Goal: Task Accomplishment & Management: Manage account settings

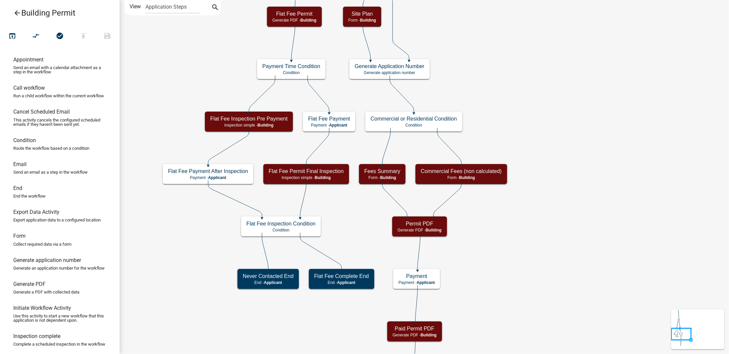
click at [17, 11] on icon "arrow_back" at bounding box center [17, 13] width 8 height 9
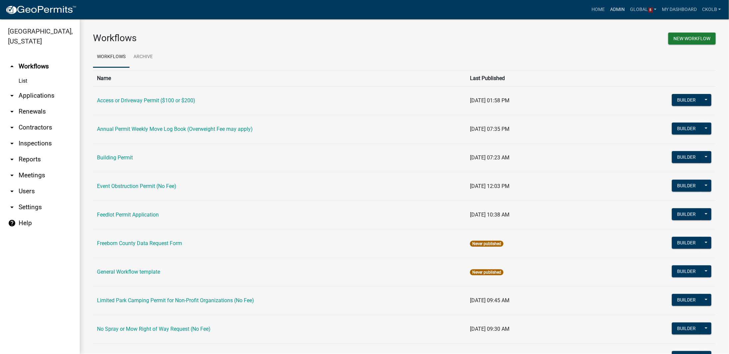
click at [619, 12] on link "Admin" at bounding box center [618, 9] width 20 height 13
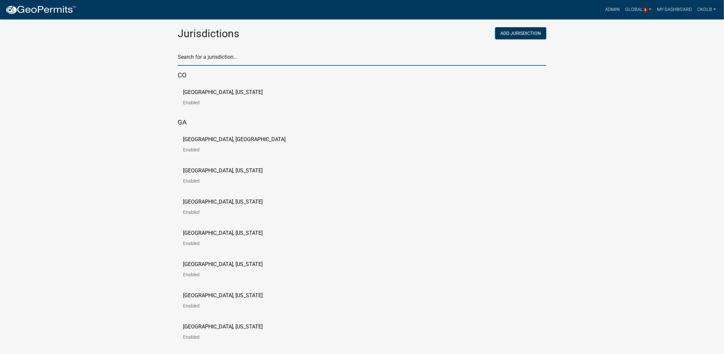
click at [254, 59] on input "text" at bounding box center [362, 59] width 369 height 14
type input "test"
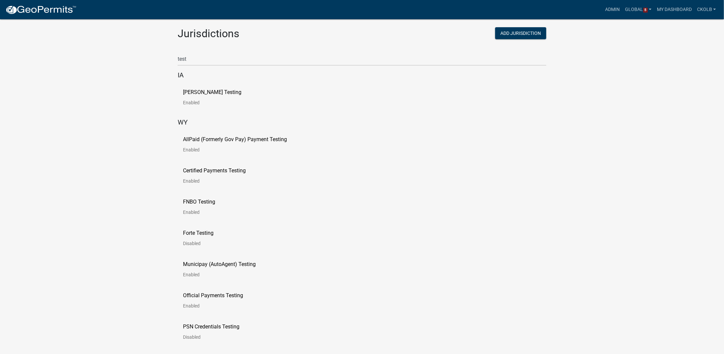
click at [199, 90] on p "[PERSON_NAME] Testing" at bounding box center [212, 92] width 58 height 5
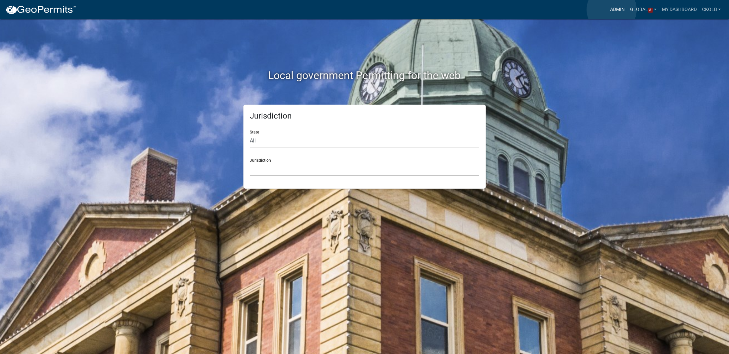
click at [612, 10] on link "Admin" at bounding box center [618, 9] width 20 height 13
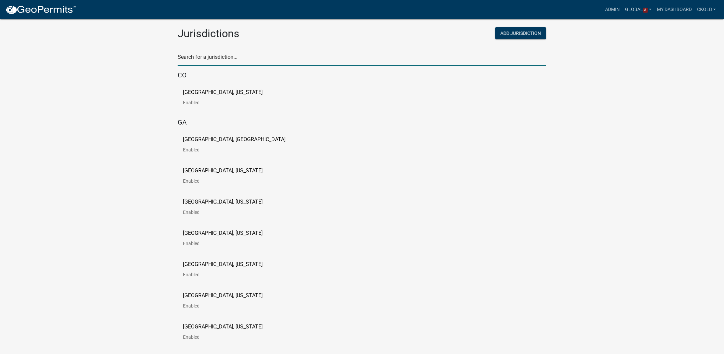
click at [245, 63] on input "text" at bounding box center [362, 59] width 369 height 14
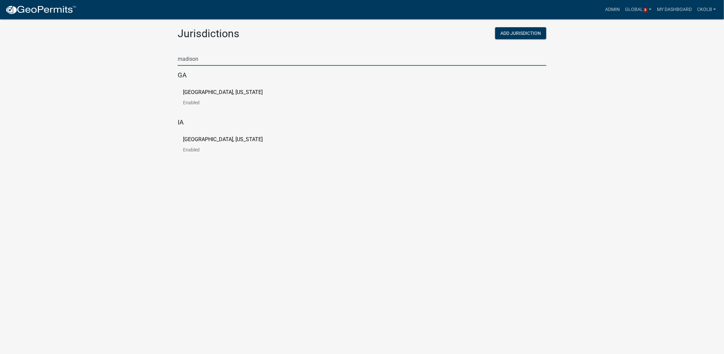
type input "madison"
click at [224, 95] on p "[GEOGRAPHIC_DATA], [US_STATE]" at bounding box center [223, 92] width 80 height 5
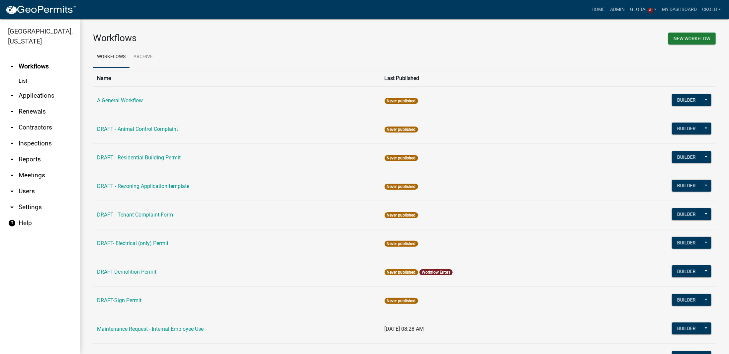
click at [151, 37] on h3 "Workflows" at bounding box center [246, 38] width 307 height 11
click at [154, 28] on div "Workflows New Workflow Workflows Archive Name Last Published A General Workflow…" at bounding box center [404, 219] width 649 height 400
click at [153, 32] on div "Workflows New Workflow Workflows Archive Name Last Published A General Workflow…" at bounding box center [404, 219] width 649 height 400
click at [39, 130] on link "arrow_drop_down Contractors" at bounding box center [40, 128] width 80 height 16
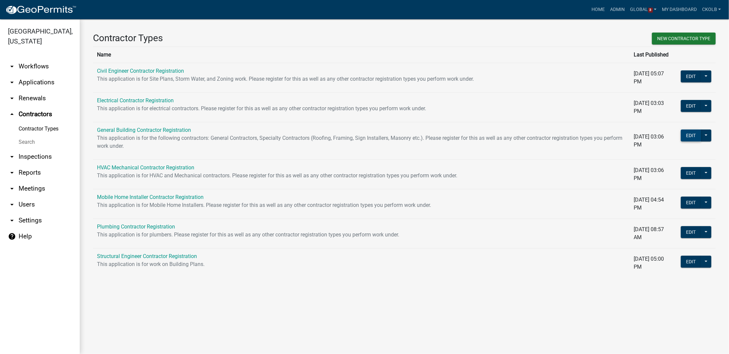
click at [688, 139] on button "Edit" at bounding box center [691, 136] width 20 height 12
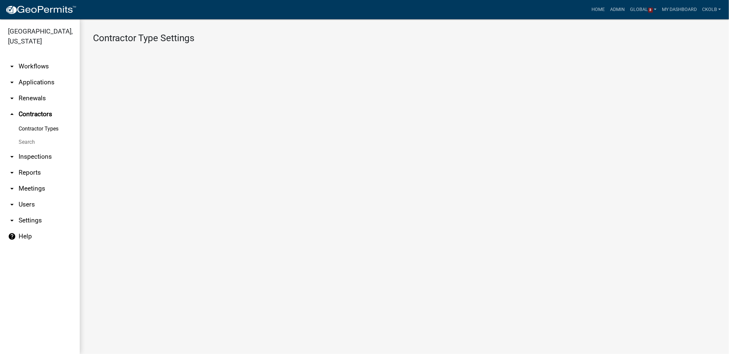
select select "1: Object"
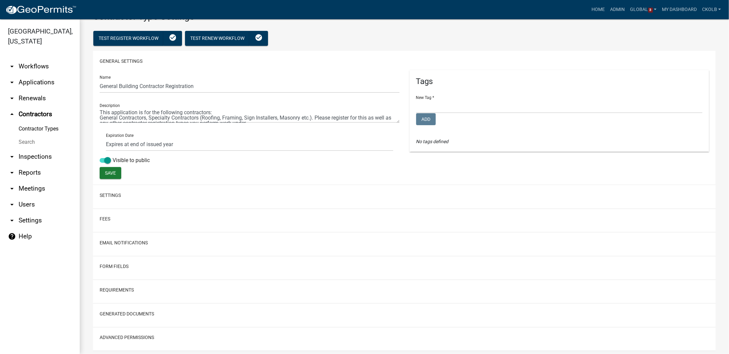
scroll to position [37, 0]
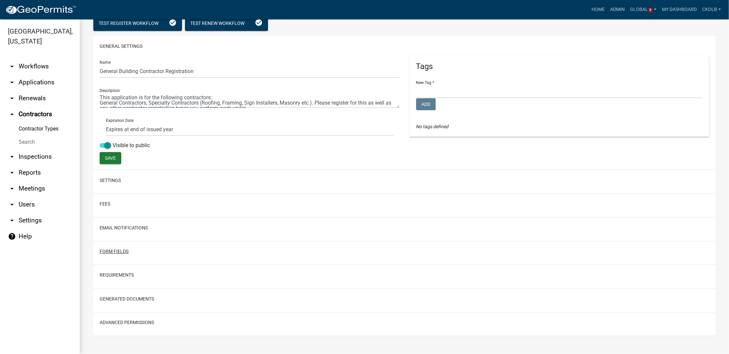
click at [117, 251] on button "Form Fields" at bounding box center [114, 251] width 29 height 7
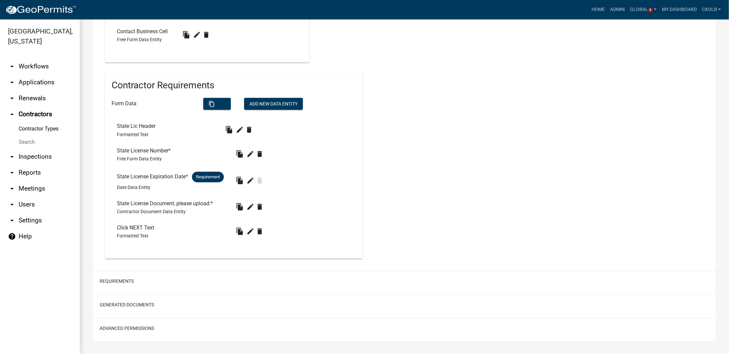
scroll to position [622, 0]
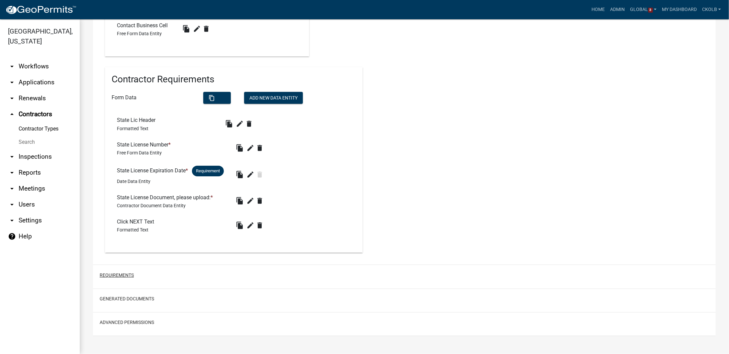
click at [130, 275] on button "Requirements" at bounding box center [117, 275] width 34 height 7
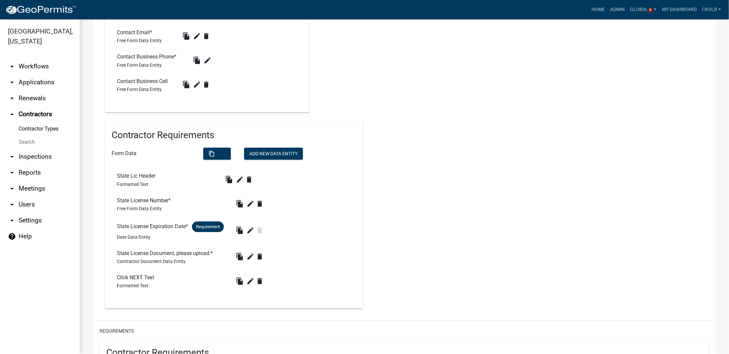
scroll to position [569, 0]
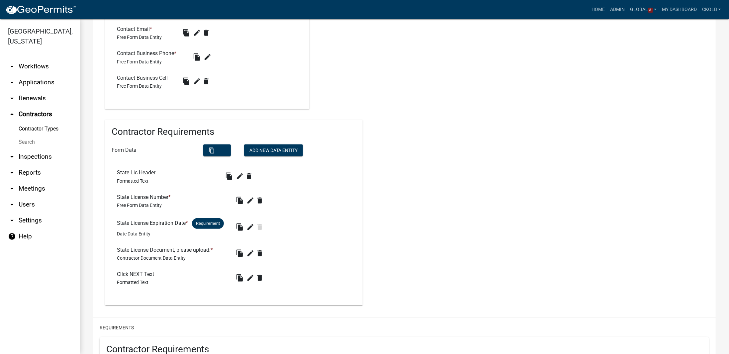
click at [44, 68] on link "arrow_drop_down Workflows" at bounding box center [40, 66] width 80 height 16
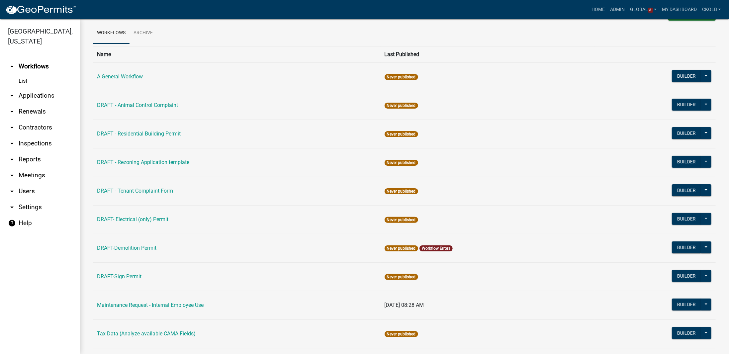
scroll to position [33, 0]
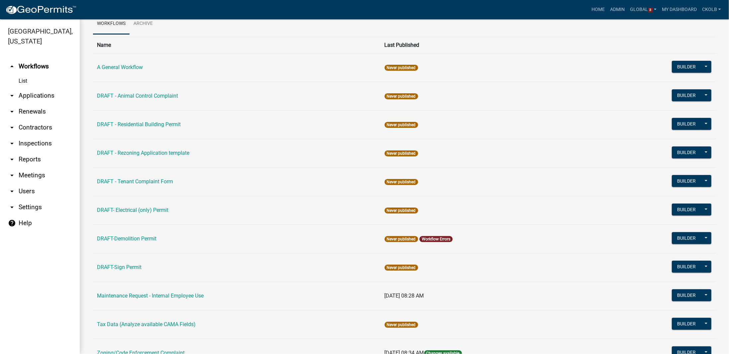
click at [30, 128] on link "arrow_drop_down Contractors" at bounding box center [40, 128] width 80 height 16
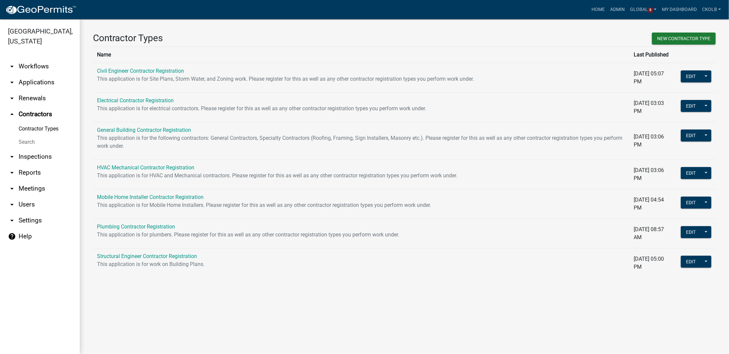
click at [167, 288] on div "Contractor Types New Contractor Type Name Last Published Civil Engineer Contrac…" at bounding box center [404, 157] width 649 height 277
click at [709, 136] on button at bounding box center [706, 136] width 11 height 12
click at [705, 136] on button at bounding box center [706, 136] width 11 height 12
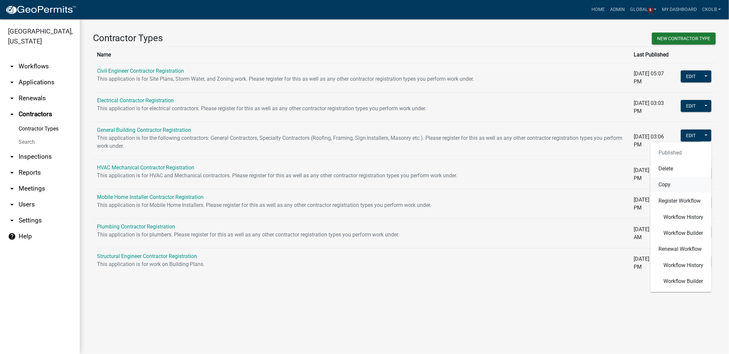
click at [678, 183] on button "Copy" at bounding box center [681, 185] width 61 height 16
select select "2de98377-6c97-4d80-aa04-68287277a38e"
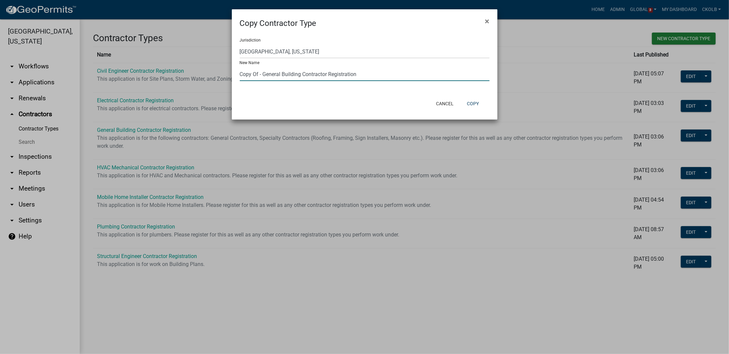
drag, startPoint x: 302, startPoint y: 76, endPoint x: 238, endPoint y: 80, distance: 63.6
click at [238, 80] on div "Jurisdiction Yankton County, South Dakota (Canceled) Wright County, Iowa Winnes…" at bounding box center [365, 62] width 266 height 66
type input "Non-Licensed Contractor Registration"
click at [295, 90] on div "Jurisdiction Yankton County, South Dakota (Canceled) Wright County, Iowa Winnes…" at bounding box center [365, 62] width 266 height 66
click at [473, 103] on button "Copy" at bounding box center [473, 104] width 23 height 12
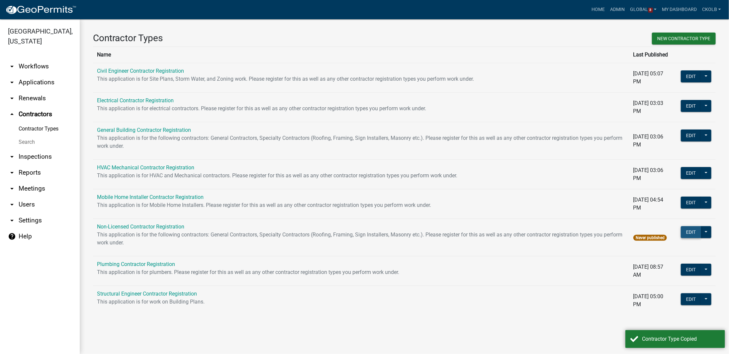
click at [694, 232] on button "Edit" at bounding box center [691, 232] width 20 height 12
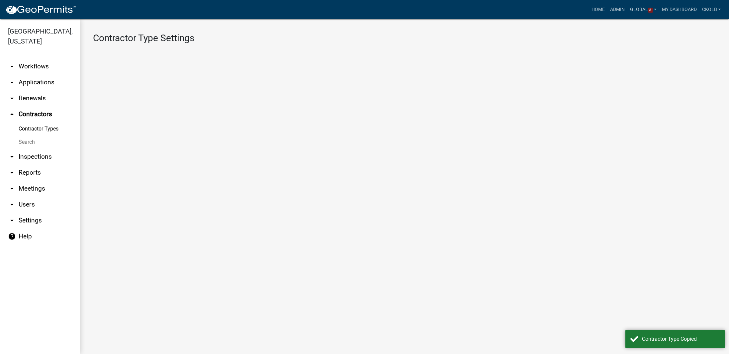
select select "1: Object"
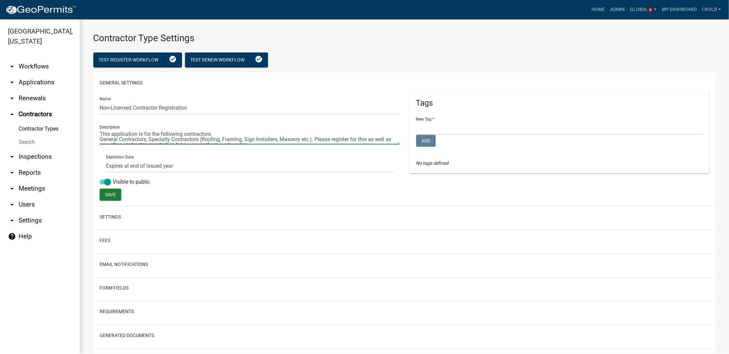
click at [164, 140] on textarea at bounding box center [250, 136] width 300 height 15
drag, startPoint x: 152, startPoint y: 134, endPoint x: 255, endPoint y: 145, distance: 103.9
click at [255, 145] on div "Name Non-Licensed Contractor Registration Description Expiration Date Does not …" at bounding box center [250, 140] width 310 height 97
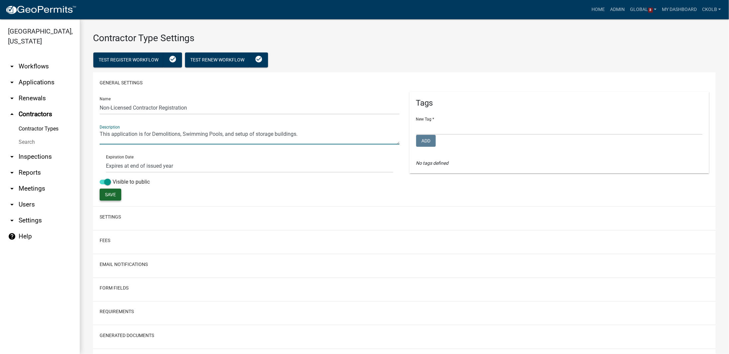
type textarea "This application is for Demolitions, Swimming Pools, and setup of storage build…"
click at [108, 198] on button "Save" at bounding box center [111, 195] width 22 height 12
click at [435, 129] on select "New Tag *" at bounding box center [559, 128] width 287 height 14
click at [444, 129] on select "New Tag *" at bounding box center [559, 128] width 287 height 14
click at [371, 75] on div "General Settings Name Non-Licensed Contractor Registration Description Expirati…" at bounding box center [404, 139] width 623 height 134
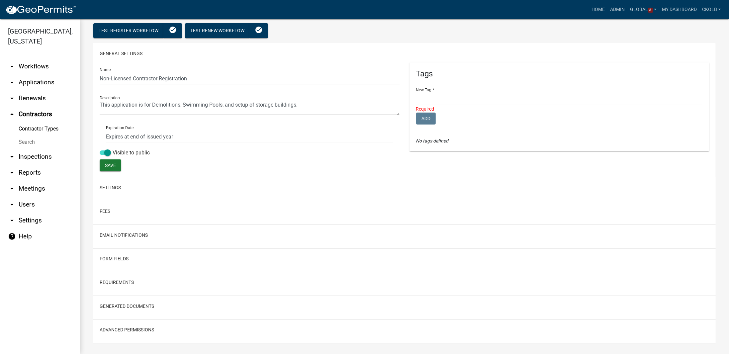
scroll to position [37, 0]
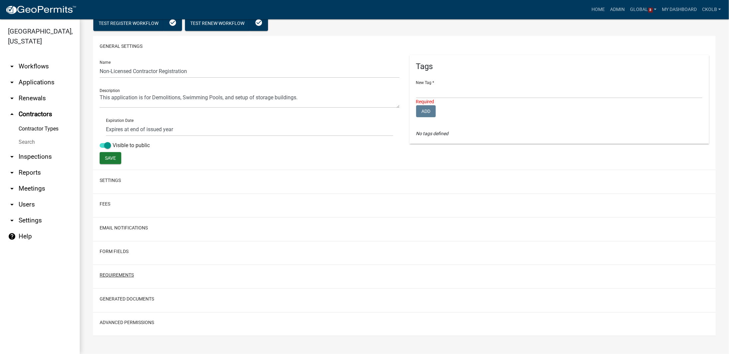
click at [127, 275] on button "Requirements" at bounding box center [117, 275] width 34 height 7
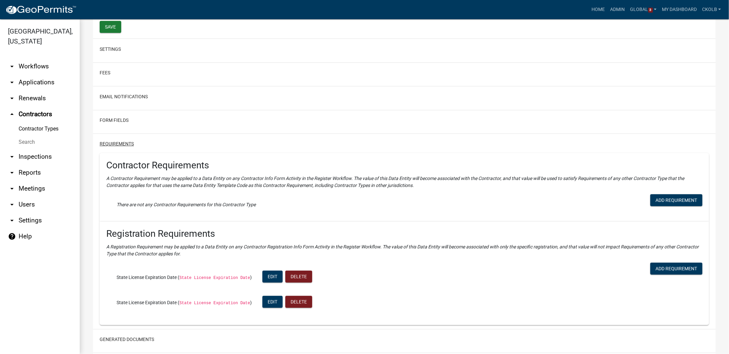
scroll to position [169, 0]
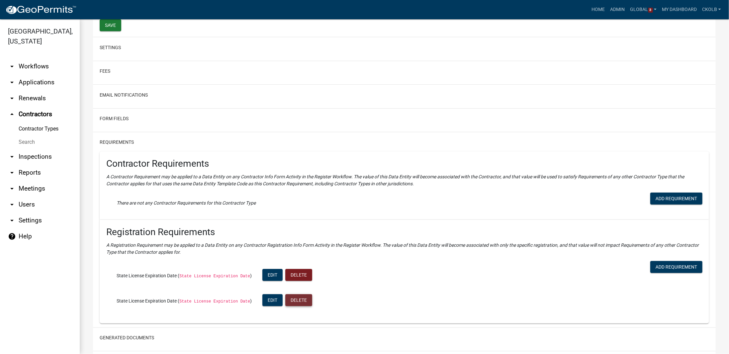
click at [298, 302] on button "Delete" at bounding box center [298, 300] width 27 height 12
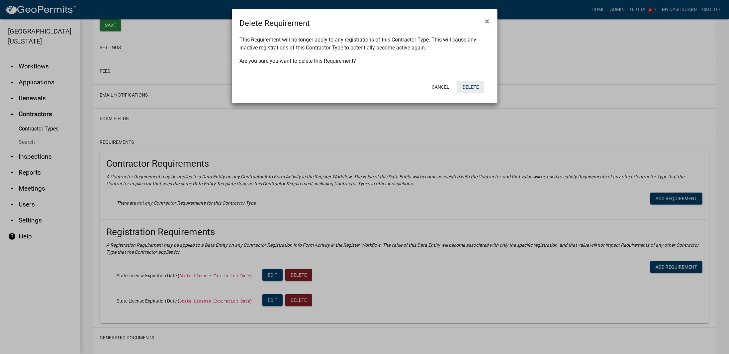
click at [476, 87] on button "Delete" at bounding box center [470, 87] width 27 height 12
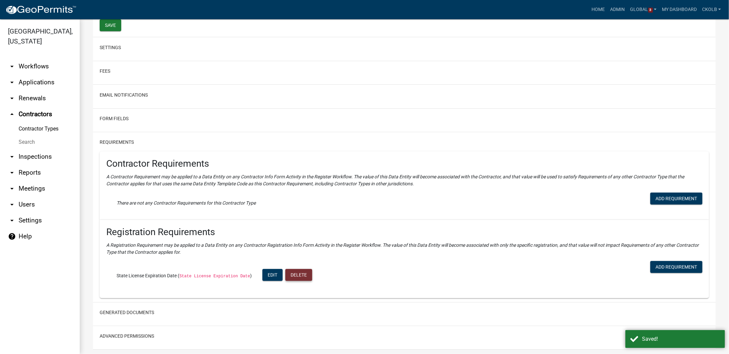
click at [300, 275] on button "Delete" at bounding box center [298, 275] width 27 height 12
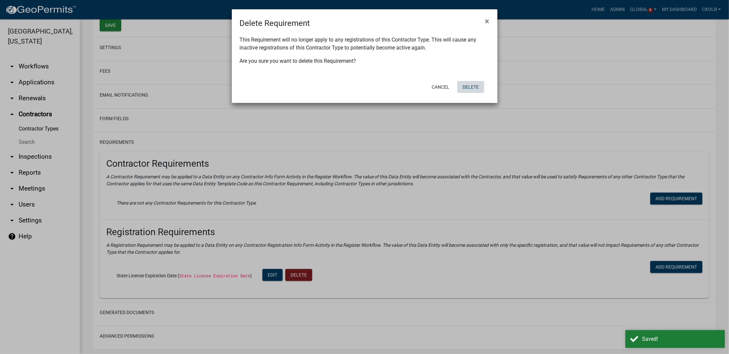
click at [464, 86] on button "Delete" at bounding box center [470, 87] width 27 height 12
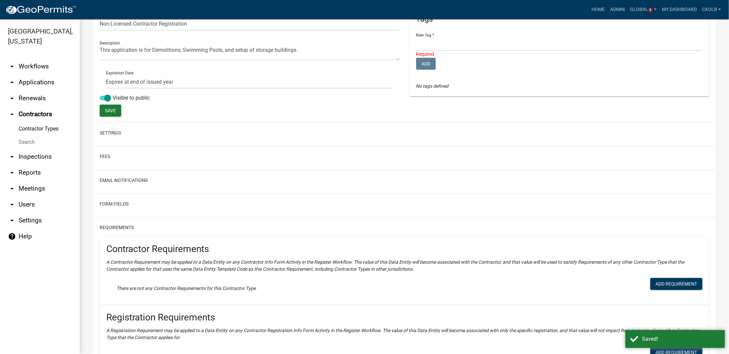
scroll to position [70, 0]
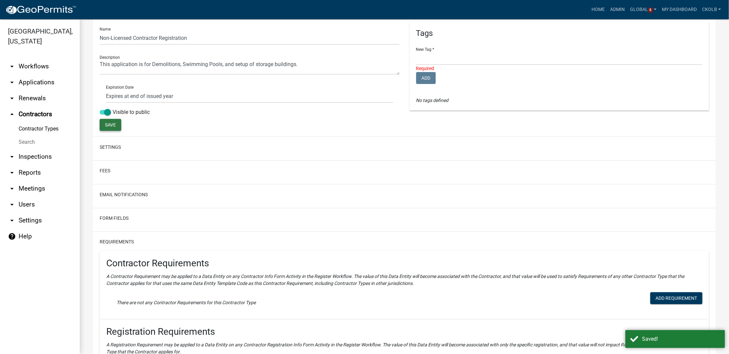
click at [102, 126] on button "Save" at bounding box center [111, 125] width 22 height 12
click at [122, 217] on button "Form Fields" at bounding box center [114, 218] width 29 height 7
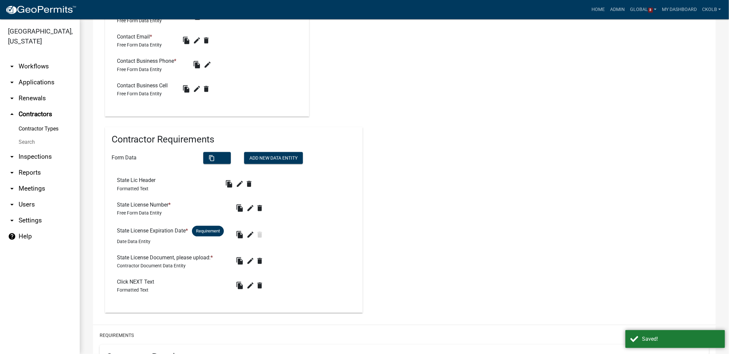
scroll to position [568, 0]
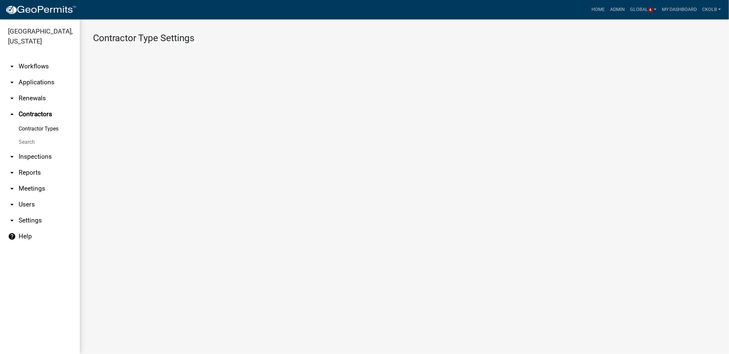
select select "1: Object"
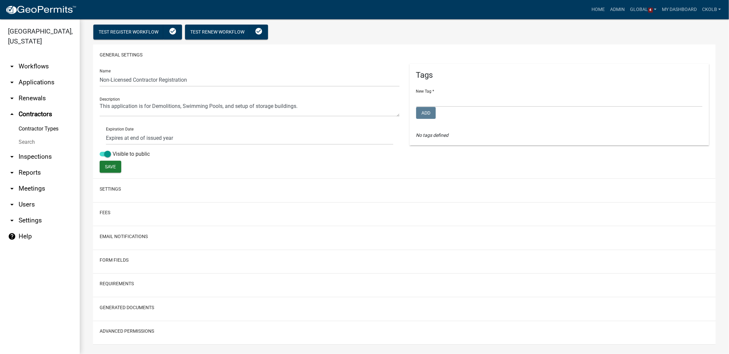
scroll to position [37, 0]
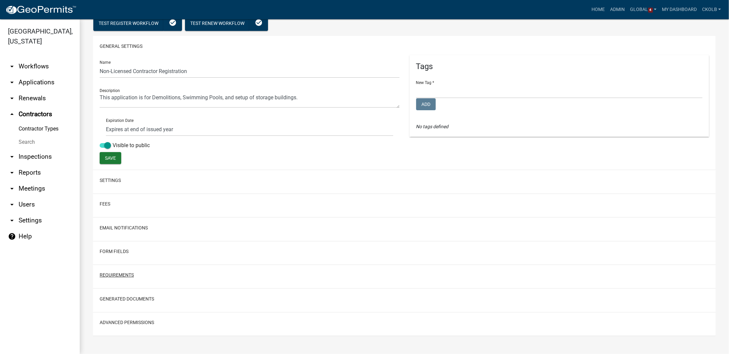
click at [116, 274] on button "Requirements" at bounding box center [117, 275] width 34 height 7
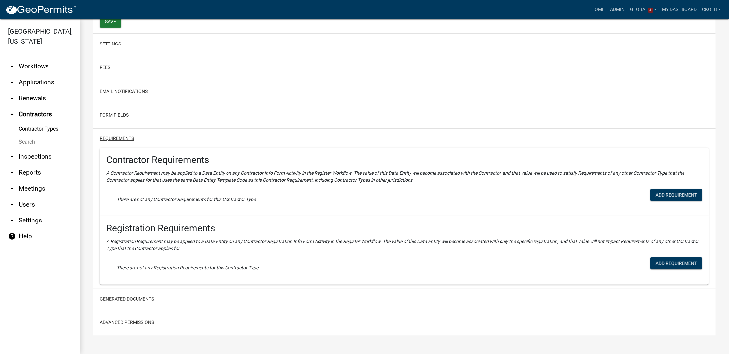
scroll to position [73, 0]
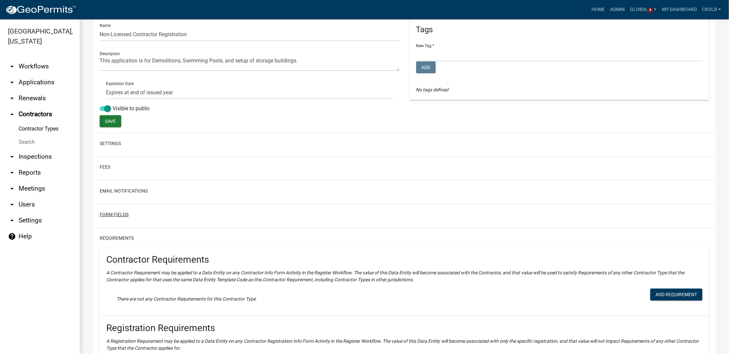
click at [123, 214] on button "Form Fields" at bounding box center [114, 214] width 29 height 7
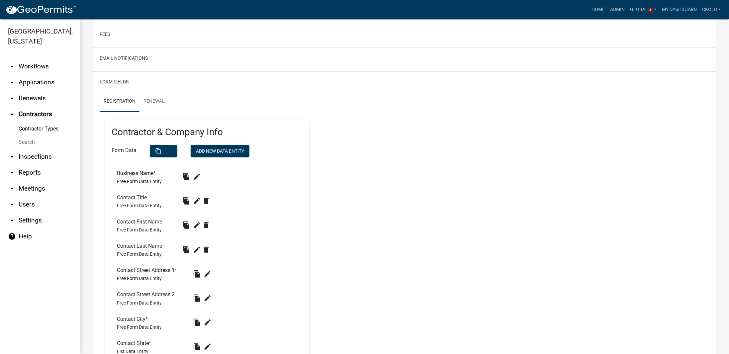
scroll to position [173, 0]
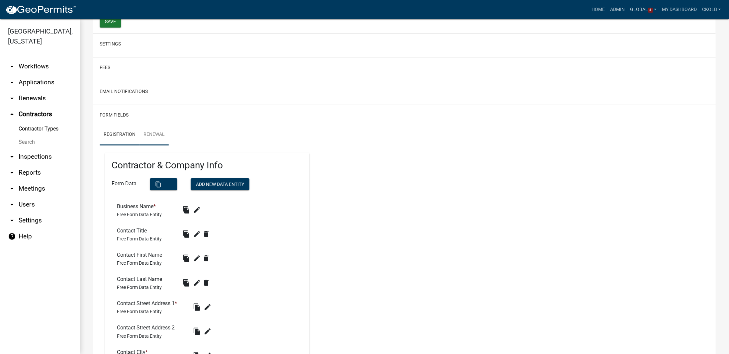
click at [150, 131] on link "Renewal" at bounding box center [154, 134] width 29 height 21
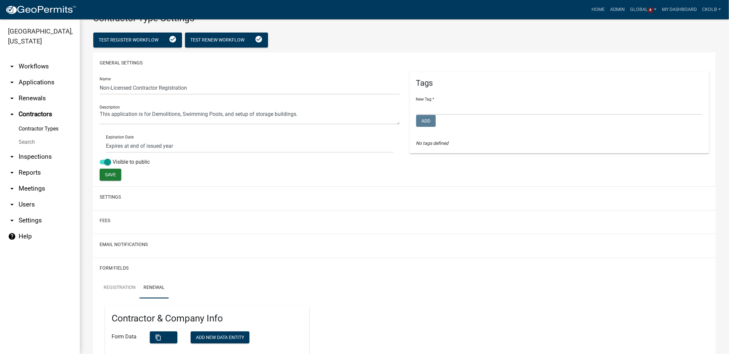
scroll to position [0, 0]
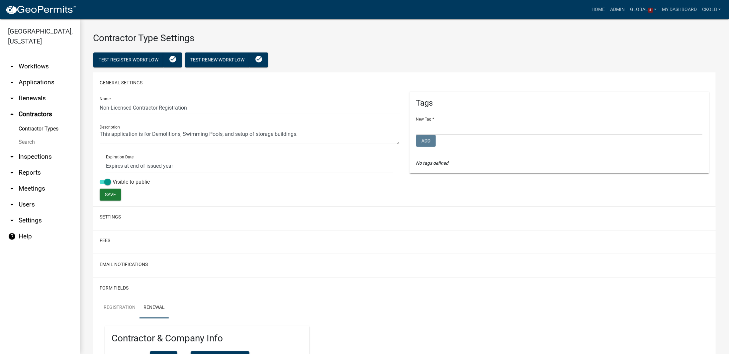
click at [36, 125] on link "Contractor Types" at bounding box center [40, 128] width 80 height 13
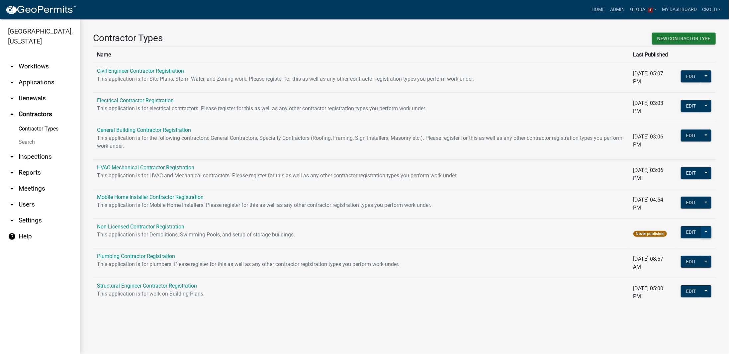
click at [708, 234] on button at bounding box center [706, 232] width 11 height 12
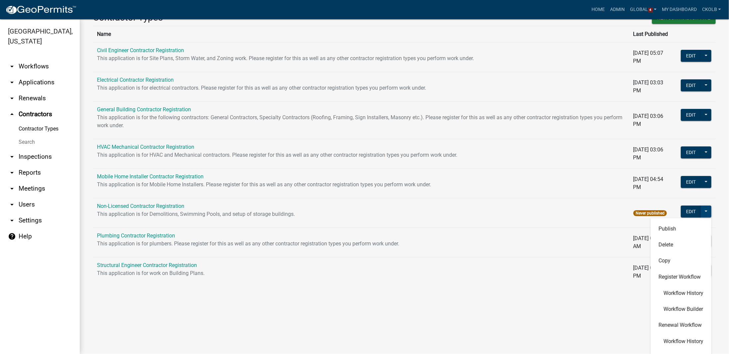
scroll to position [34, 0]
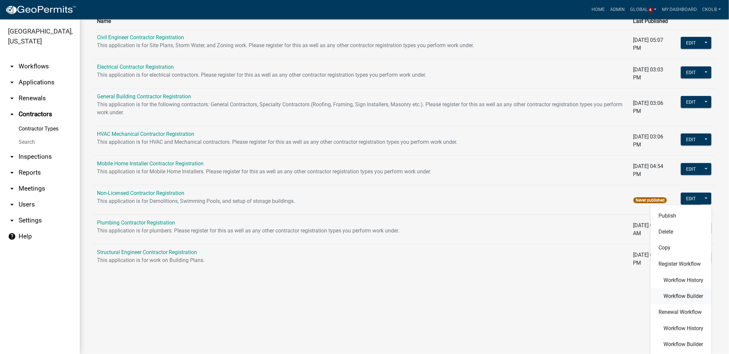
click at [679, 294] on span "Workflow Builder" at bounding box center [684, 296] width 40 height 5
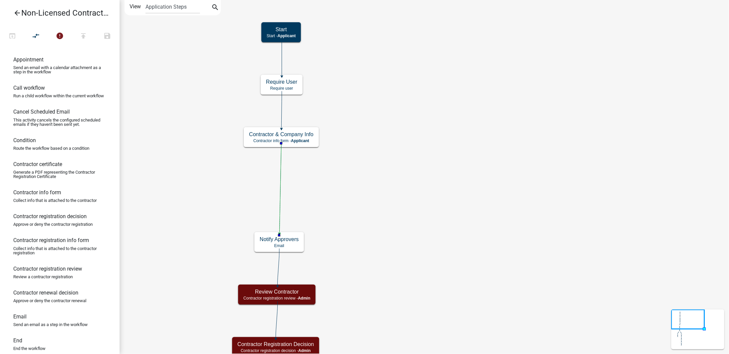
click at [347, 180] on icon "Start Start - Applicant Notify Approvers Email Email Approval Email Approved En…" at bounding box center [424, 335] width 609 height 671
click at [61, 37] on icon "error" at bounding box center [60, 36] width 8 height 9
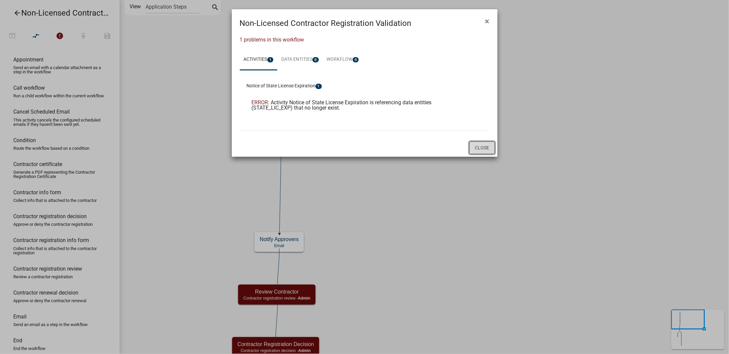
click at [488, 146] on button "Close" at bounding box center [482, 148] width 26 height 13
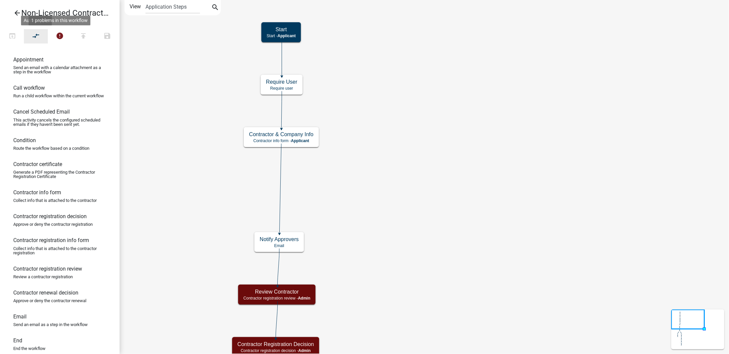
click at [38, 37] on icon "compare_arrows" at bounding box center [36, 36] width 8 height 9
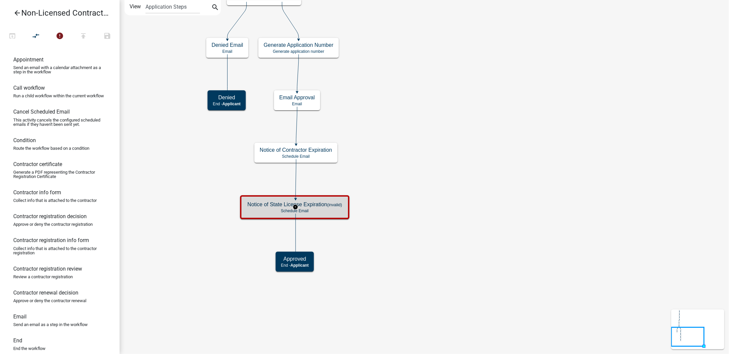
click at [321, 210] on p "Schedule Email" at bounding box center [294, 211] width 95 height 5
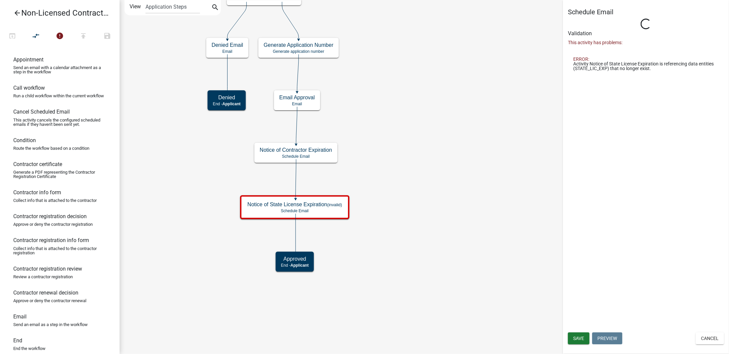
select select "12: 12:00 PM"
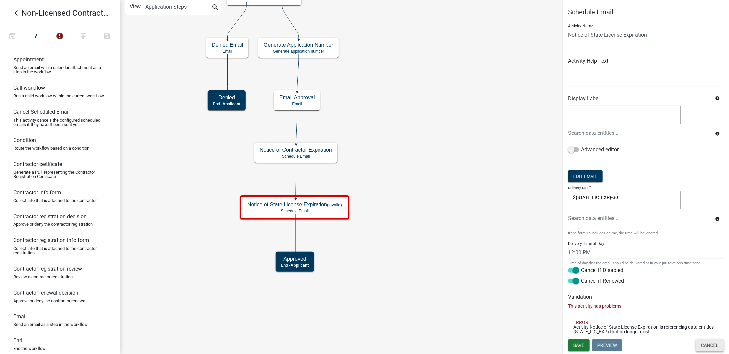
click at [705, 343] on button "Cancel" at bounding box center [710, 346] width 28 height 12
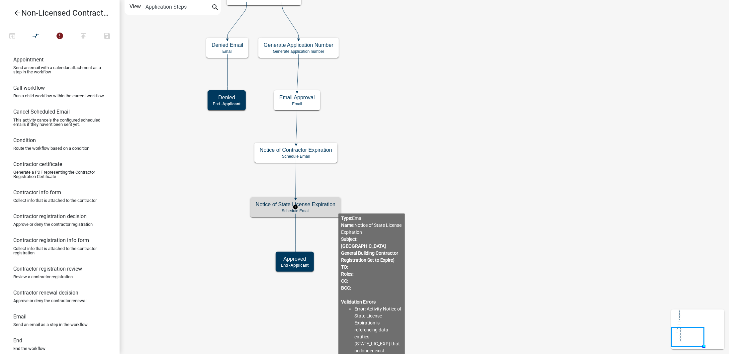
click at [328, 206] on h5 "Notice of State License Expiration" at bounding box center [296, 204] width 80 height 6
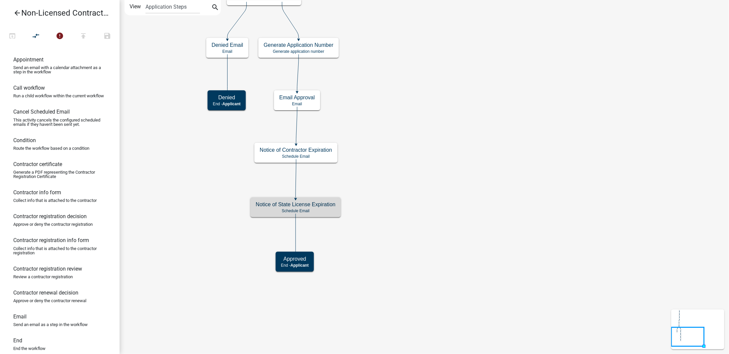
click at [378, 185] on icon "Start Start - Applicant Notify Approvers Email Email Approval Email Approved En…" at bounding box center [424, 176] width 609 height 353
click at [40, 39] on icon "compare_arrows" at bounding box center [36, 36] width 8 height 9
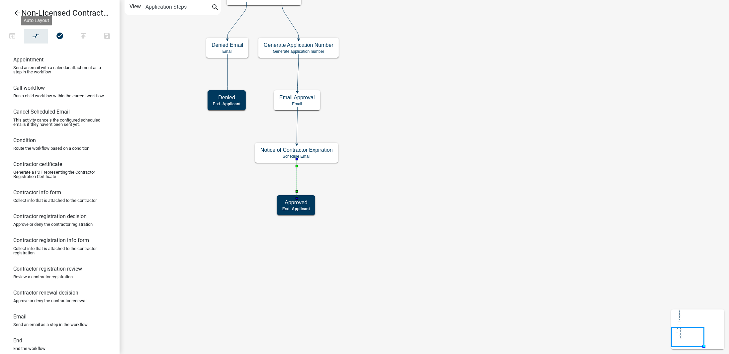
click at [369, 137] on icon "Start Start - Applicant Notify Approvers Email Email Approval Email Approved En…" at bounding box center [424, 176] width 609 height 353
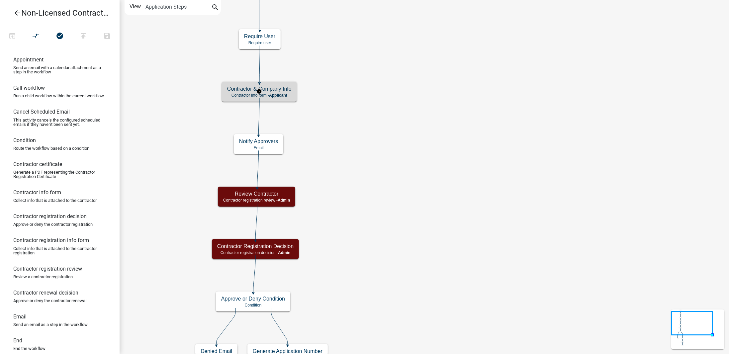
click at [277, 96] on span "Applicant" at bounding box center [278, 95] width 18 height 5
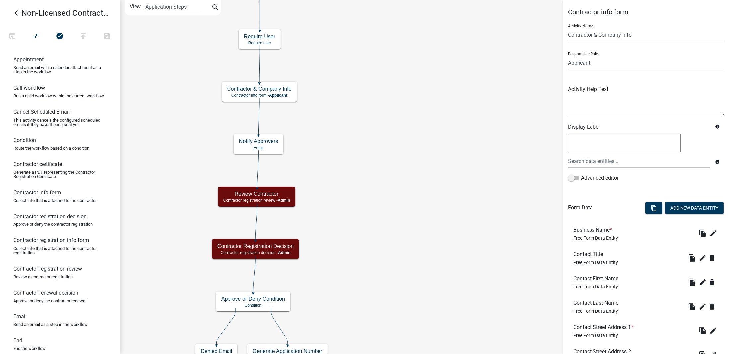
scroll to position [202, 0]
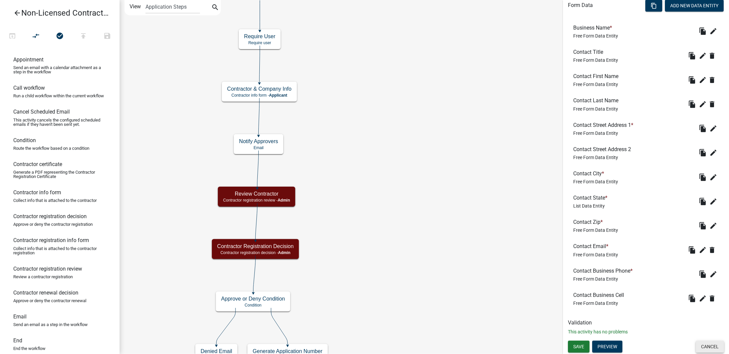
click at [707, 348] on button "Cancel" at bounding box center [710, 347] width 28 height 12
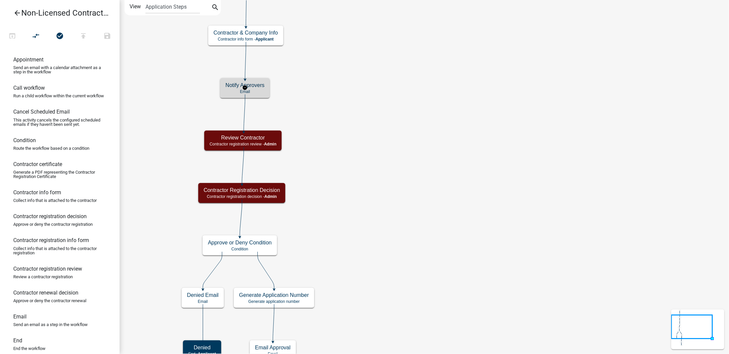
click at [253, 89] on p "Email" at bounding box center [245, 91] width 39 height 5
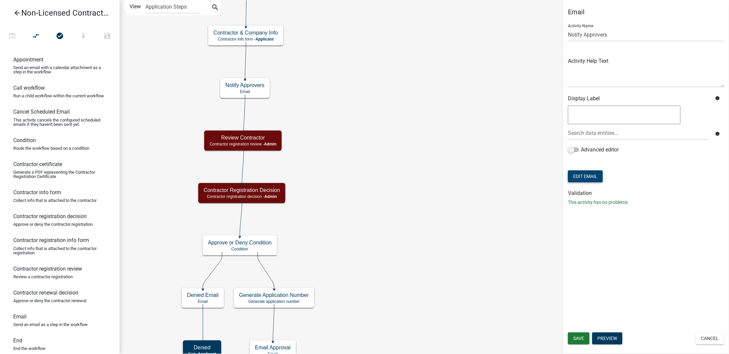
click at [575, 175] on button "Edit Email" at bounding box center [585, 176] width 35 height 12
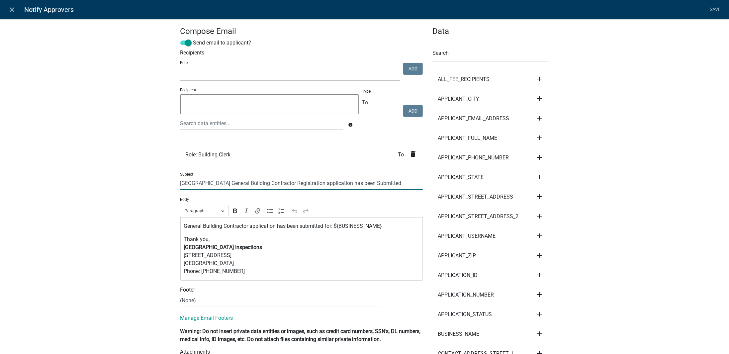
click at [234, 185] on input "Madison County General Building Contractor Registration application has been Su…" at bounding box center [301, 183] width 243 height 14
click at [270, 183] on input "Madison County Non-Licensed Building Contractor Registration application has be…" at bounding box center [301, 183] width 243 height 14
type input "Madison County Non-Licensed Contractor Registration application has been Submit…"
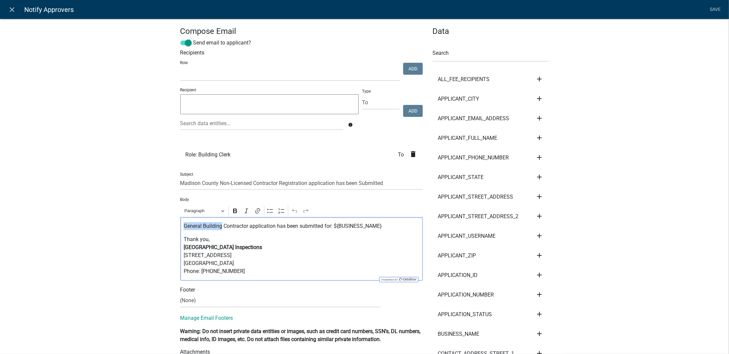
drag, startPoint x: 219, startPoint y: 226, endPoint x: 177, endPoint y: 226, distance: 41.2
click at [180, 226] on div "General Building Contractor application has been submitted for: ${BUSINESS_NAME…" at bounding box center [301, 248] width 243 height 63
click at [713, 10] on link "Save" at bounding box center [715, 9] width 17 height 13
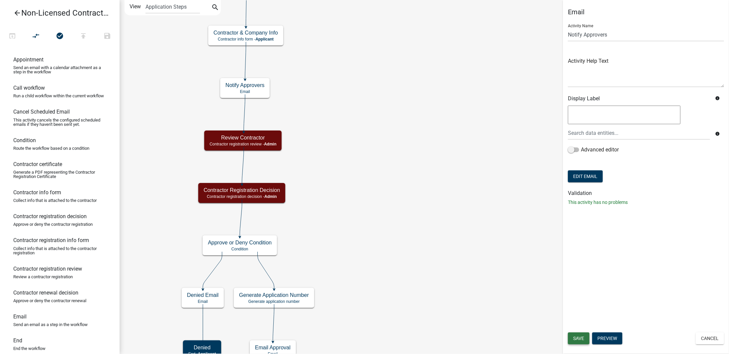
click at [584, 338] on span "Save" at bounding box center [578, 338] width 11 height 5
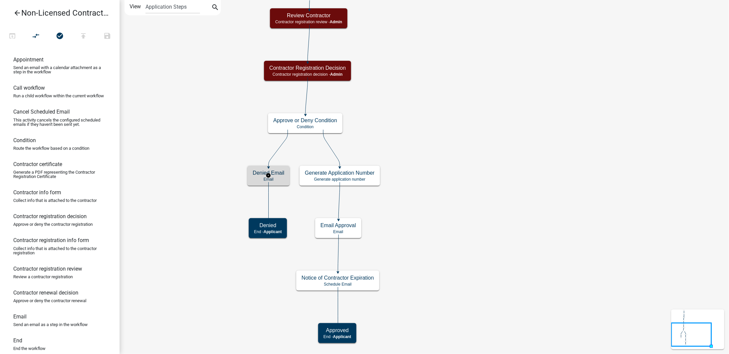
click at [282, 178] on p "Email" at bounding box center [269, 179] width 32 height 5
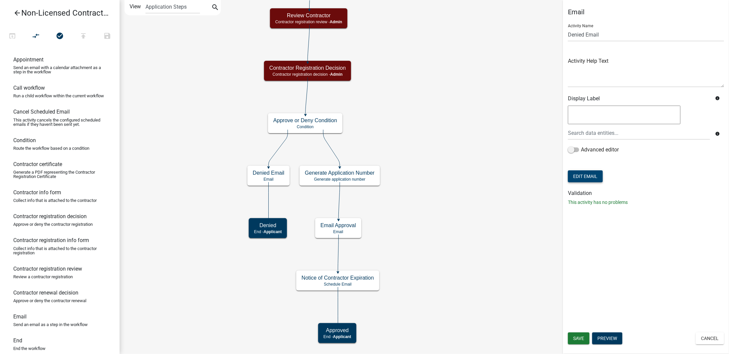
click at [593, 176] on button "Edit Email" at bounding box center [585, 176] width 35 height 12
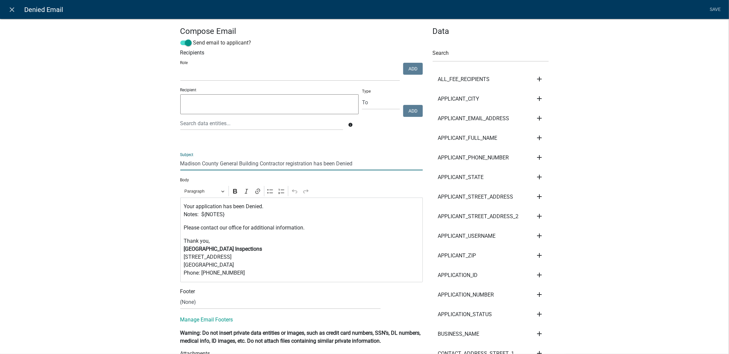
drag, startPoint x: 256, startPoint y: 164, endPoint x: 217, endPoint y: 164, distance: 38.9
click at [217, 164] on input "Madison County General Building Contractor registration has been Denied" at bounding box center [301, 164] width 243 height 14
drag, startPoint x: 218, startPoint y: 163, endPoint x: 249, endPoint y: 165, distance: 30.9
click at [249, 165] on input "Madison County Non-Licensed Contractor registration has been Denied" at bounding box center [301, 164] width 243 height 14
type input "Madison County Non-Licensed Contractor registration has been Denied"
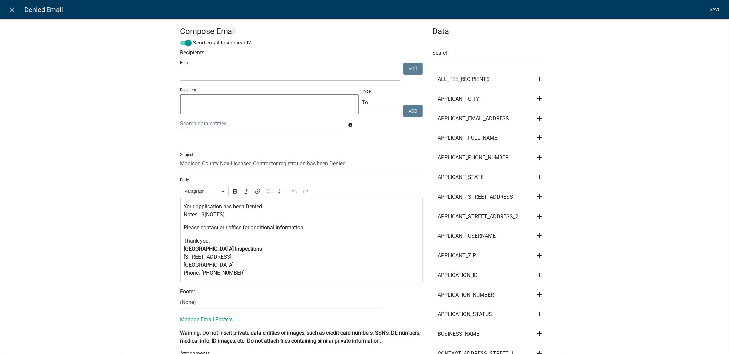
click at [709, 10] on link "Save" at bounding box center [715, 9] width 17 height 13
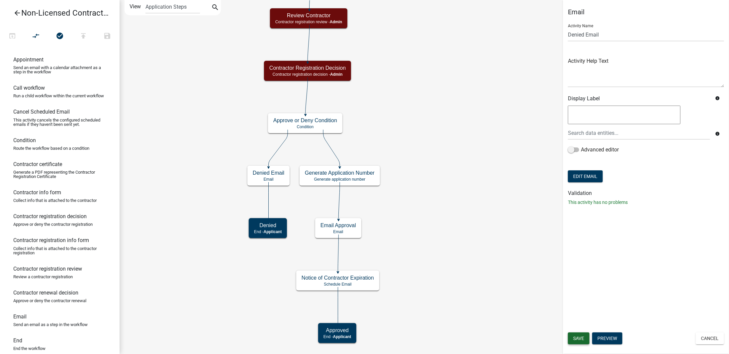
click at [579, 338] on span "Save" at bounding box center [578, 338] width 11 height 5
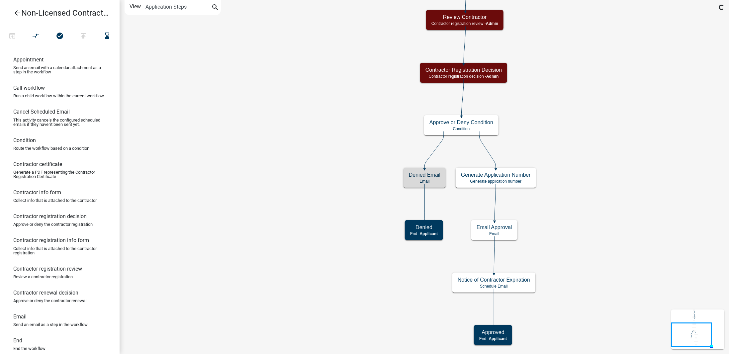
click at [554, 187] on icon "Start Start - Applicant Notify Approvers Email Email Approval Email Approved En…" at bounding box center [424, 176] width 609 height 353
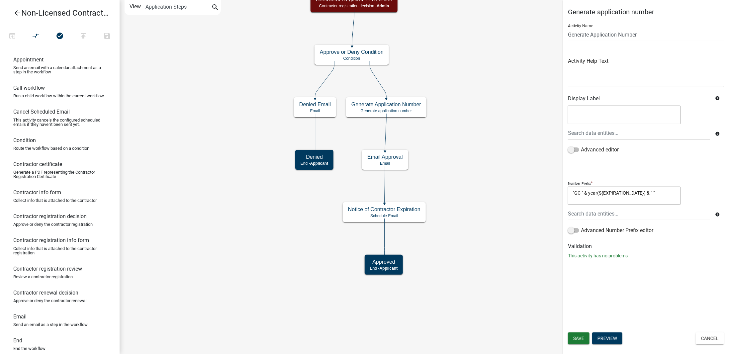
click at [578, 192] on textarea ""GC-" & year(${EXPIRATION_DATE}) & "-"" at bounding box center [624, 196] width 113 height 19
type textarea ""NLC-" & year(EXPIRATION_DATE) & "-""
click at [636, 286] on div "Generate application number Activity Name Generate Application Number Activity …" at bounding box center [646, 177] width 166 height 354
click at [576, 339] on span "Save" at bounding box center [578, 338] width 11 height 5
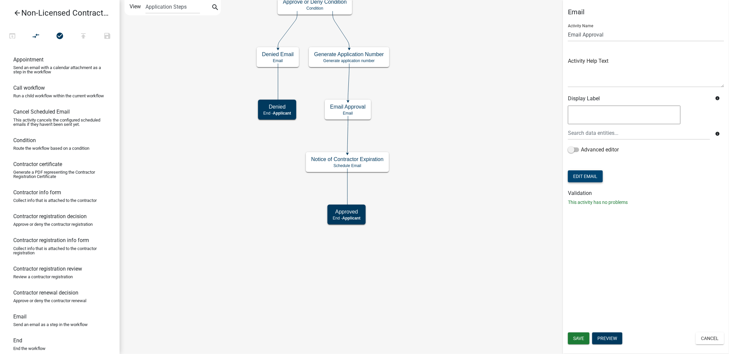
click at [586, 180] on button "Edit Email" at bounding box center [585, 176] width 35 height 12
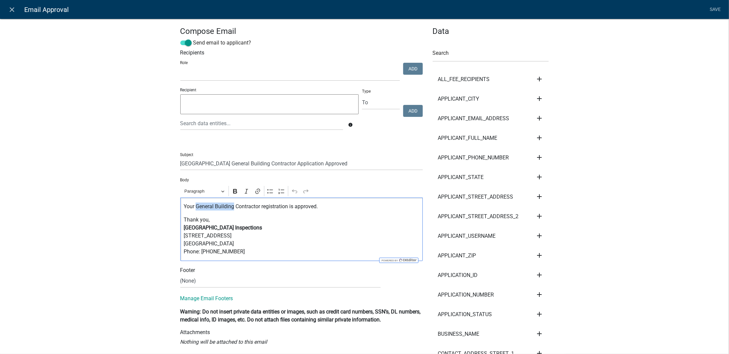
drag, startPoint x: 232, startPoint y: 207, endPoint x: 194, endPoint y: 206, distance: 37.6
click at [194, 206] on p "Your General Building Contractor registration is approved." at bounding box center [302, 207] width 236 height 8
drag, startPoint x: 218, startPoint y: 162, endPoint x: 254, endPoint y: 165, distance: 36.7
click at [254, 165] on input "Madison County General Building Contractor Application Approved" at bounding box center [301, 164] width 243 height 14
paste input "Non-Licensed"
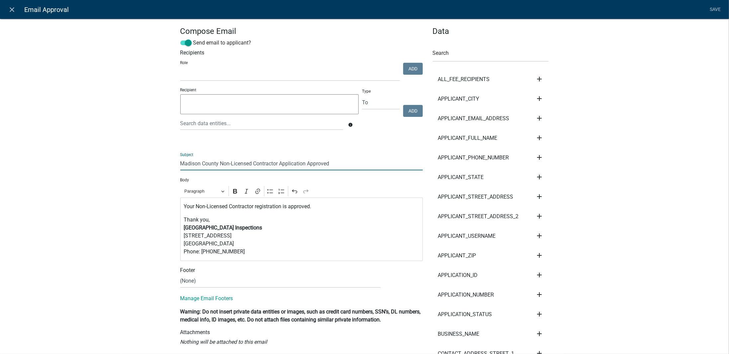
type input "Madison County Non-Licensed Contractor Application Approved"
click at [327, 214] on div "Your Non-Licensed Contractor registration is approved. Thank you, Madison Count…" at bounding box center [301, 229] width 243 height 63
click at [714, 10] on link "Save" at bounding box center [715, 9] width 17 height 13
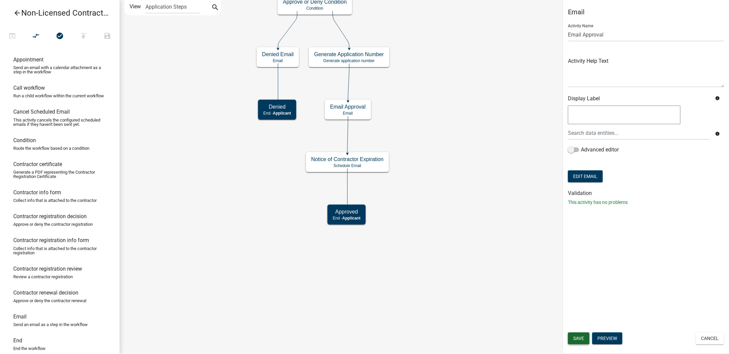
click at [581, 337] on span "Save" at bounding box center [578, 338] width 11 height 5
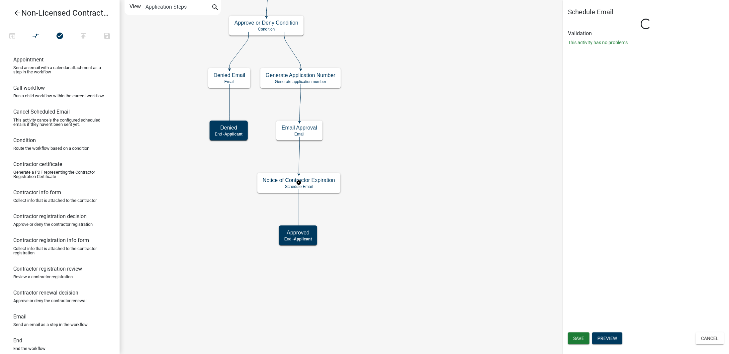
select select "12: 12:00 PM"
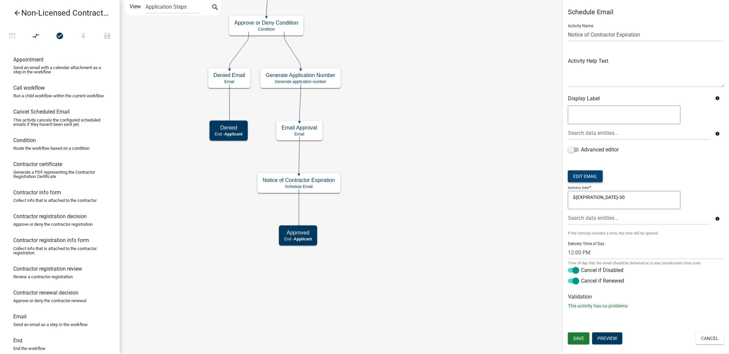
click at [592, 178] on button "Edit Email" at bounding box center [585, 176] width 35 height 12
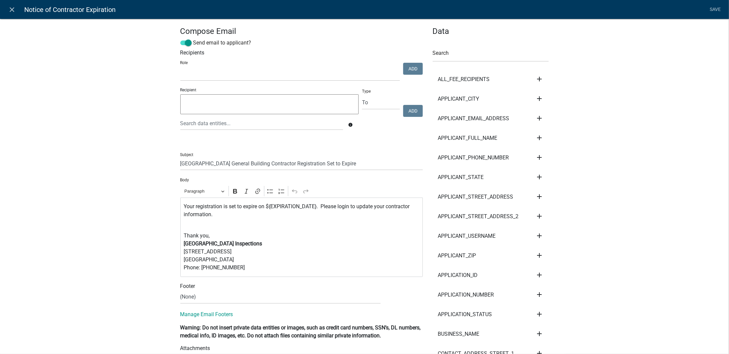
select select
drag, startPoint x: 217, startPoint y: 162, endPoint x: 256, endPoint y: 162, distance: 38.5
click at [256, 162] on input "Madison County General Building Contractor Registration Set to Expire" at bounding box center [301, 164] width 243 height 14
paste input "Non-Licensed"
type input "Madison County Non-Licensed Contractor Registration Set to Expire"
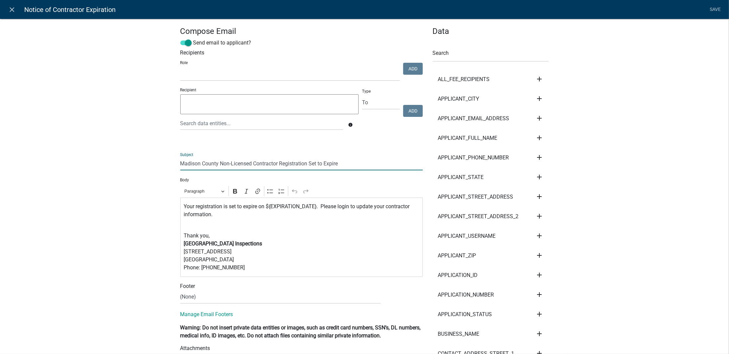
drag, startPoint x: 648, startPoint y: 120, endPoint x: 662, endPoint y: 100, distance: 24.3
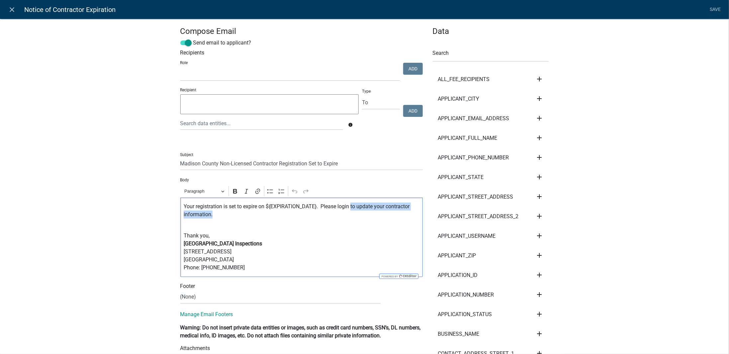
drag, startPoint x: 209, startPoint y: 215, endPoint x: 350, endPoint y: 207, distance: 141.4
click at [350, 207] on p "Your registration is set to expire on ${EXPIRATION_DATE}. Please login to updat…" at bounding box center [302, 215] width 236 height 24
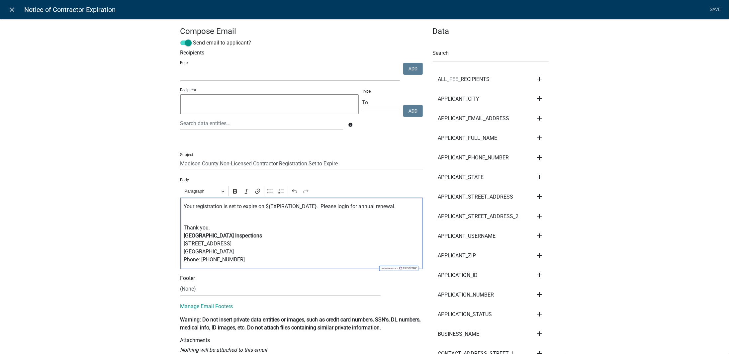
click at [714, 9] on link "Save" at bounding box center [715, 9] width 17 height 13
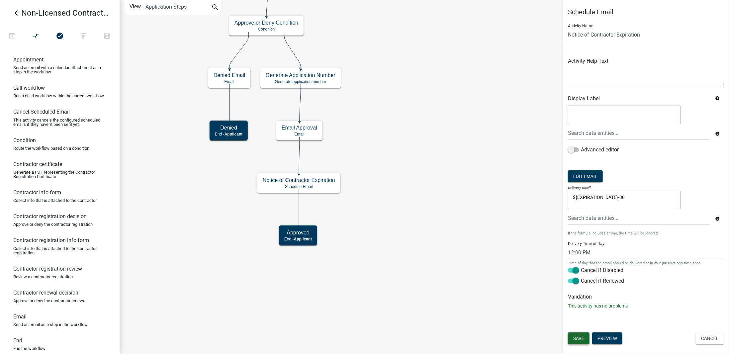
click at [576, 340] on span "Save" at bounding box center [578, 338] width 11 height 5
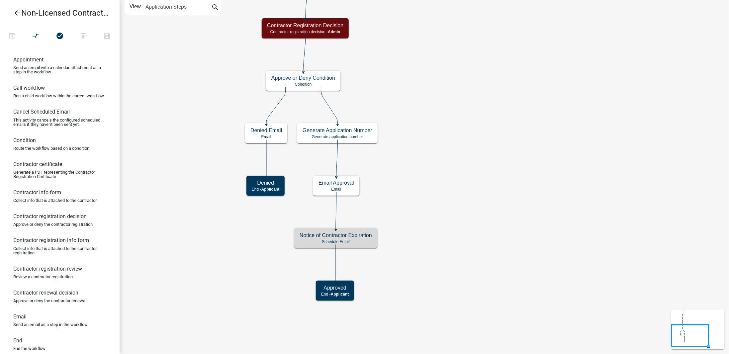
click at [16, 11] on icon "arrow_back" at bounding box center [17, 13] width 8 height 9
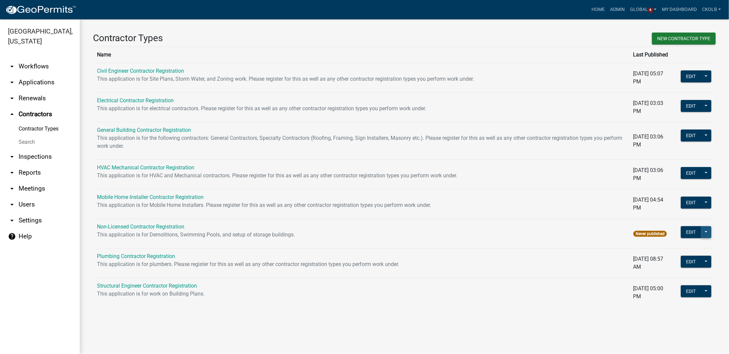
click at [706, 233] on button at bounding box center [706, 232] width 11 height 12
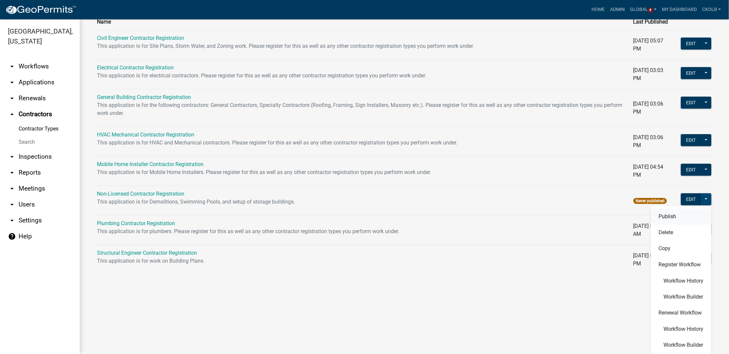
scroll to position [34, 0]
click at [679, 343] on span "Workflow Builder" at bounding box center [684, 344] width 40 height 5
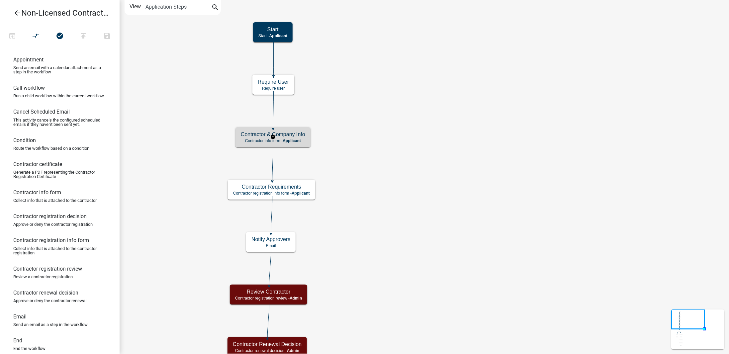
click at [291, 134] on h5 "Contractor & Company Info" at bounding box center [273, 134] width 64 height 6
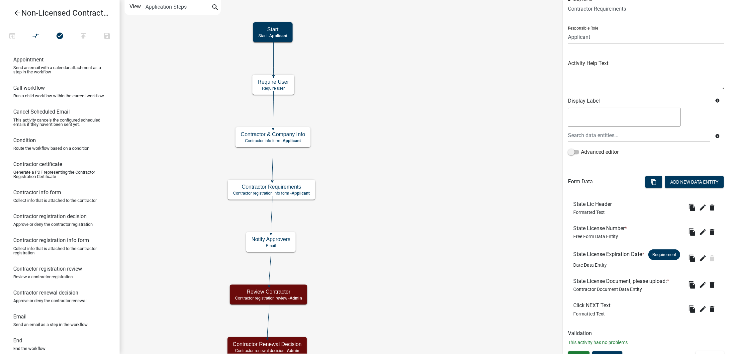
scroll to position [47, 0]
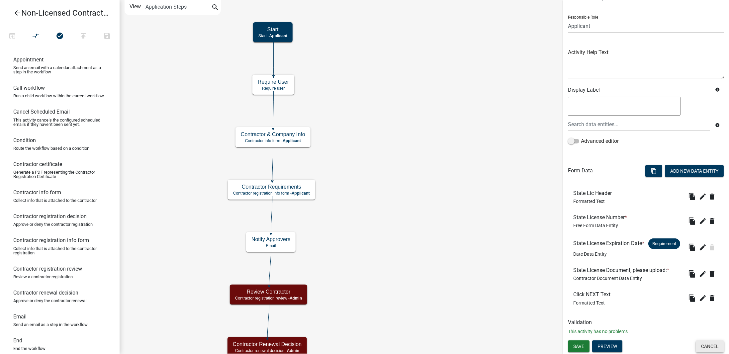
click at [711, 342] on button "Cancel" at bounding box center [710, 347] width 28 height 12
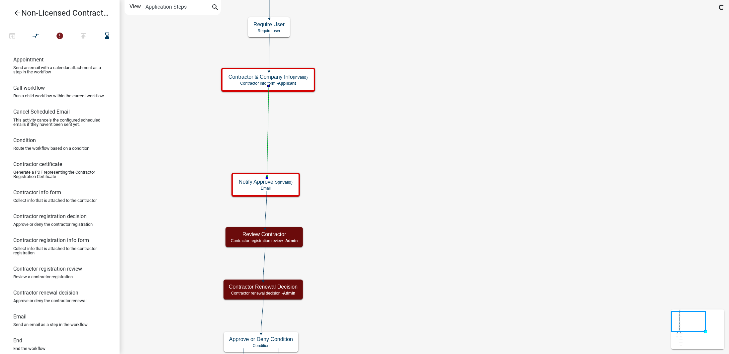
click at [361, 136] on icon "Start Start - Applicant Notify Approvers (invalid) Email Email Approval (invali…" at bounding box center [424, 307] width 609 height 614
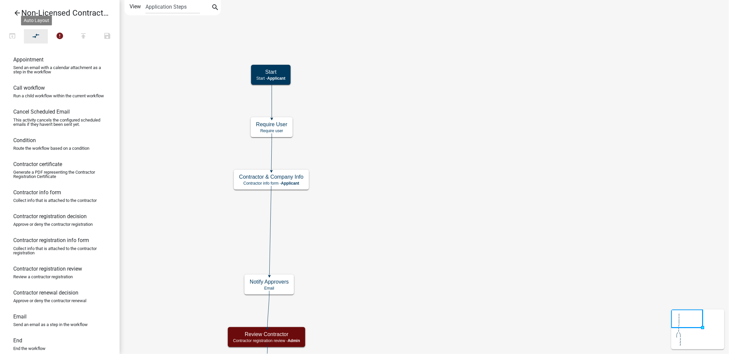
click at [40, 37] on icon "compare_arrows" at bounding box center [36, 36] width 8 height 9
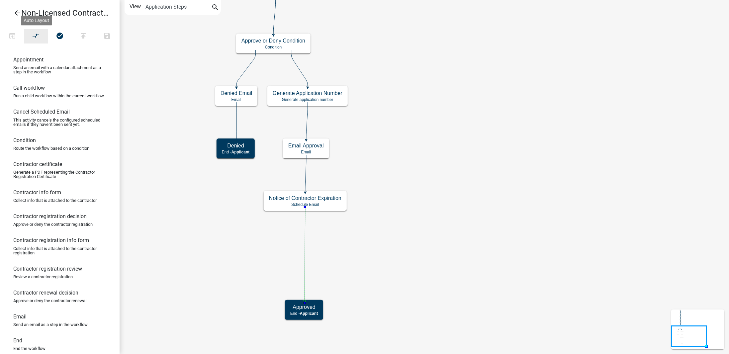
click at [41, 35] on button "compare_arrows" at bounding box center [36, 36] width 24 height 14
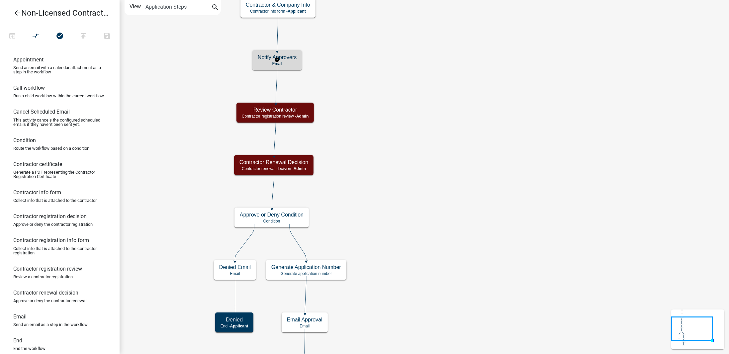
click at [291, 63] on p "Email" at bounding box center [277, 63] width 39 height 5
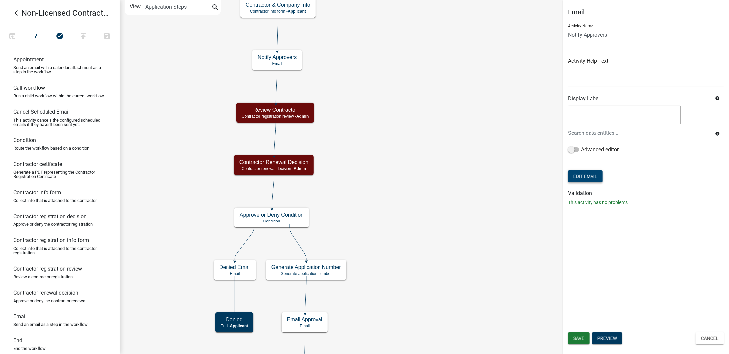
click at [590, 176] on button "Edit Email" at bounding box center [585, 176] width 35 height 12
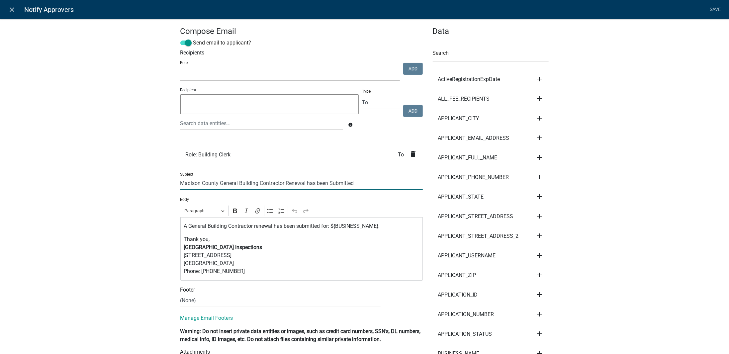
click at [223, 184] on input "Madison County General Building Contractor Renewal has been Submitted" at bounding box center [301, 183] width 243 height 14
drag, startPoint x: 219, startPoint y: 182, endPoint x: 256, endPoint y: 185, distance: 37.6
click at [256, 185] on input "Madison County General Building Contractor Renewal has been Submitted" at bounding box center [301, 183] width 243 height 14
paste input "Non-Licensed"
type input "Madison County Non-Licensed Contractor Renewal has been Submitted"
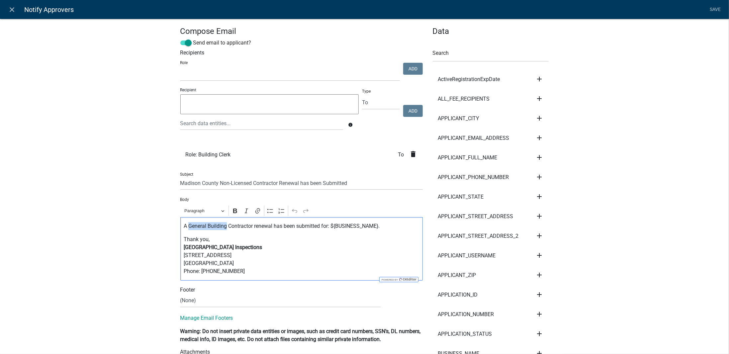
drag, startPoint x: 187, startPoint y: 226, endPoint x: 224, endPoint y: 228, distance: 36.9
click at [224, 228] on p "A General Building Contractor renewal has been submitted for: ${BUSINESS_NAME}." at bounding box center [302, 226] width 236 height 8
click at [204, 298] on select "(None) Code Enforcement Madison County Building & Grounds Madison County Buildi…" at bounding box center [280, 301] width 200 height 14
click at [204, 301] on select "(None) Code Enforcement Madison County Building & Grounds Madison County Buildi…" at bounding box center [280, 301] width 200 height 14
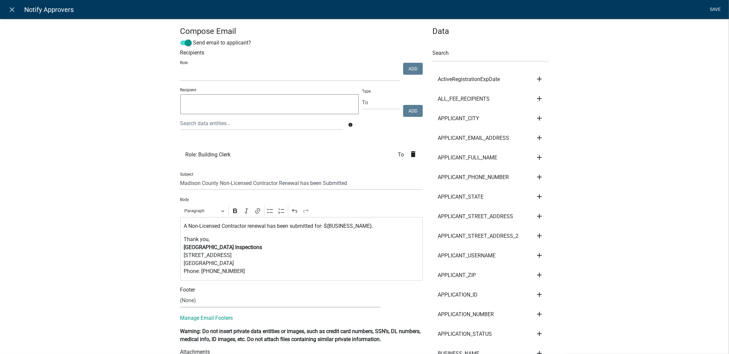
click at [713, 10] on link "Save" at bounding box center [715, 9] width 17 height 13
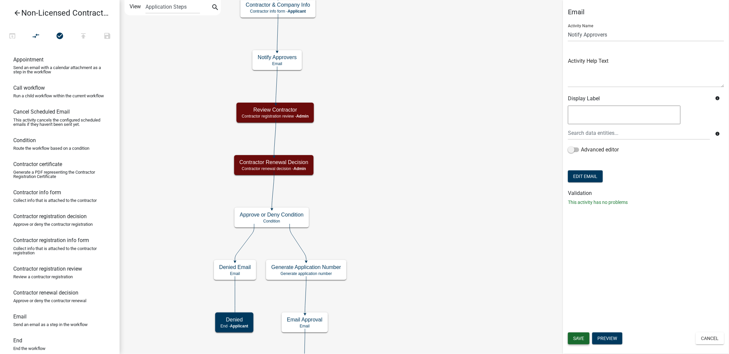
click at [578, 339] on span "Save" at bounding box center [578, 338] width 11 height 5
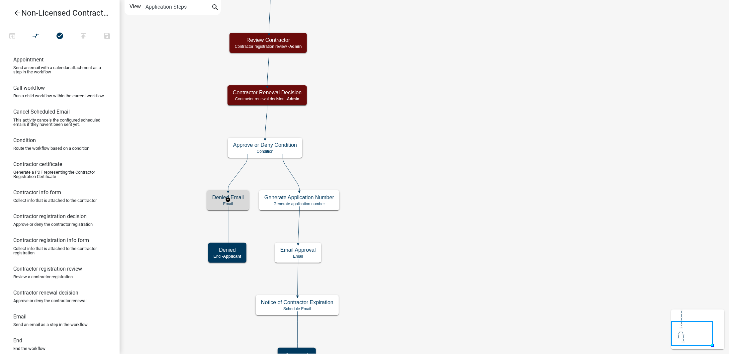
click at [240, 199] on h5 "Denied Email" at bounding box center [228, 197] width 32 height 6
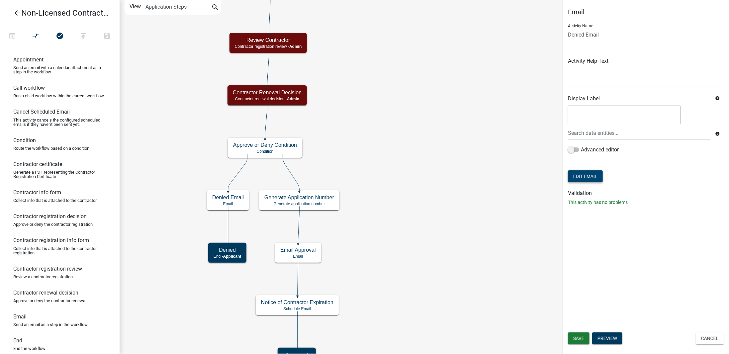
click at [572, 175] on button "Edit Email" at bounding box center [585, 176] width 35 height 12
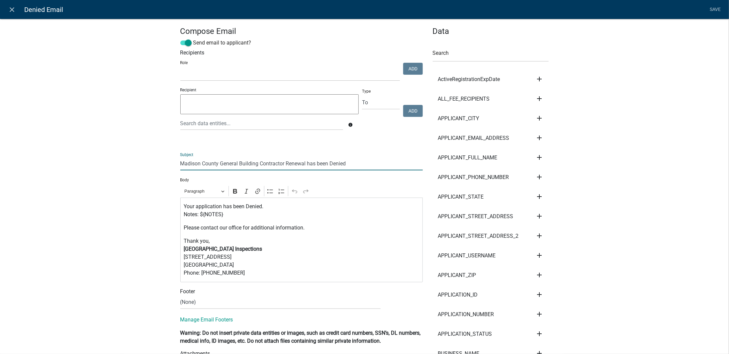
drag, startPoint x: 218, startPoint y: 163, endPoint x: 255, endPoint y: 166, distance: 37.7
click at [255, 166] on input "Madison County General Building Contractor Renewal has been Denied" at bounding box center [301, 164] width 243 height 14
paste input "Non-Licensed"
type input "Madison County Non-Licensed Contractor Renewal has been Denied"
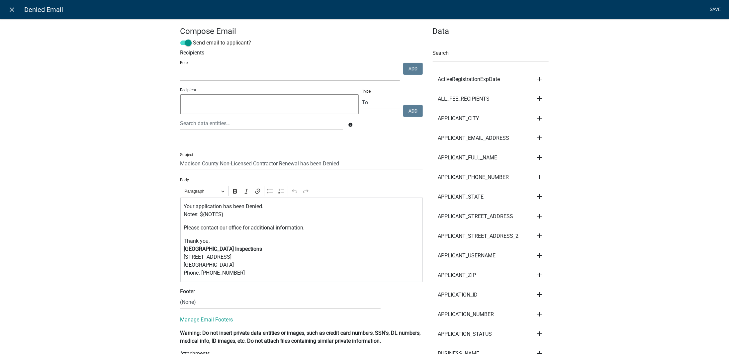
click at [717, 11] on link "Save" at bounding box center [715, 9] width 17 height 13
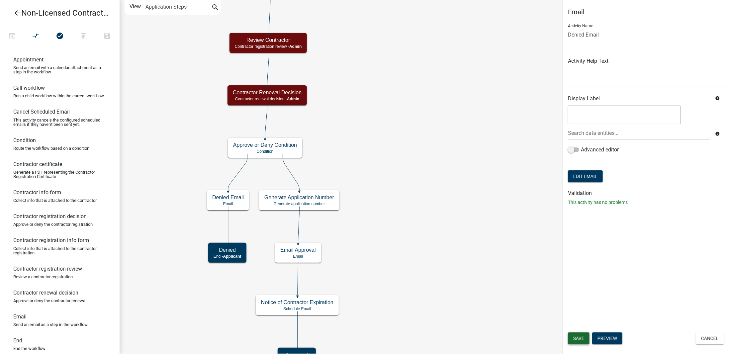
click at [580, 338] on span "Save" at bounding box center [578, 338] width 11 height 5
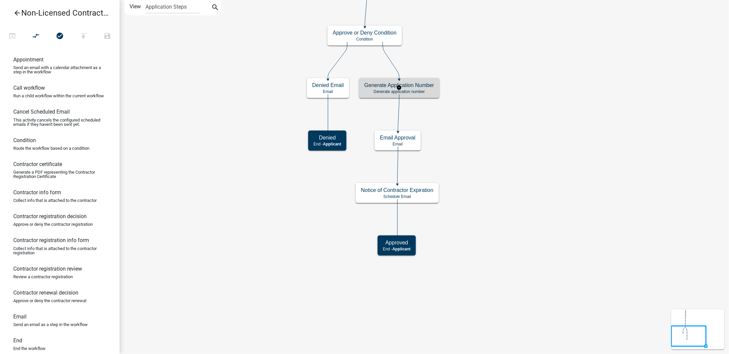
click at [420, 92] on p "Generate application number" at bounding box center [399, 91] width 70 height 5
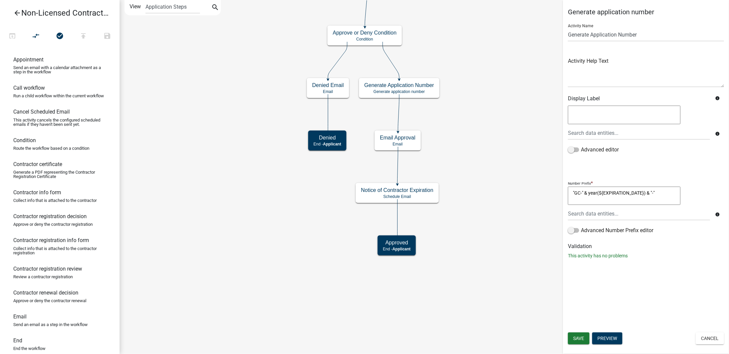
click at [576, 194] on textarea ""GC-" & year(${EXPIRATION_DATE}) & "-"" at bounding box center [624, 196] width 113 height 19
type textarea ""NLC-" & year(EXPIRATION_DATE) & "-""
drag, startPoint x: 668, startPoint y: 279, endPoint x: 647, endPoint y: 301, distance: 31.0
click at [668, 281] on div "Generate application number Activity Name Generate Application Number Activity …" at bounding box center [646, 177] width 166 height 354
click at [581, 339] on span "Save" at bounding box center [578, 338] width 11 height 5
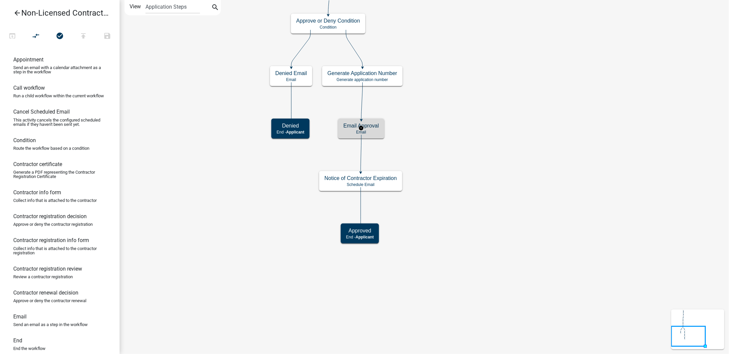
click at [374, 131] on p "Email" at bounding box center [361, 132] width 36 height 5
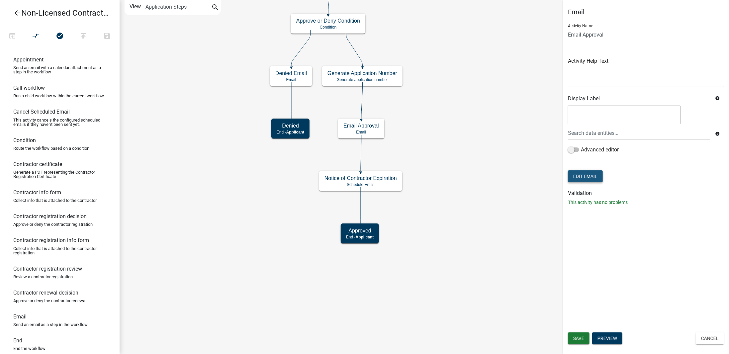
click at [580, 175] on button "Edit Email" at bounding box center [585, 176] width 35 height 12
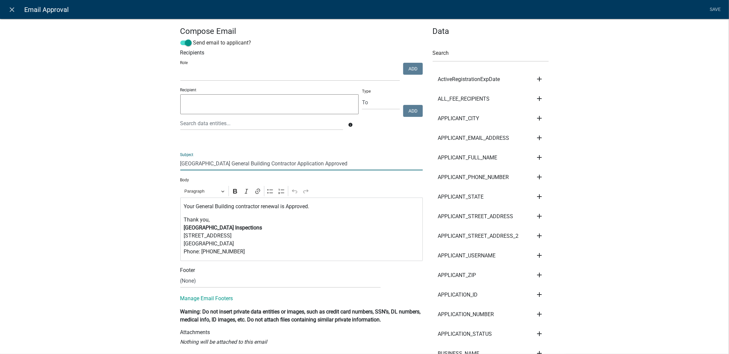
drag, startPoint x: 218, startPoint y: 165, endPoint x: 256, endPoint y: 166, distance: 38.2
click at [256, 166] on input "Madison County General Building Contractor Application Approved" at bounding box center [301, 164] width 243 height 14
paste input "Non-Licensed"
type input "Madison County Non-Licensed Contractor Application Approved"
drag, startPoint x: 195, startPoint y: 208, endPoint x: 232, endPoint y: 208, distance: 37.2
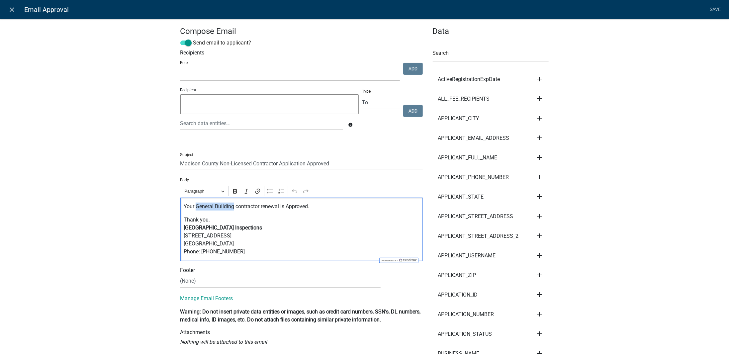
click at [232, 208] on p "Your General Building contractor renewal is Approved." at bounding box center [302, 207] width 236 height 8
click at [719, 12] on link "Save" at bounding box center [715, 9] width 17 height 13
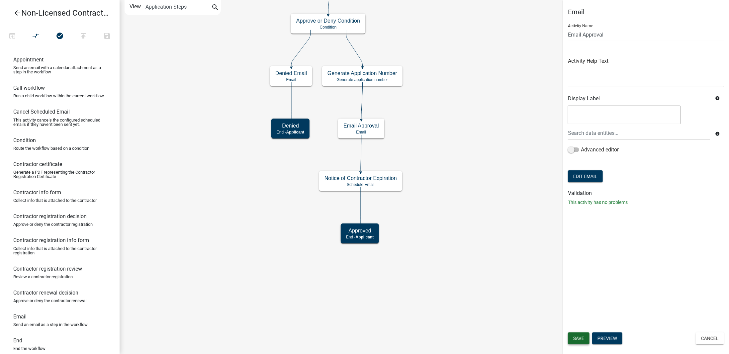
click at [581, 337] on span "Save" at bounding box center [578, 338] width 11 height 5
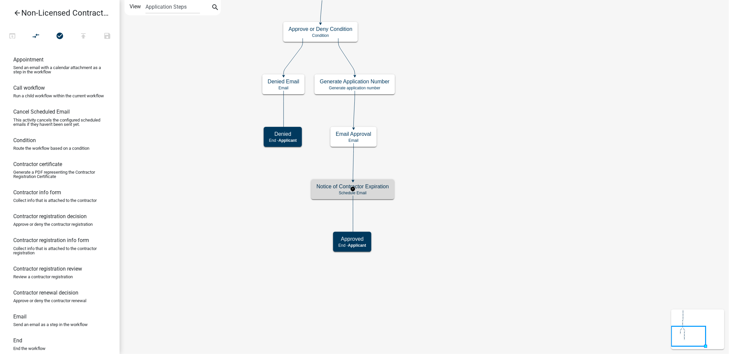
click at [384, 191] on p "Schedule Email" at bounding box center [353, 193] width 72 height 5
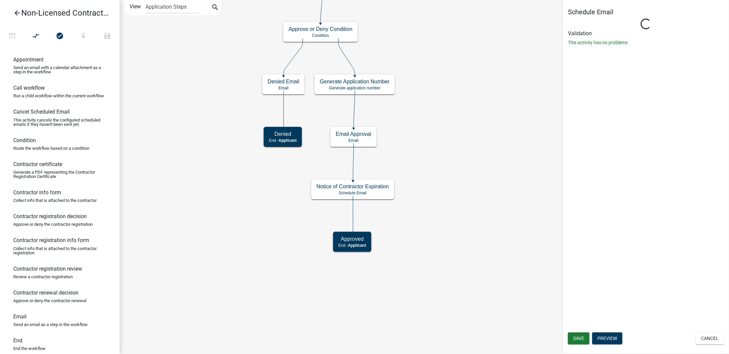
select select "12: 12:00 PM"
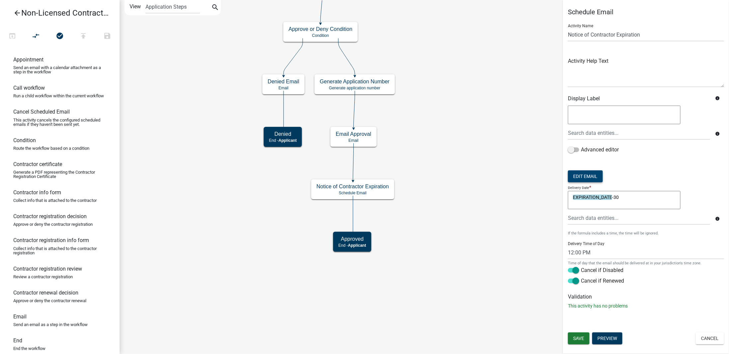
click at [594, 174] on button "Edit Email" at bounding box center [585, 176] width 35 height 12
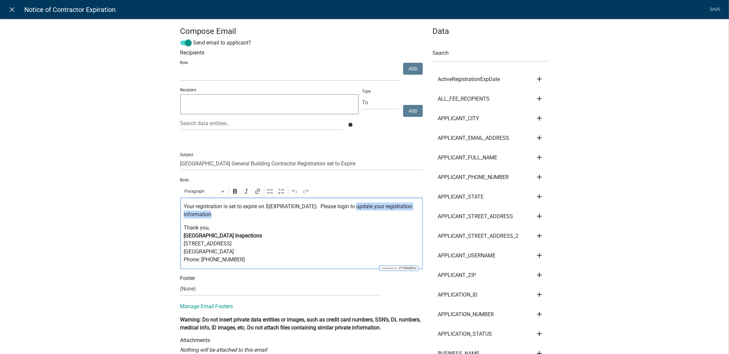
drag, startPoint x: 209, startPoint y: 216, endPoint x: 357, endPoint y: 206, distance: 148.1
click at [357, 206] on p "Your registration is set to expire on ${EXPIRATION_DATE}. Please login to updat…" at bounding box center [302, 211] width 236 height 16
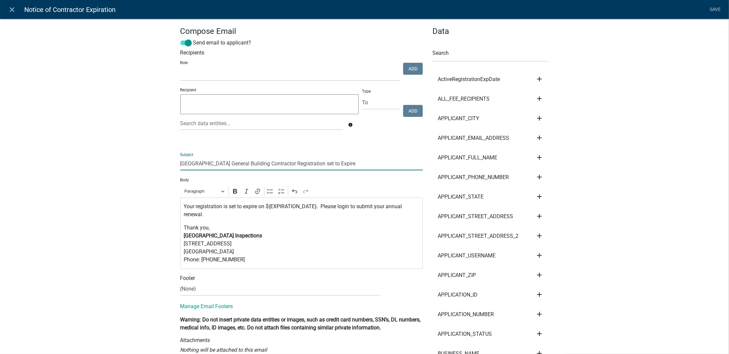
drag, startPoint x: 219, startPoint y: 164, endPoint x: 255, endPoint y: 165, distance: 36.6
click at [255, 165] on input "Madison County General Building Contractor Registration set to Expire" at bounding box center [301, 164] width 243 height 14
paste input "Non-Licensed"
type input "Madison County Non-Licensed Contractor Registration set to Expire"
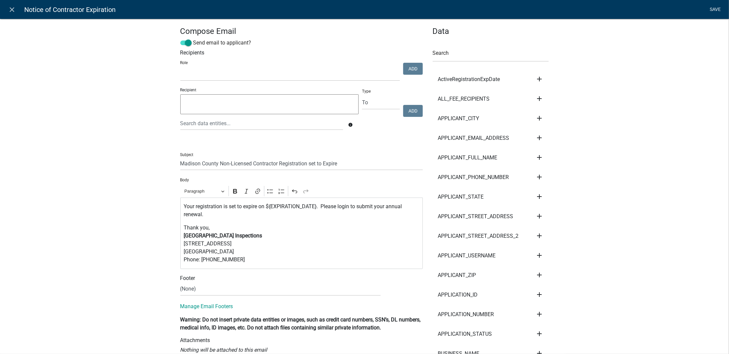
click at [718, 12] on link "Save" at bounding box center [715, 9] width 17 height 13
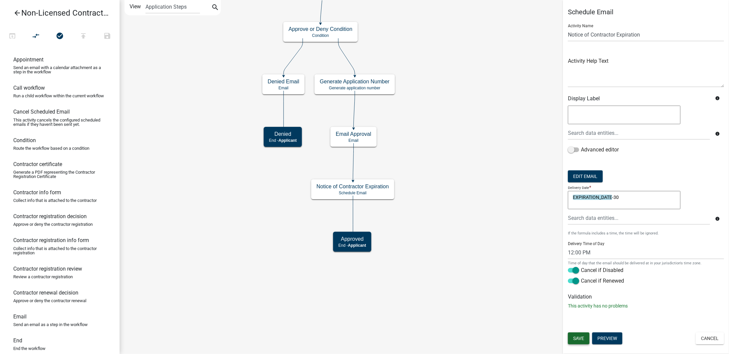
click at [583, 338] on span "Save" at bounding box center [578, 338] width 11 height 5
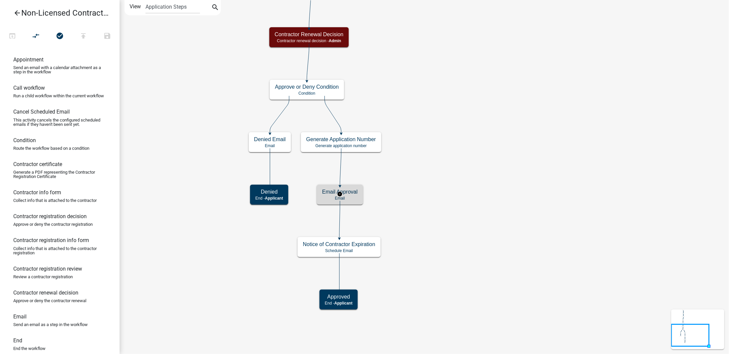
click at [355, 194] on h5 "Email Approval" at bounding box center [340, 192] width 36 height 6
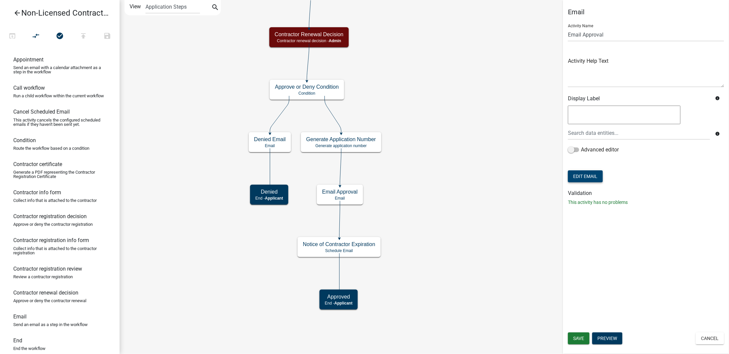
click at [584, 176] on button "Edit Email" at bounding box center [585, 176] width 35 height 12
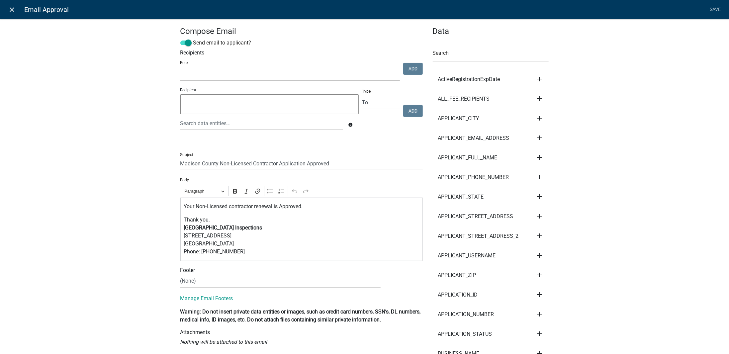
click at [14, 11] on icon "close" at bounding box center [12, 10] width 8 height 8
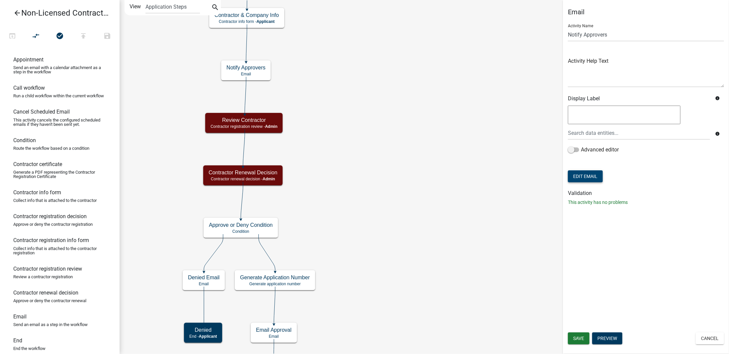
click at [578, 176] on button "Edit Email" at bounding box center [585, 176] width 35 height 12
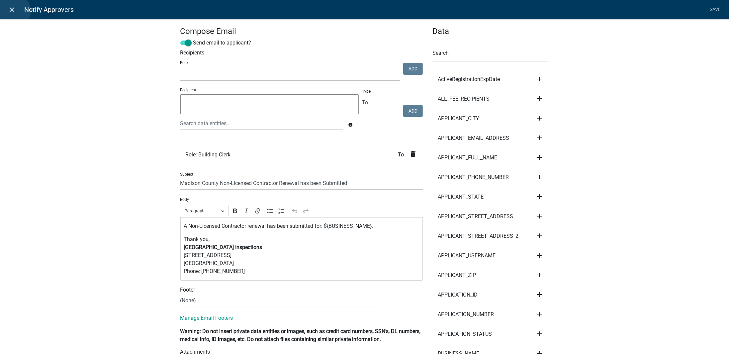
click at [14, 11] on icon "close" at bounding box center [12, 10] width 8 height 8
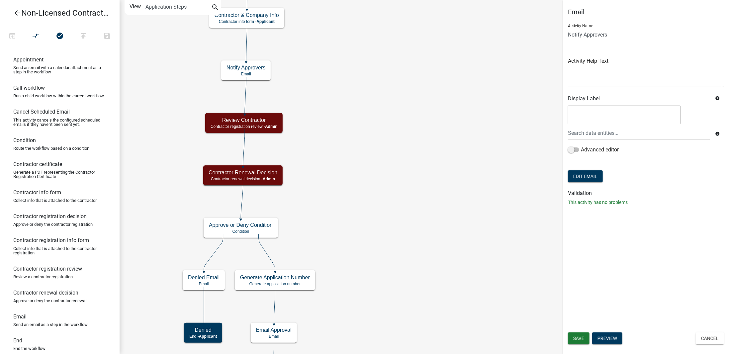
click at [502, 222] on icon "Start Start - Applicant Notify Approvers Email Email Approval Email Approved En…" at bounding box center [424, 223] width 609 height 447
click at [578, 341] on span "Save" at bounding box center [578, 338] width 11 height 5
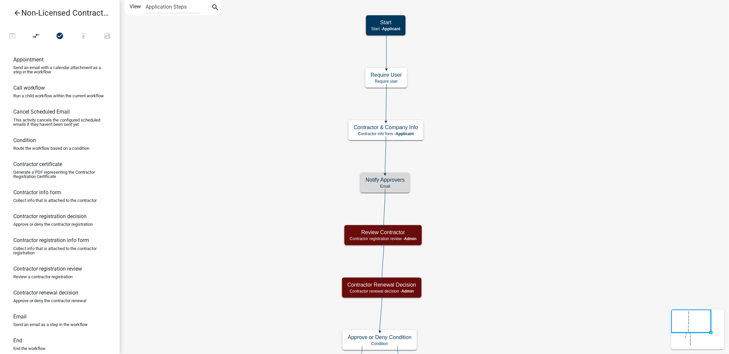
click at [13, 13] on icon "arrow_back" at bounding box center [17, 13] width 8 height 9
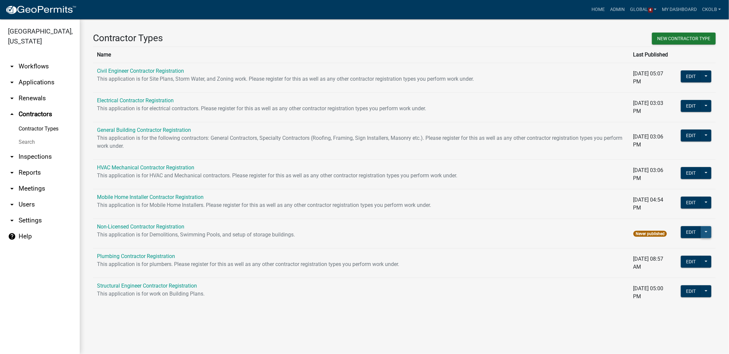
click at [707, 233] on button at bounding box center [706, 232] width 11 height 12
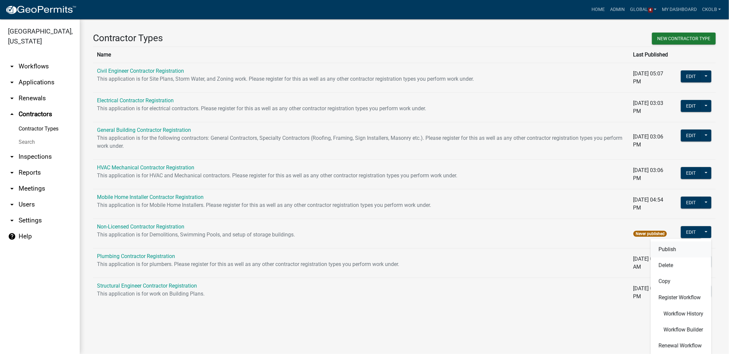
click at [674, 252] on button "Publish" at bounding box center [681, 250] width 61 height 16
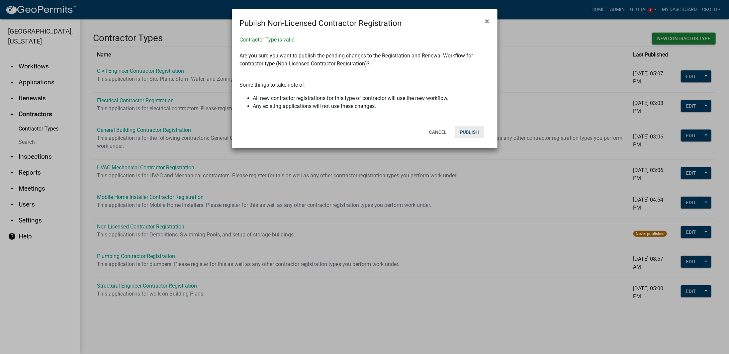
click at [469, 136] on button "Publish" at bounding box center [470, 132] width 30 height 12
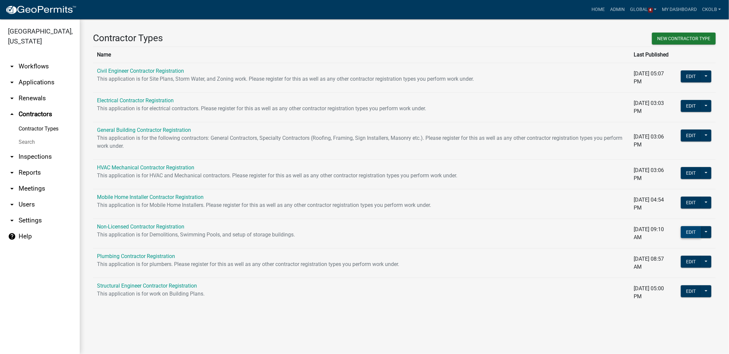
click at [686, 232] on button "Edit" at bounding box center [691, 232] width 20 height 12
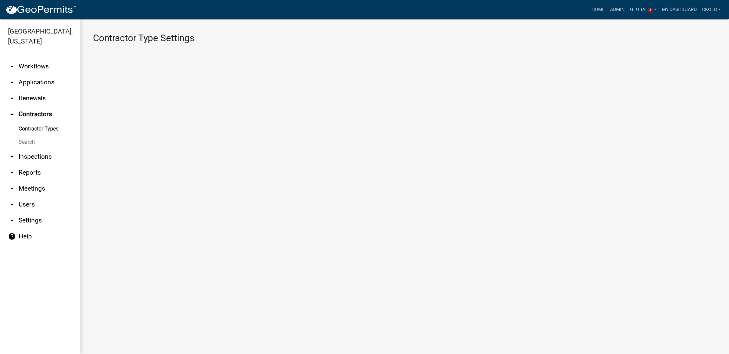
select select "1: Object"
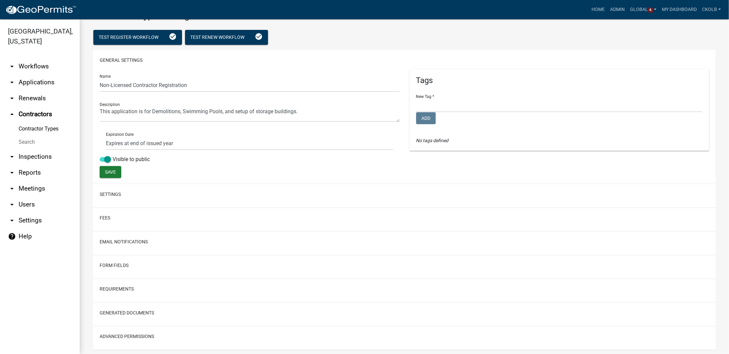
scroll to position [37, 0]
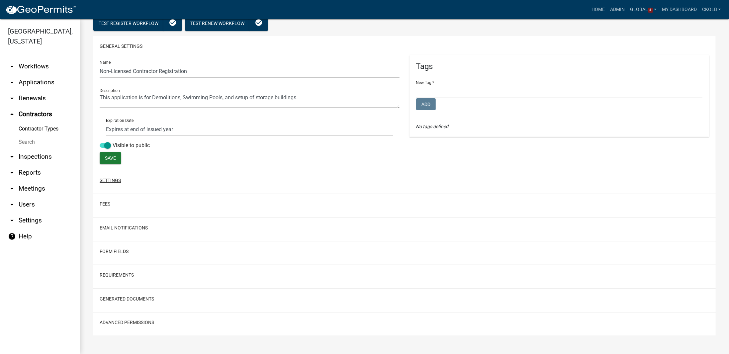
click at [115, 182] on button "Settings" at bounding box center [110, 180] width 21 height 7
select select "1"
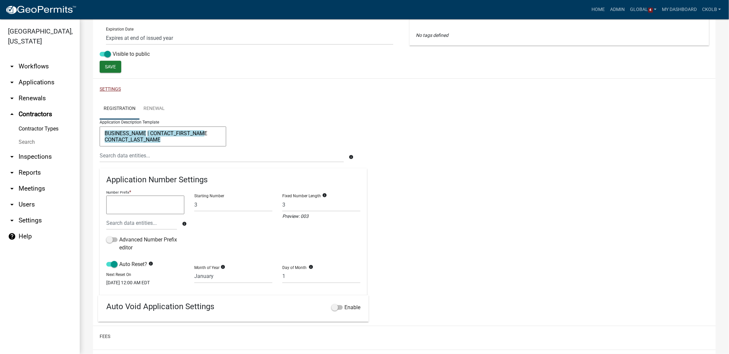
scroll to position [136, 0]
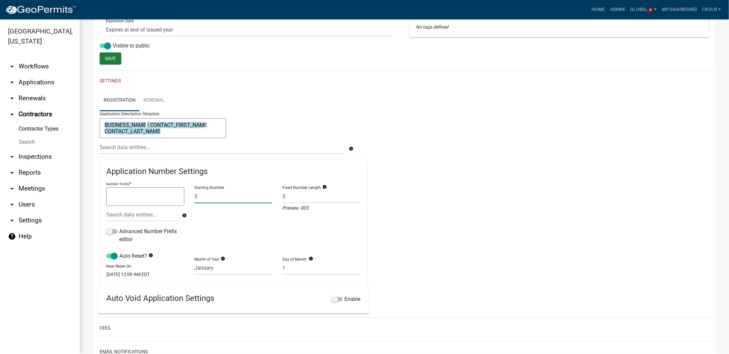
click at [210, 193] on input "3" at bounding box center [233, 197] width 78 height 14
type input "1"
click at [414, 207] on div "Registration Renewal Application Description Template BUSINESS_NAME | CONTACT_F…" at bounding box center [405, 202] width 620 height 224
click at [385, 210] on div "Registration Renewal Application Description Template BUSINESS_NAME | CONTACT_F…" at bounding box center [405, 202] width 620 height 224
click at [148, 98] on link "Renewal" at bounding box center [154, 100] width 29 height 21
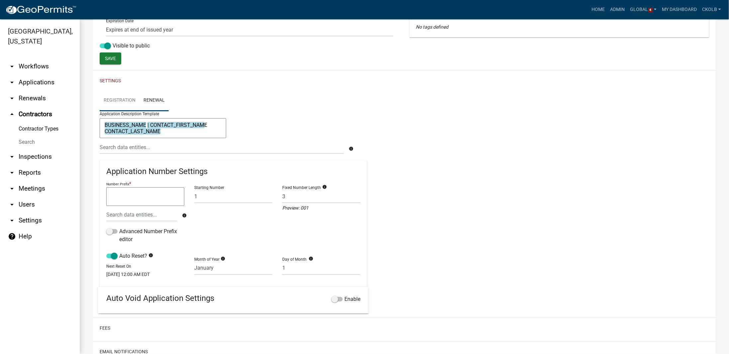
click at [122, 102] on link "Registration" at bounding box center [120, 100] width 40 height 21
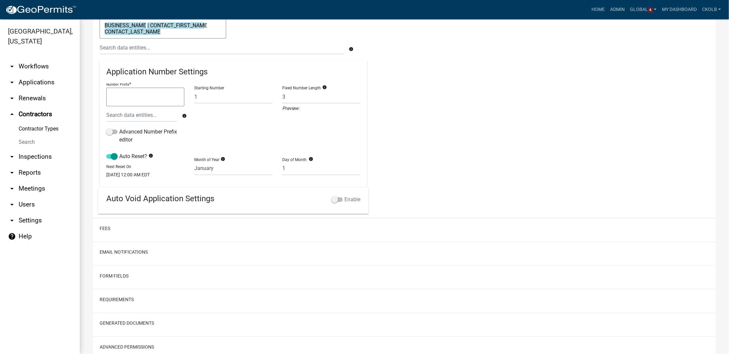
click at [332, 202] on span at bounding box center [337, 199] width 11 height 5
click at [344, 196] on input "Enable" at bounding box center [344, 196] width 0 height 0
click at [162, 227] on select "Require User Contractor & Company Info Review Contractor Contractor Registratio…" at bounding box center [211, 224] width 210 height 14
select select "5e63e48a-672d-43f3-a467-3a911862093d"
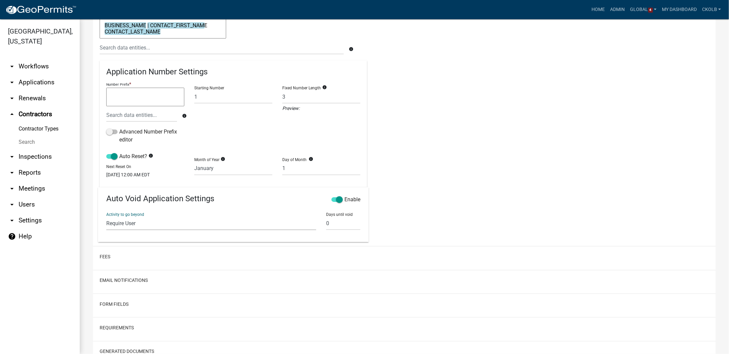
click at [106, 220] on select "Require User Contractor & Company Info Review Contractor Contractor Registratio…" at bounding box center [211, 224] width 210 height 14
click at [326, 225] on input "0" at bounding box center [343, 224] width 34 height 14
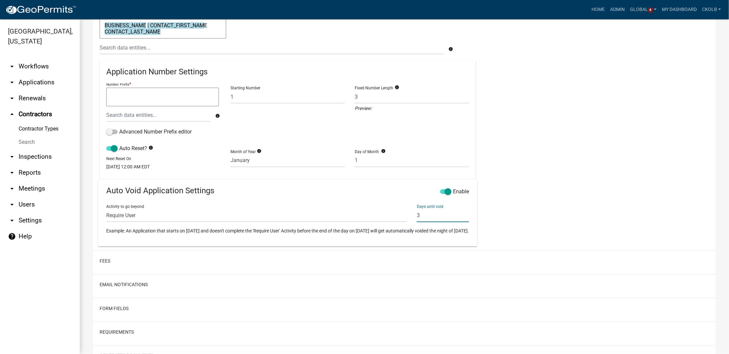
type input "3"
click at [537, 186] on div "Registration Renewal Application Description Template BUSINESS_NAME | CONTACT_F…" at bounding box center [405, 118] width 620 height 256
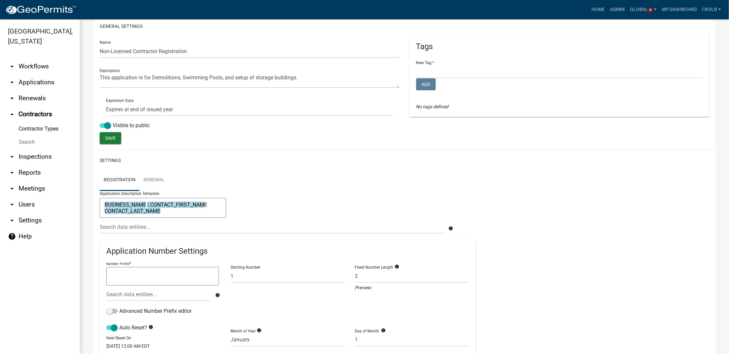
scroll to position [26, 0]
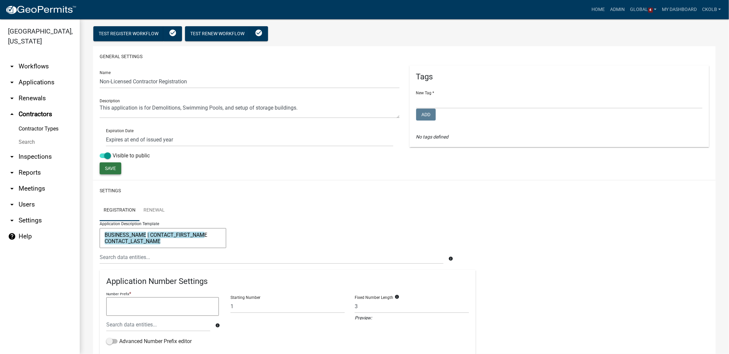
click at [114, 170] on span "Save" at bounding box center [110, 168] width 11 height 5
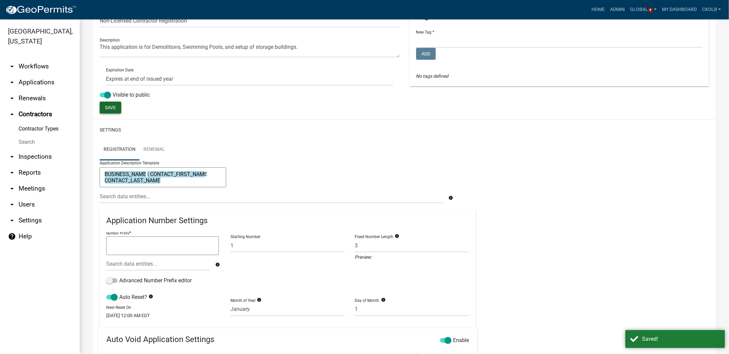
scroll to position [93, 0]
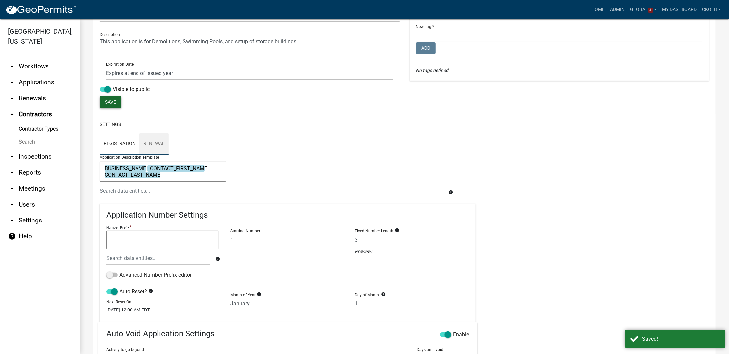
click at [160, 146] on link "Renewal" at bounding box center [154, 144] width 29 height 21
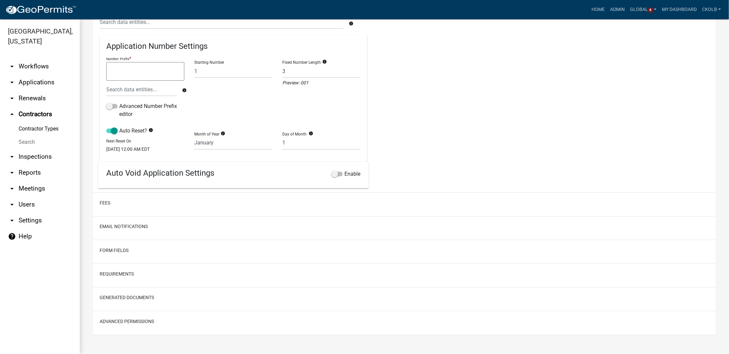
scroll to position [264, 0]
click at [110, 229] on button "Email Notifications" at bounding box center [124, 226] width 48 height 7
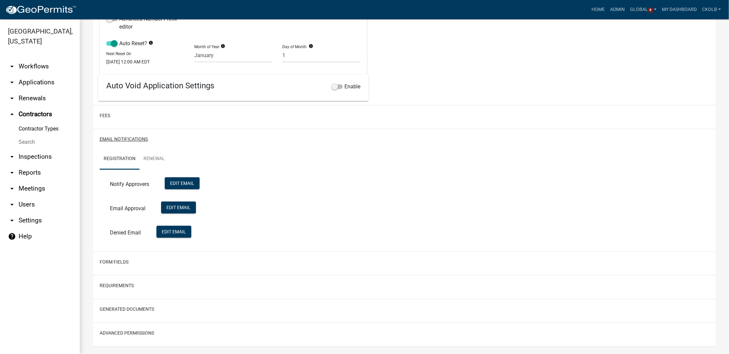
scroll to position [363, 0]
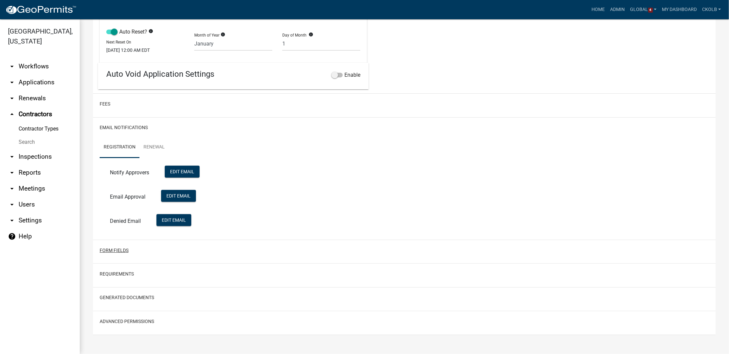
click at [121, 252] on button "Form Fields" at bounding box center [114, 250] width 29 height 7
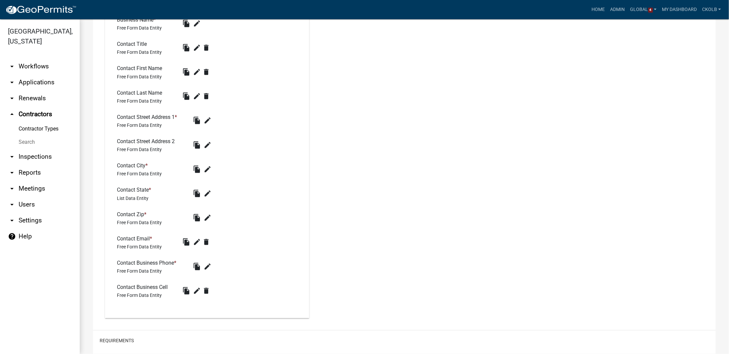
scroll to position [751, 0]
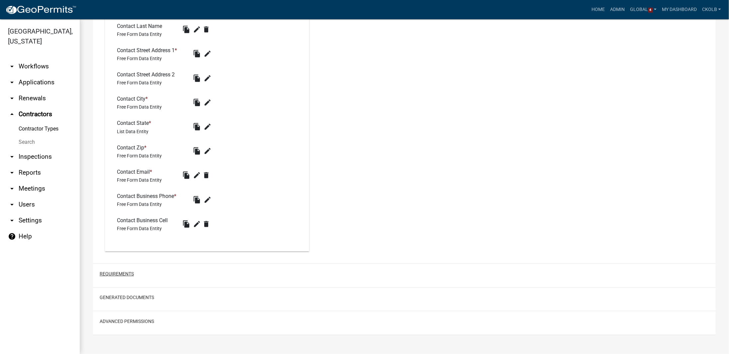
click at [130, 273] on button "Requirements" at bounding box center [117, 274] width 34 height 7
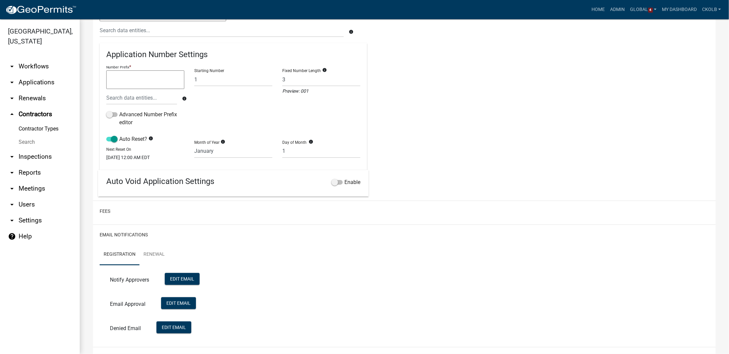
scroll to position [120, 0]
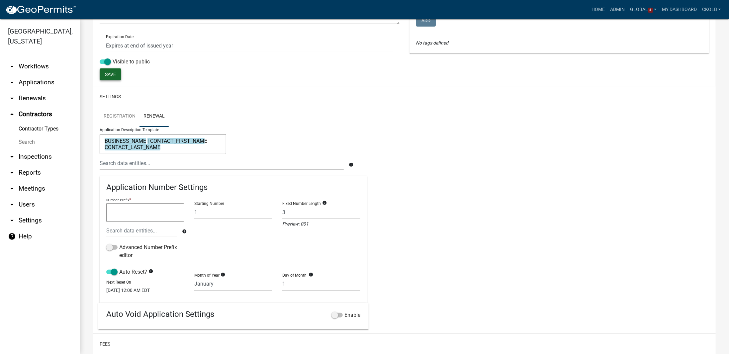
click at [34, 132] on link "Contractor Types" at bounding box center [40, 128] width 80 height 13
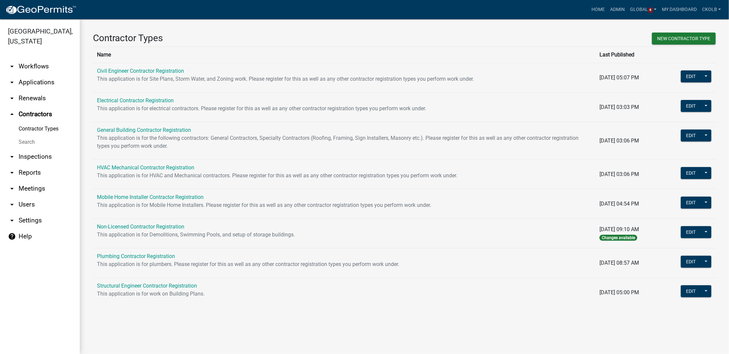
click at [121, 323] on div "Contractor Types New Contractor Type Name Last Published Civil Engineer Contrac…" at bounding box center [404, 172] width 649 height 307
click at [100, 322] on div "Contractor Types New Contractor Type Name Last Published Civil Engineer Contrac…" at bounding box center [404, 172] width 649 height 307
click at [708, 227] on button at bounding box center [706, 232] width 11 height 12
click at [671, 247] on button "Publish" at bounding box center [681, 250] width 61 height 16
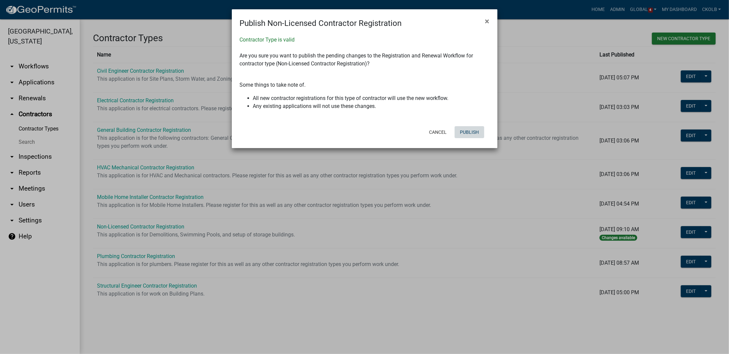
click at [468, 131] on button "Publish" at bounding box center [470, 132] width 30 height 12
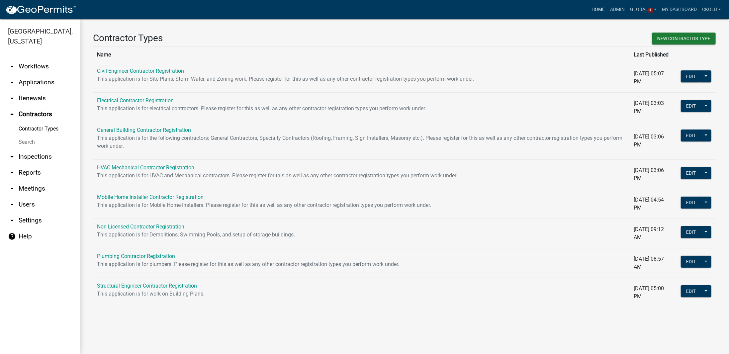
click at [599, 11] on link "Home" at bounding box center [598, 9] width 19 height 13
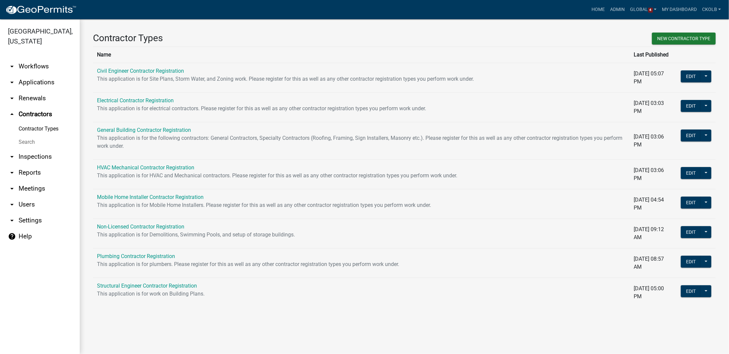
click at [38, 68] on link "arrow_drop_down Workflows" at bounding box center [40, 66] width 80 height 16
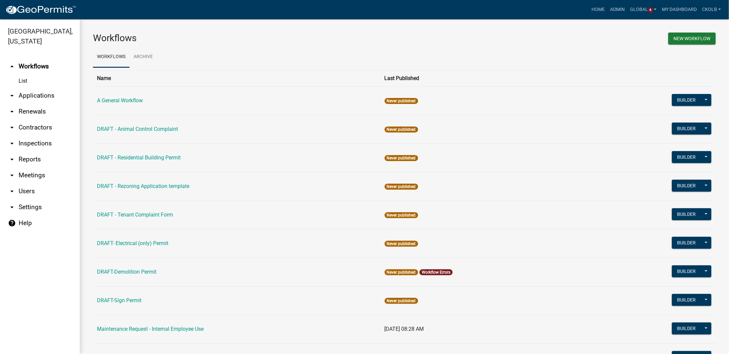
click at [201, 46] on div "Workflows" at bounding box center [246, 40] width 317 height 14
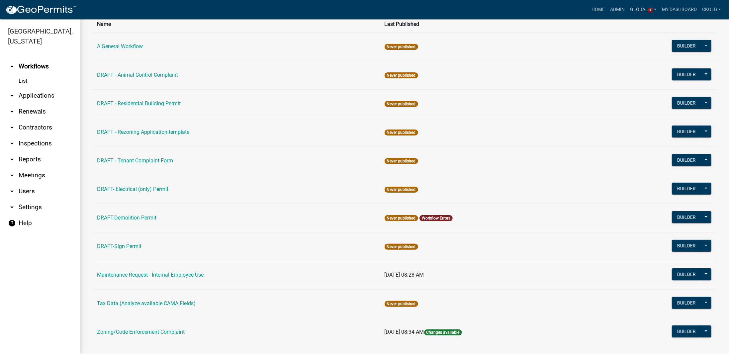
scroll to position [63, 0]
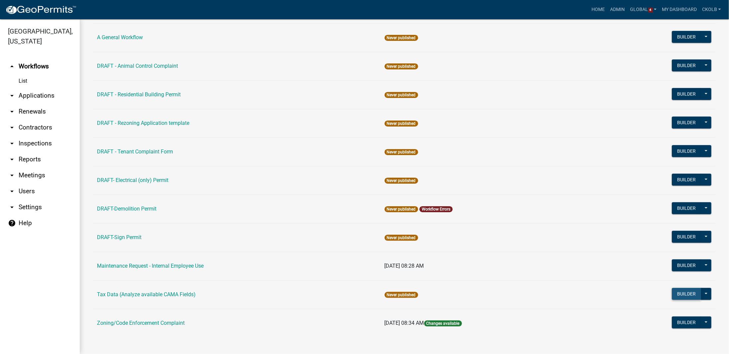
click at [686, 293] on button "Builder" at bounding box center [686, 294] width 29 height 12
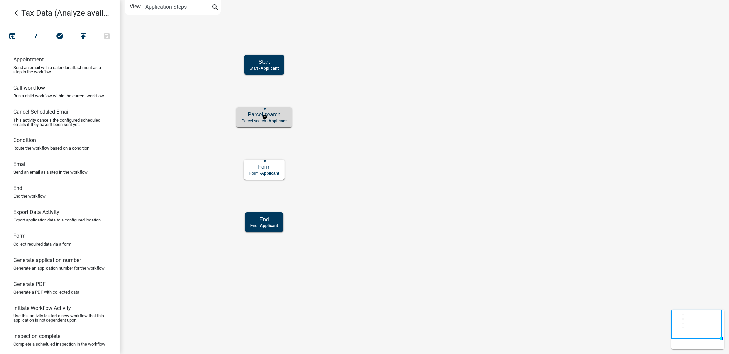
click at [284, 120] on span "Applicant" at bounding box center [278, 121] width 18 height 5
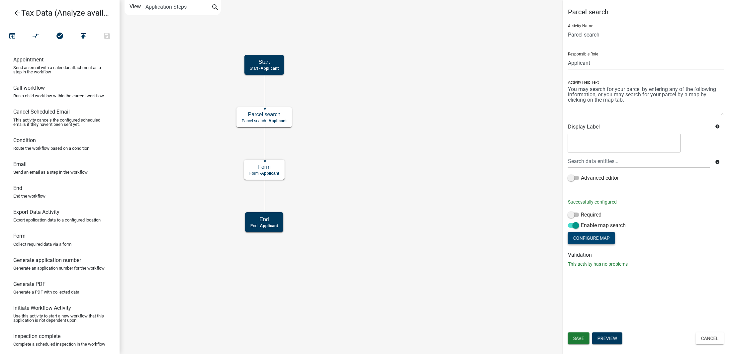
click at [599, 239] on button "Configure Map" at bounding box center [591, 238] width 47 height 12
select select "streets-vector"
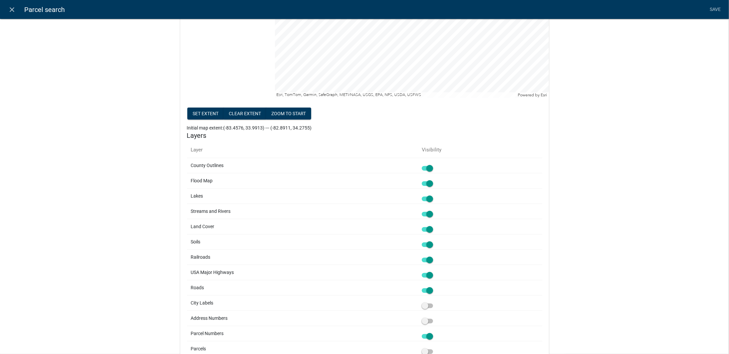
scroll to position [194, 0]
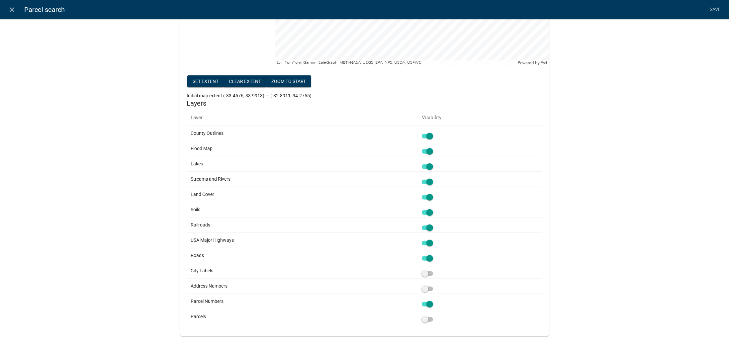
click at [576, 153] on div "Map Service Madison County GA Map Service (http://permits-map-01:6080/arcgis/re…" at bounding box center [364, 82] width 729 height 537
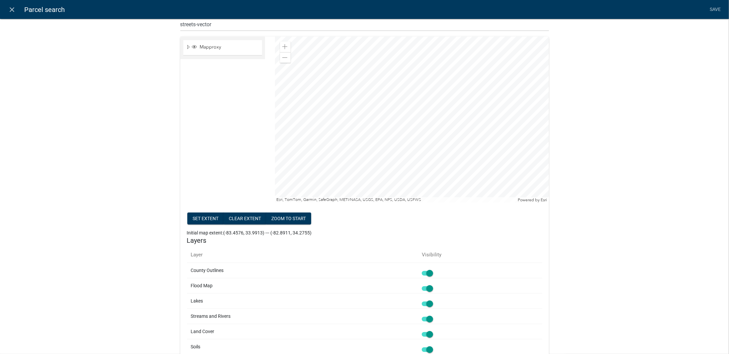
scroll to position [0, 0]
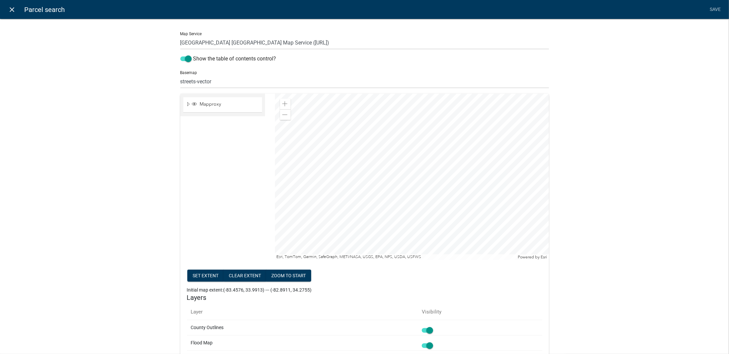
click at [9, 10] on icon "close" at bounding box center [12, 10] width 8 height 8
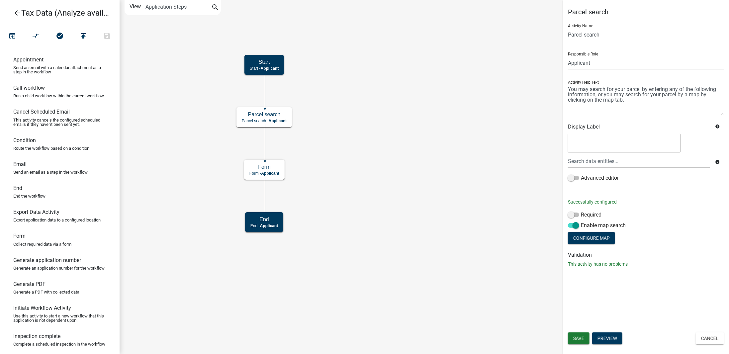
click at [484, 163] on icon "Start Start - Applicant Parcel search Parcel search - Applicant Form Form - App…" at bounding box center [424, 176] width 609 height 353
click at [21, 13] on icon "arrow_back" at bounding box center [17, 13] width 8 height 9
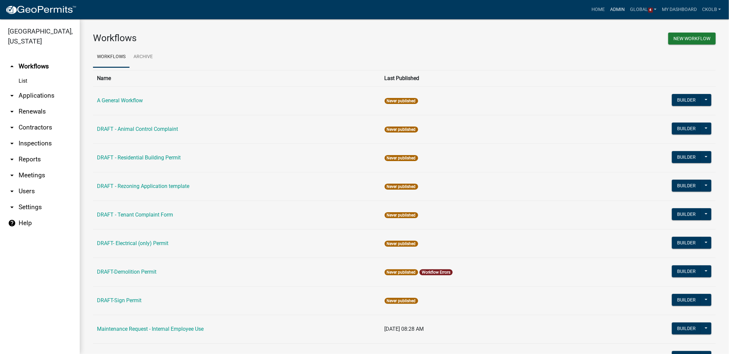
click at [623, 9] on link "Admin" at bounding box center [618, 9] width 20 height 13
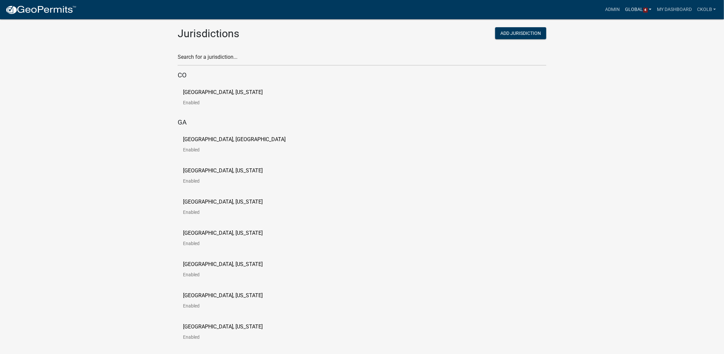
click at [637, 8] on link "Global 4" at bounding box center [639, 9] width 32 height 13
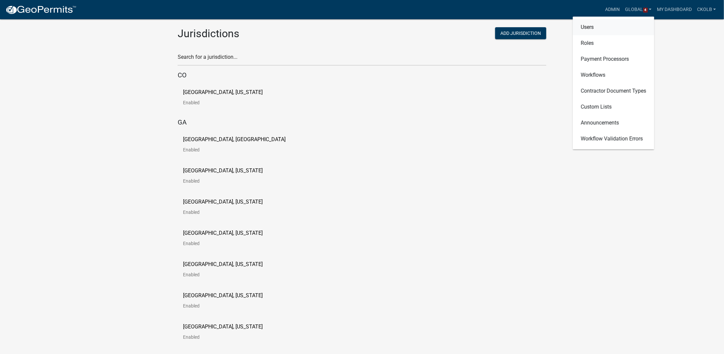
click at [590, 29] on link "Users" at bounding box center [613, 27] width 81 height 16
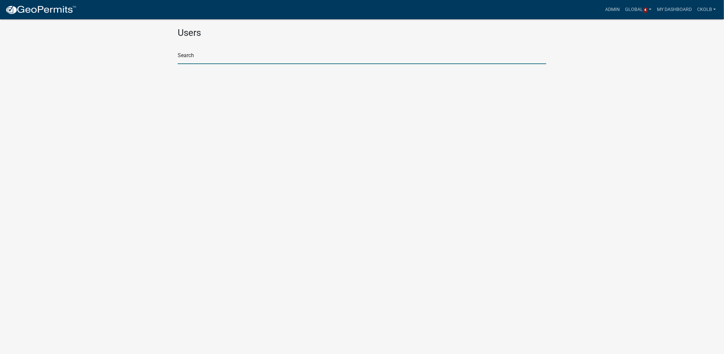
click at [294, 59] on input "text" at bounding box center [362, 57] width 369 height 14
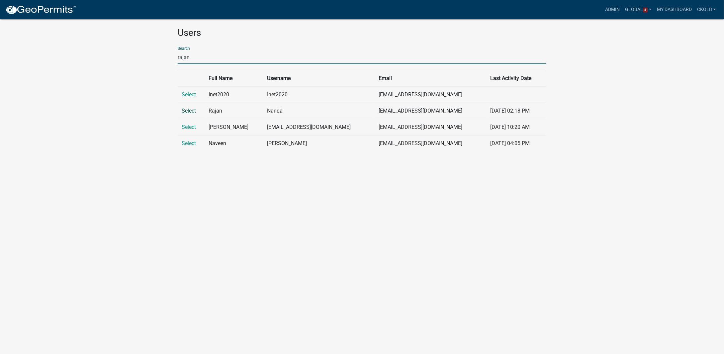
type input "rajan"
click at [190, 112] on link "Select" at bounding box center [189, 111] width 14 height 6
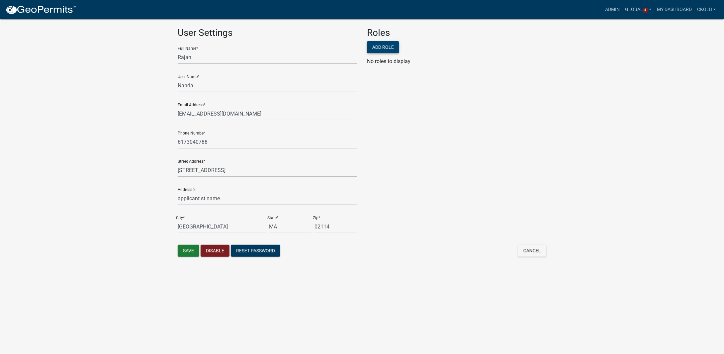
click at [390, 46] on button "Add Role" at bounding box center [383, 47] width 32 height 12
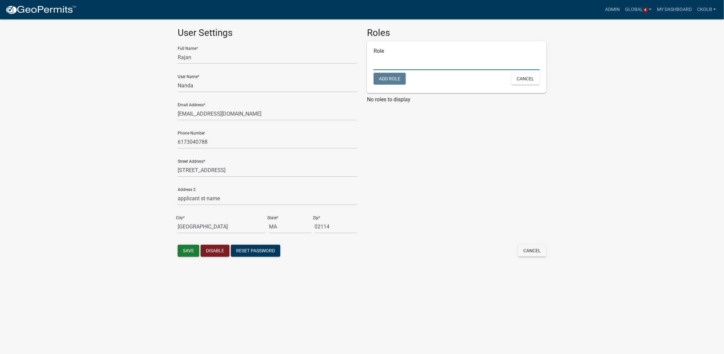
click at [393, 61] on input "text" at bounding box center [457, 63] width 166 height 14
click at [399, 96] on span "System Administrators" at bounding box center [408, 96] width 53 height 5
type input "System Administrators"
click at [388, 77] on button "Add Role" at bounding box center [390, 79] width 32 height 12
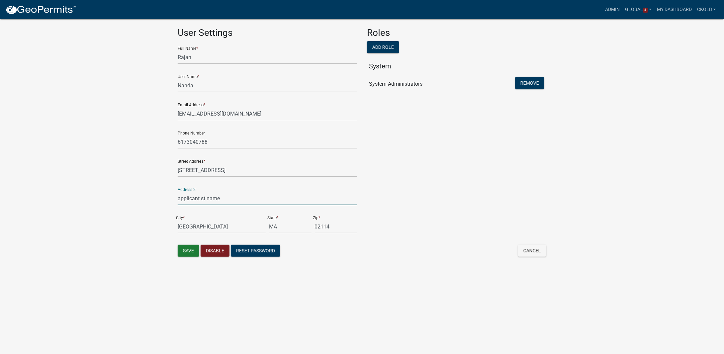
drag, startPoint x: 225, startPoint y: 197, endPoint x: 166, endPoint y: 200, distance: 58.5
click at [166, 200] on app-global-admin "Toggle drawer menu more_horiz Admin Global 4 Users Roles Payment Processors Wor…" at bounding box center [362, 136] width 724 height 256
click at [159, 202] on app-global-admin "Toggle drawer menu more_horiz Admin Global 4 Users Roles Payment Processors Wor…" at bounding box center [362, 136] width 724 height 256
click at [192, 255] on button "Save" at bounding box center [189, 251] width 22 height 12
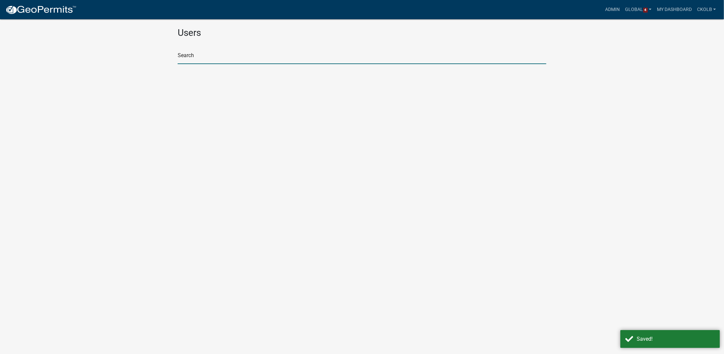
click at [210, 56] on input "text" at bounding box center [362, 57] width 369 height 14
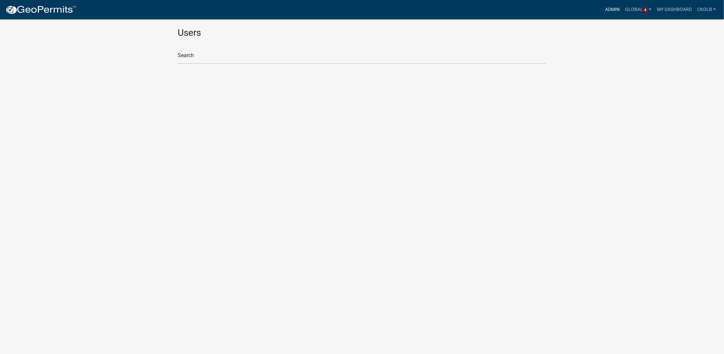
drag, startPoint x: 618, startPoint y: 8, endPoint x: 568, endPoint y: 28, distance: 54.0
click at [618, 8] on link "Admin" at bounding box center [613, 9] width 20 height 13
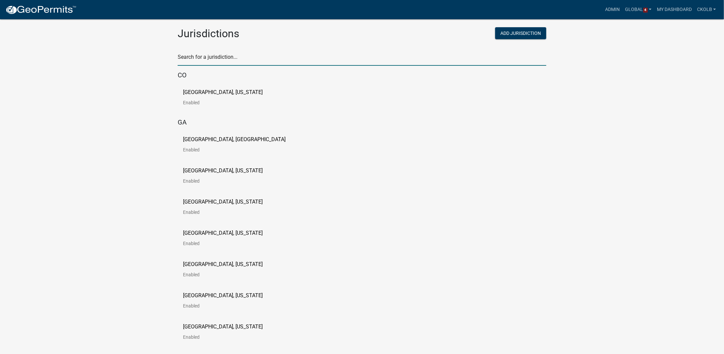
click at [199, 61] on input "text" at bounding box center [362, 59] width 369 height 14
type input "testing"
click at [204, 90] on p "[PERSON_NAME] Testing" at bounding box center [212, 92] width 58 height 5
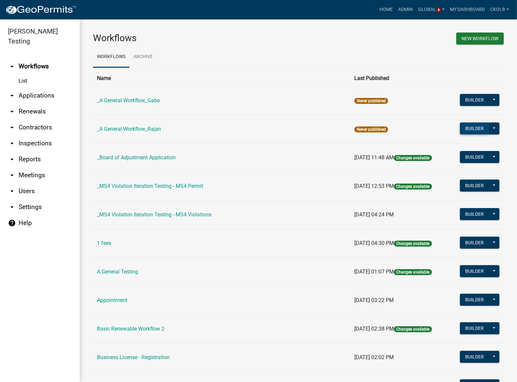
click at [475, 129] on button "Builder" at bounding box center [474, 129] width 29 height 12
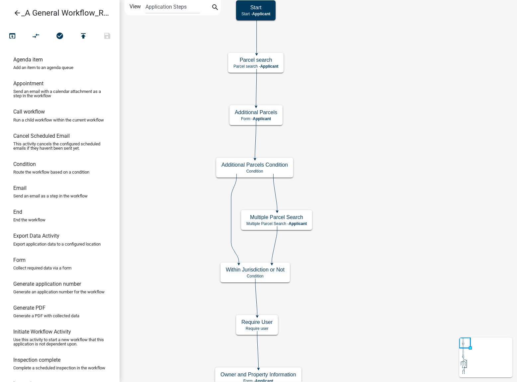
click at [15, 13] on icon "arrow_back" at bounding box center [17, 13] width 8 height 9
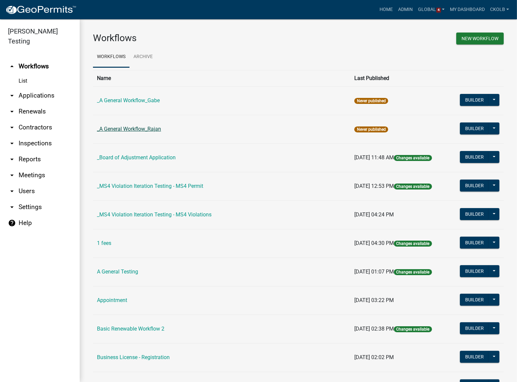
click at [152, 135] on td "_A General Workflow_Rajan" at bounding box center [221, 129] width 257 height 29
click at [152, 129] on link "_A General Workflow_Rajan" at bounding box center [129, 129] width 64 height 6
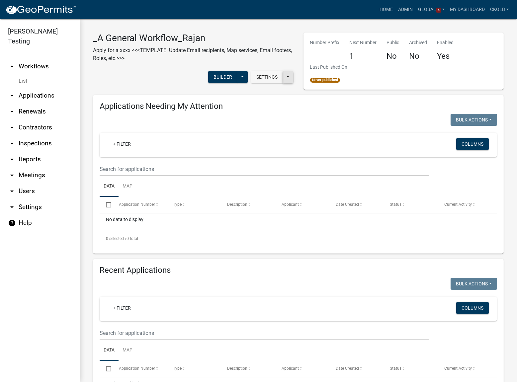
click at [287, 78] on button at bounding box center [288, 77] width 11 height 12
click at [295, 95] on button "Start Application URL" at bounding box center [329, 94] width 93 height 16
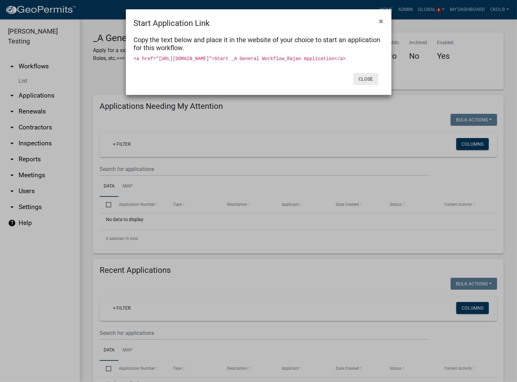
click at [363, 85] on button "Close" at bounding box center [365, 79] width 25 height 12
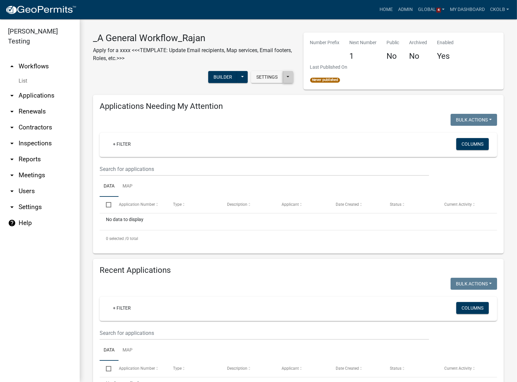
click at [286, 79] on button at bounding box center [288, 77] width 11 height 12
click at [39, 58] on link "arrow_drop_up Workflows" at bounding box center [40, 66] width 80 height 16
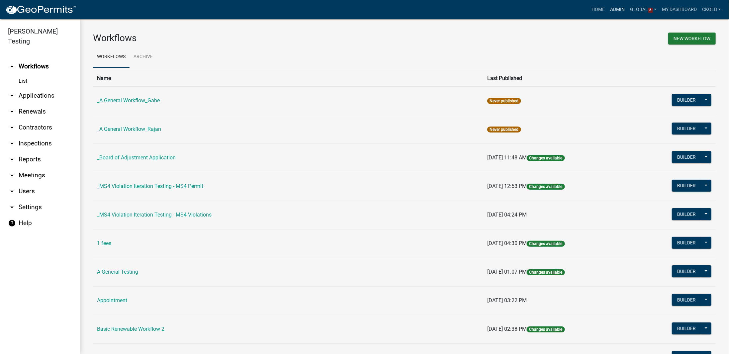
click at [621, 10] on link "Admin" at bounding box center [618, 9] width 20 height 13
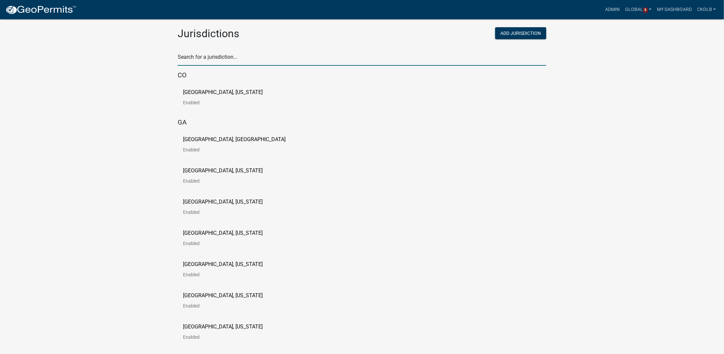
click at [229, 54] on input "text" at bounding box center [362, 59] width 369 height 14
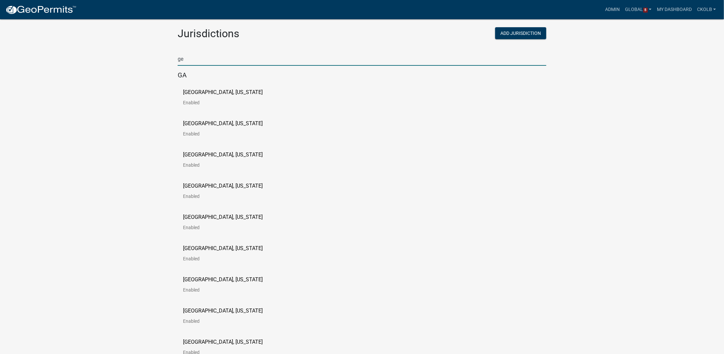
type input "g"
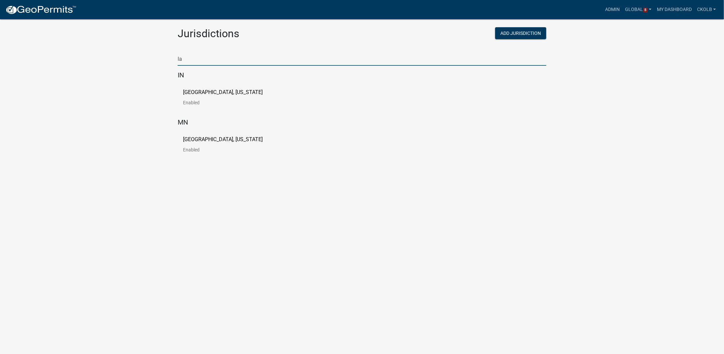
type input "la"
click at [202, 92] on p "[GEOGRAPHIC_DATA], [US_STATE]" at bounding box center [223, 92] width 80 height 5
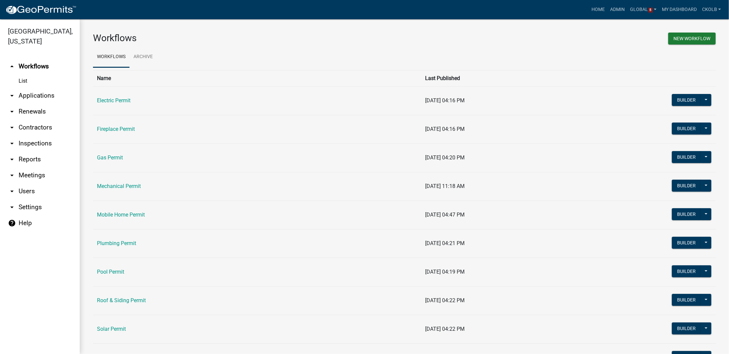
click at [28, 197] on link "arrow_drop_down Users" at bounding box center [40, 191] width 80 height 16
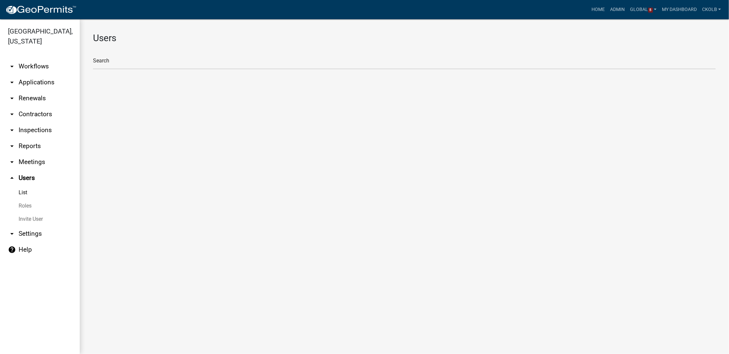
click at [23, 208] on link "Roles" at bounding box center [40, 205] width 80 height 13
click at [117, 91] on li "LaPorteCoIN_Admin (Client Admin)" at bounding box center [404, 89] width 623 height 16
select select "4: red"
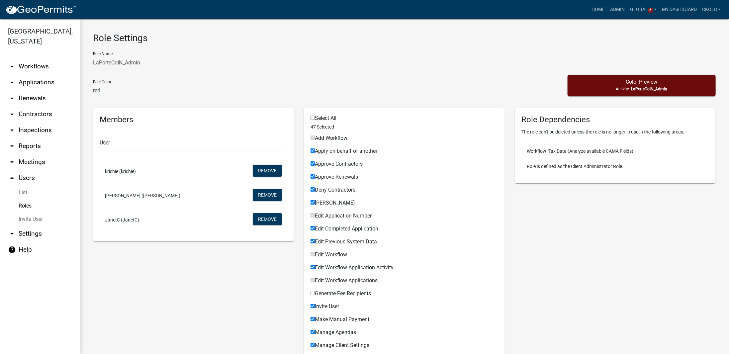
click at [25, 206] on link "Roles" at bounding box center [40, 205] width 80 height 13
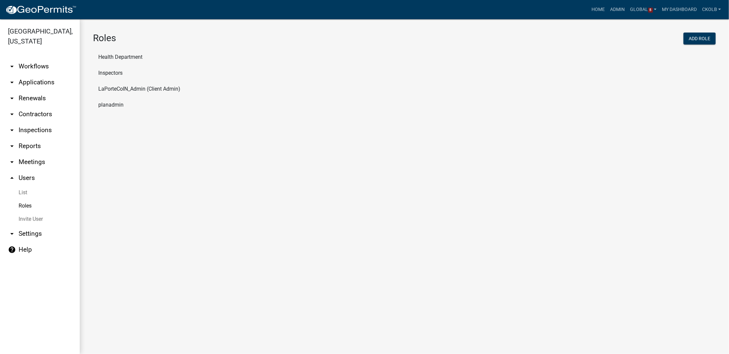
click at [111, 105] on li "planadmin" at bounding box center [404, 105] width 623 height 16
select select "3: orange"
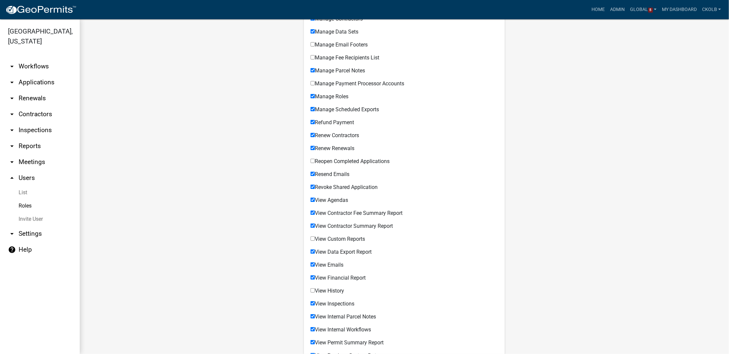
scroll to position [336, 0]
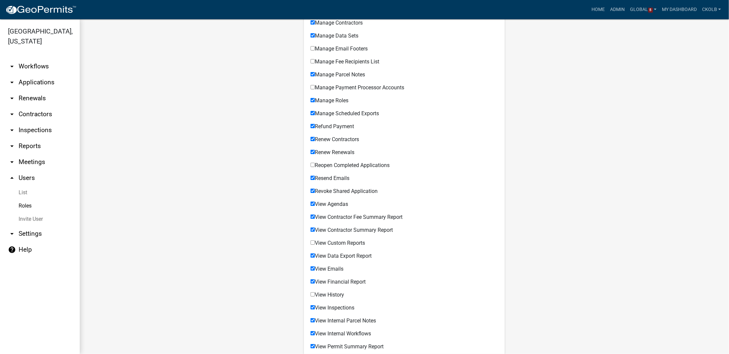
click at [27, 206] on link "Roles" at bounding box center [40, 205] width 80 height 13
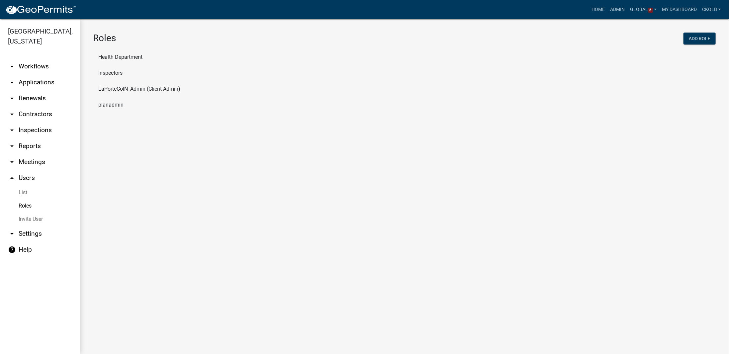
click at [113, 73] on li "Inspectors" at bounding box center [404, 73] width 623 height 16
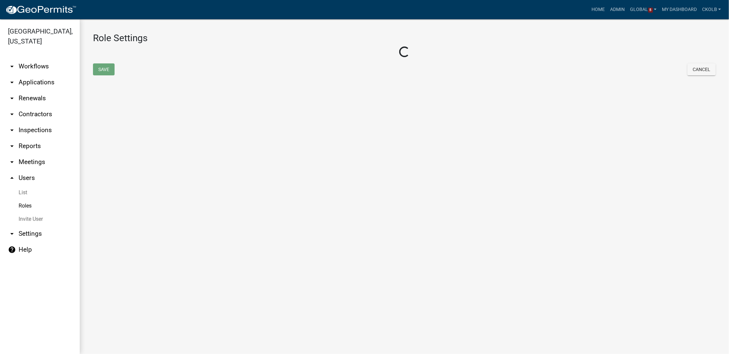
select select "2: yellow"
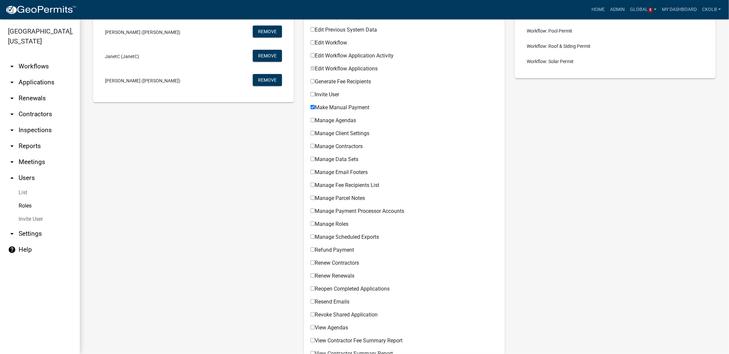
scroll to position [233, 0]
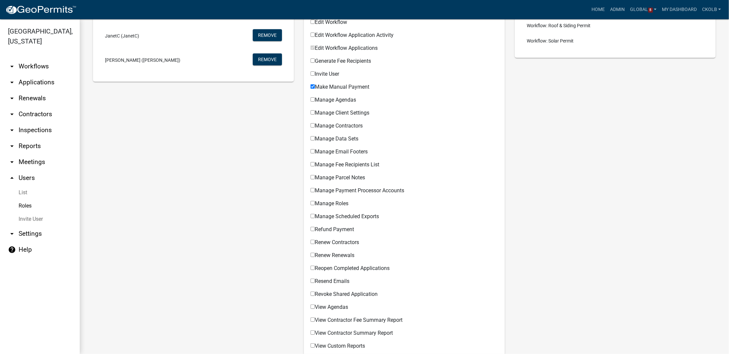
click at [26, 209] on link "Roles" at bounding box center [40, 205] width 80 height 13
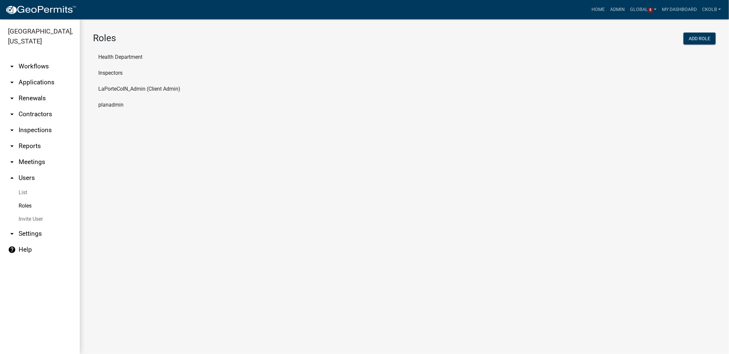
click at [113, 91] on li "LaPorteCoIN_Admin (Client Admin)" at bounding box center [404, 89] width 623 height 16
select select "4: red"
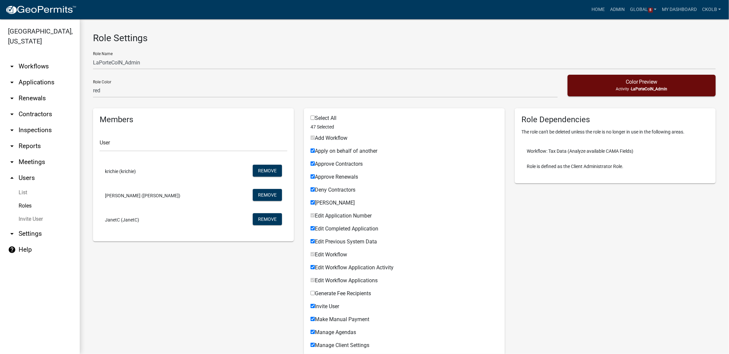
click at [42, 86] on link "arrow_drop_down Applications" at bounding box center [40, 82] width 80 height 16
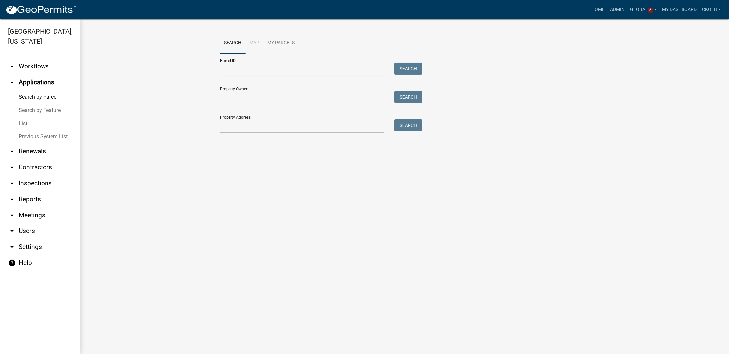
click at [25, 125] on link "List" at bounding box center [40, 123] width 80 height 13
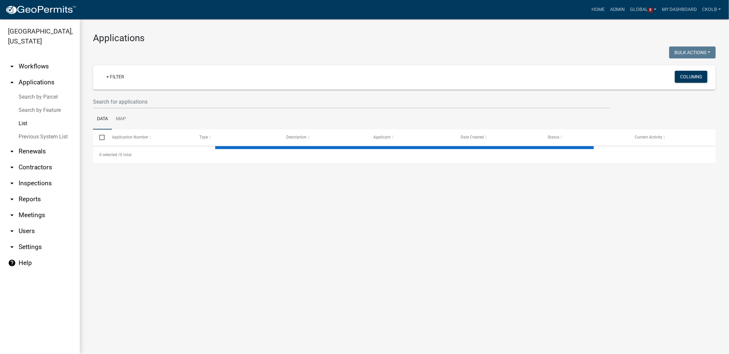
select select "2: 50"
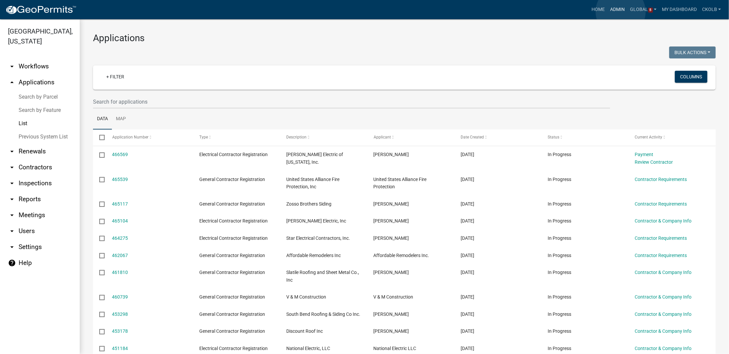
click at [621, 12] on link "Admin" at bounding box center [618, 9] width 20 height 13
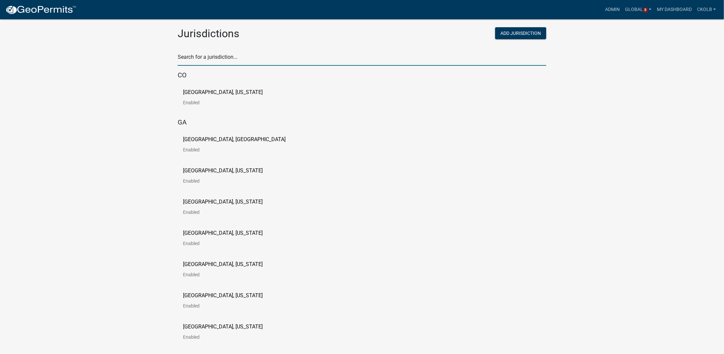
click at [215, 58] on input "text" at bounding box center [362, 59] width 369 height 14
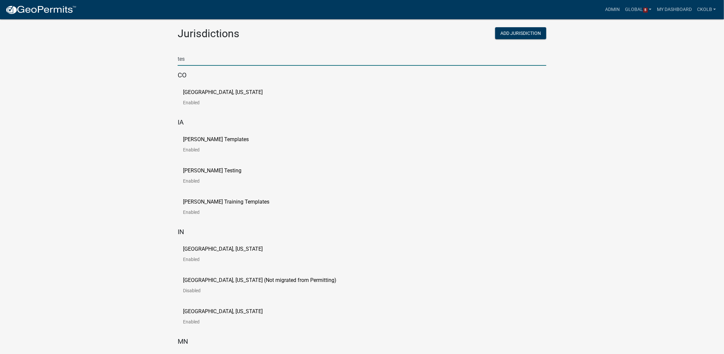
type input "test"
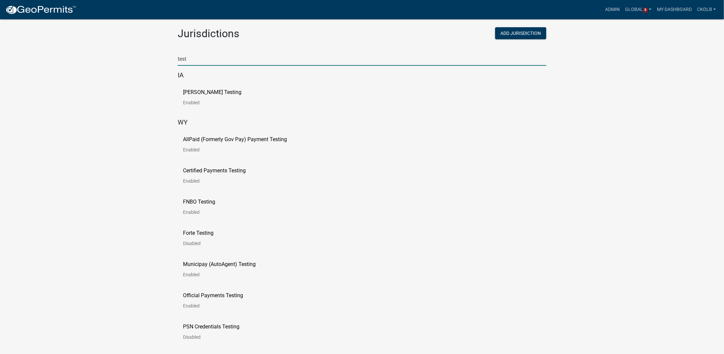
click at [195, 92] on p "[PERSON_NAME] Testing" at bounding box center [212, 92] width 58 height 5
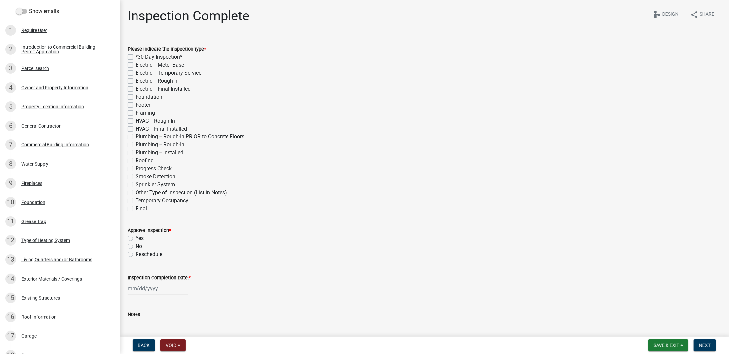
scroll to position [91, 0]
drag, startPoint x: 113, startPoint y: 119, endPoint x: 122, endPoint y: 209, distance: 90.8
click at [122, 209] on div "Commercial Building Permits CBP-58 Edit View Summary Notes Show emails 1 Requir…" at bounding box center [364, 177] width 729 height 354
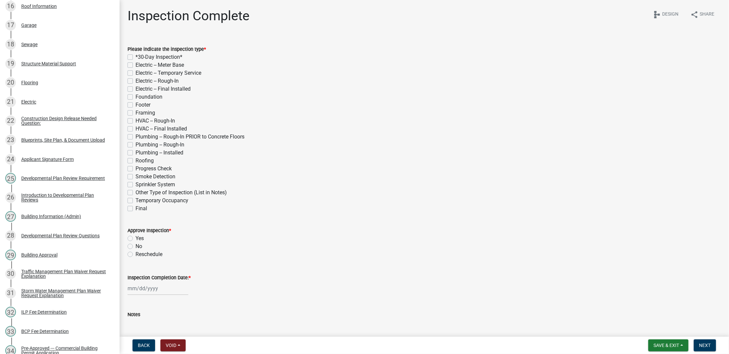
click at [334, 147] on div "Plumbing -- Rough-In" at bounding box center [425, 145] width 594 height 8
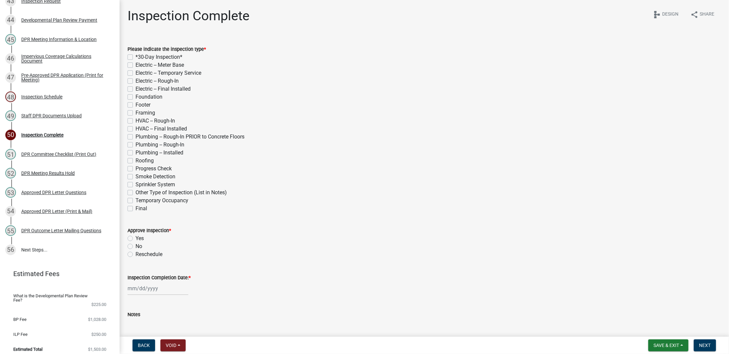
scroll to position [926, 0]
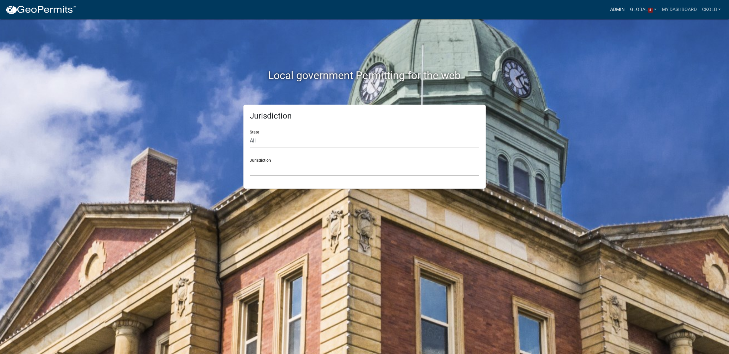
click at [614, 14] on link "Admin" at bounding box center [618, 9] width 20 height 13
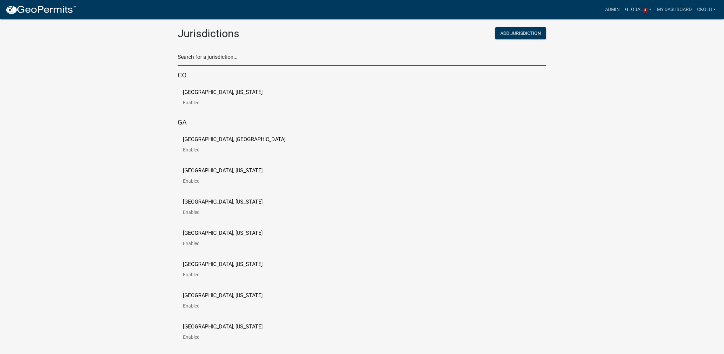
click at [263, 59] on input "text" at bounding box center [362, 59] width 369 height 14
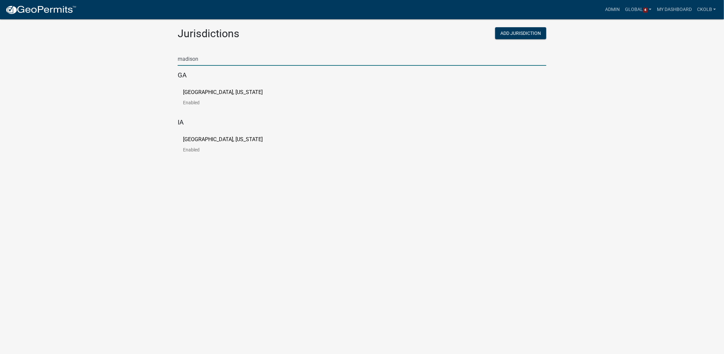
type input "madison"
click at [235, 93] on p "Madison County, Georgia" at bounding box center [223, 92] width 80 height 5
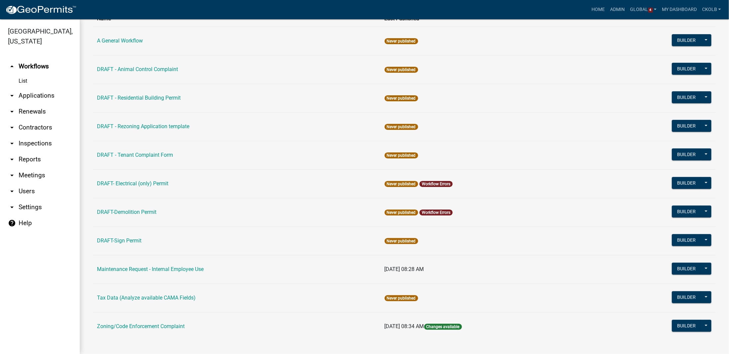
scroll to position [63, 0]
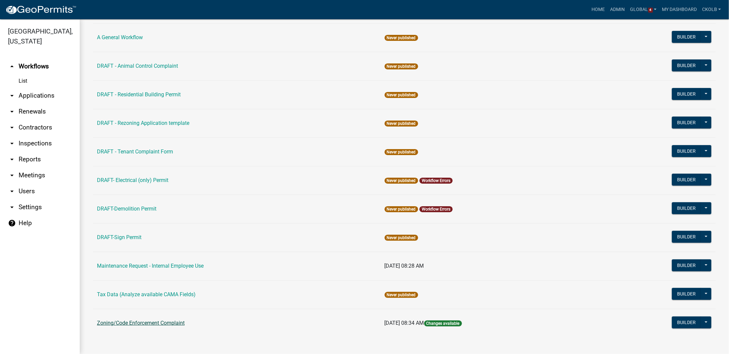
click at [154, 324] on link "Zoning/Code Enforcement Complaint" at bounding box center [141, 323] width 88 height 6
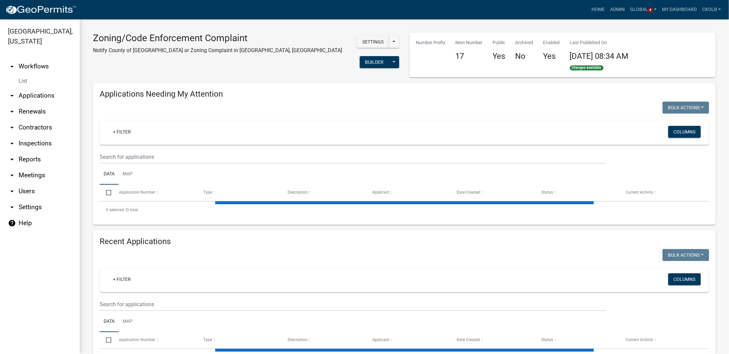
select select "3: 100"
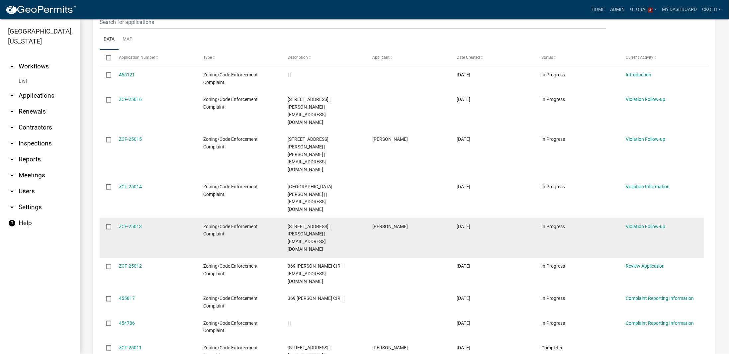
scroll to position [332, 0]
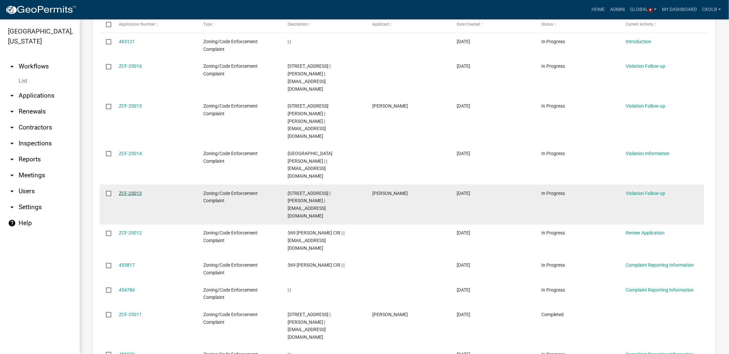
click at [133, 191] on link "ZCF-25013" at bounding box center [130, 193] width 23 height 5
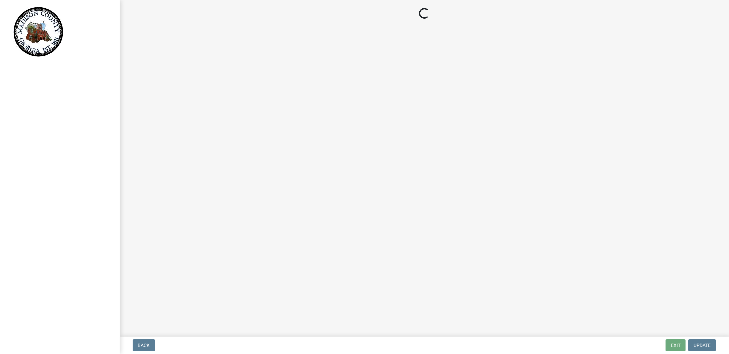
select select "15cef3d5-b24b-419c-9705-13d37cd592c2"
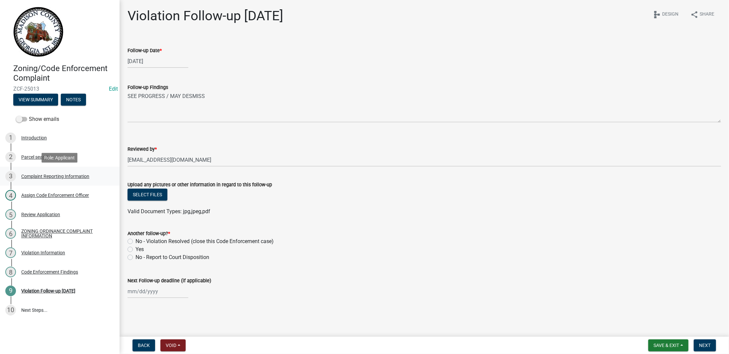
click at [31, 177] on div "Complaint Reporting Information" at bounding box center [55, 176] width 68 height 5
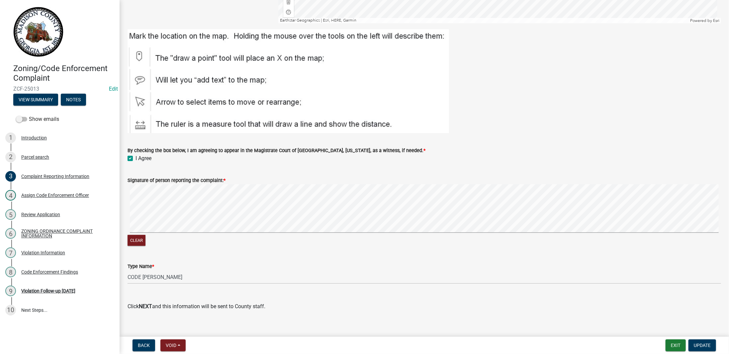
scroll to position [1211, 0]
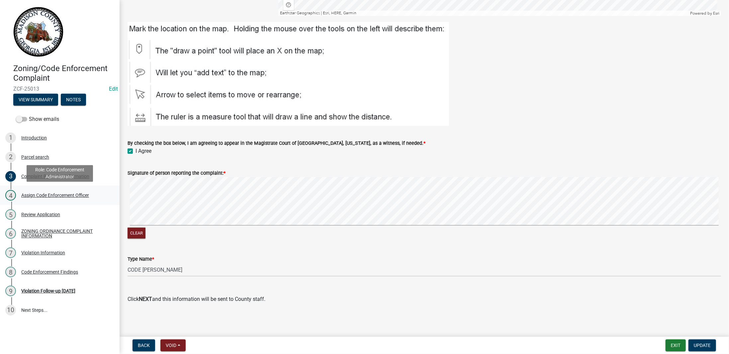
click at [50, 193] on div "Assign Code Enforcement Officer" at bounding box center [55, 195] width 68 height 5
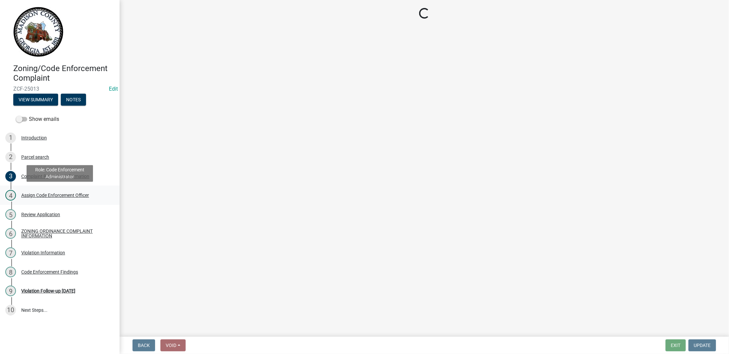
scroll to position [0, 0]
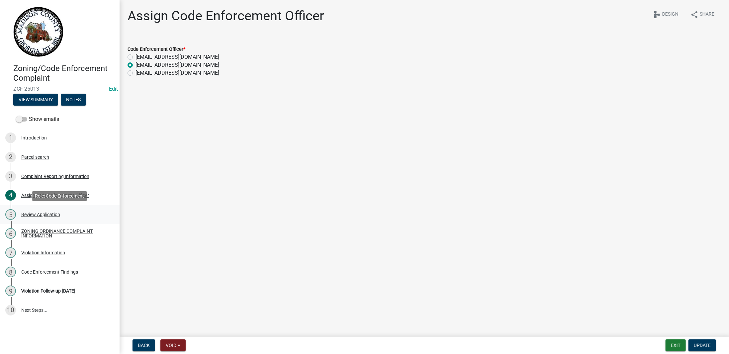
click at [38, 217] on div "Review Application" at bounding box center [40, 214] width 39 height 5
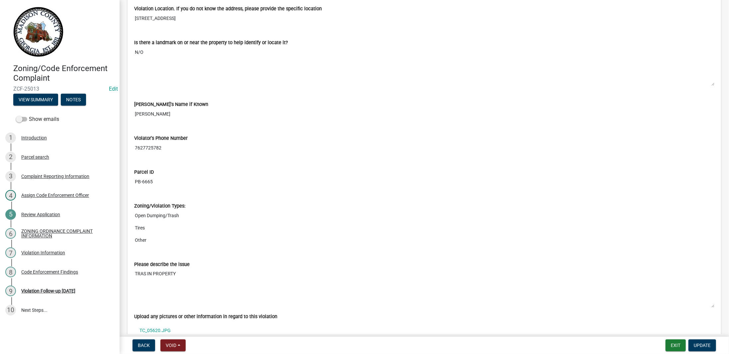
scroll to position [553, 0]
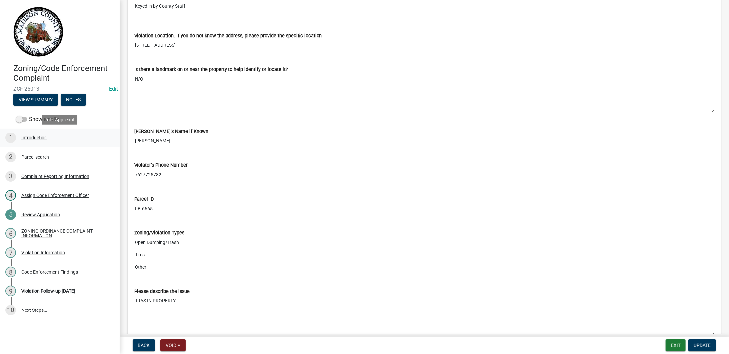
click at [41, 139] on div "Introduction" at bounding box center [34, 138] width 26 height 5
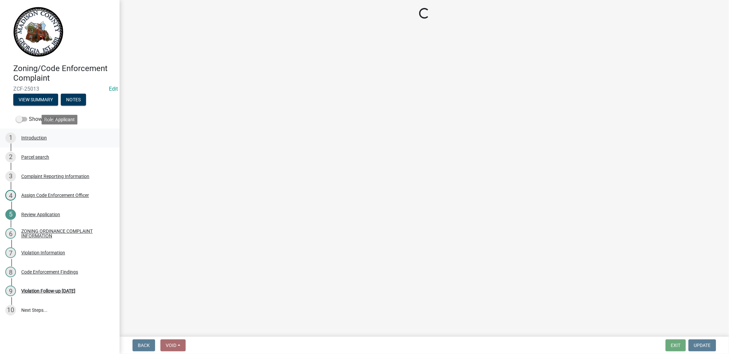
scroll to position [0, 0]
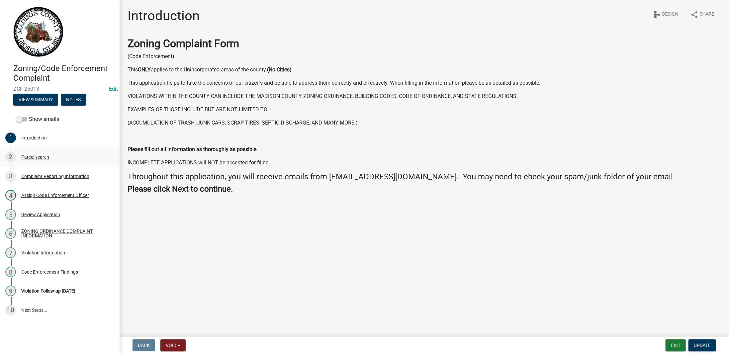
click at [39, 155] on div "Parcel search" at bounding box center [35, 157] width 28 height 5
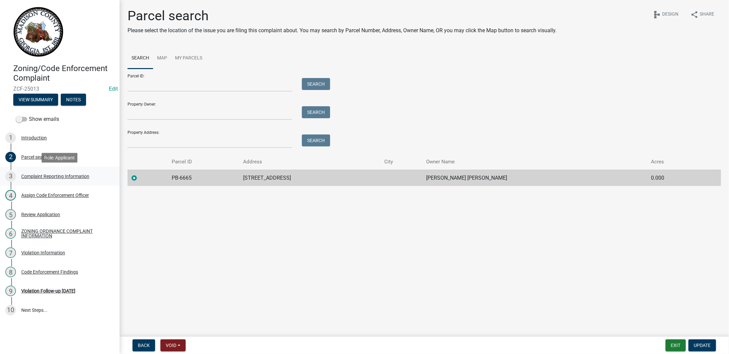
click at [36, 180] on div "3 Complaint Reporting Information" at bounding box center [57, 176] width 104 height 11
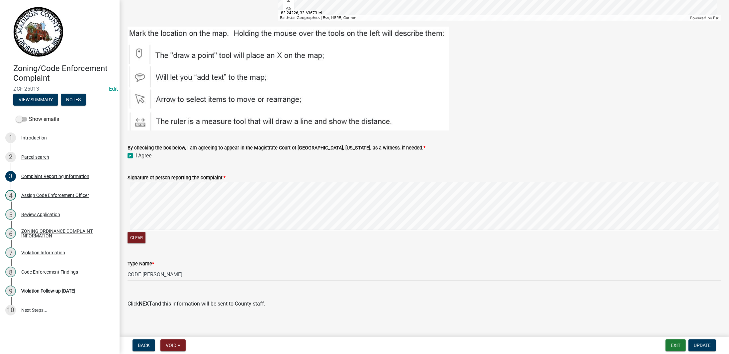
scroll to position [1211, 0]
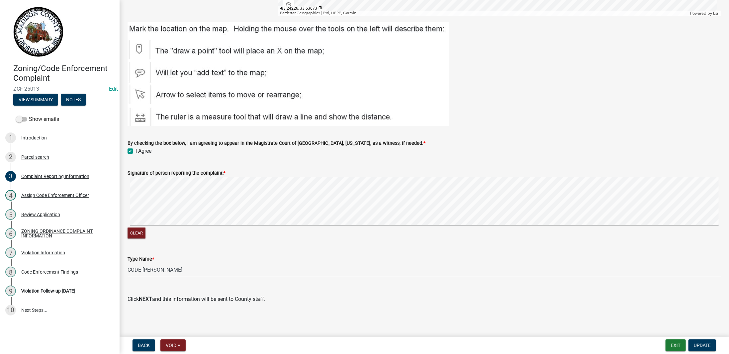
click at [262, 301] on p "Click NEXT and this information will be sent to County staff." at bounding box center [425, 299] width 594 height 8
click at [45, 194] on div "Assign Code Enforcement Officer" at bounding box center [55, 195] width 68 height 5
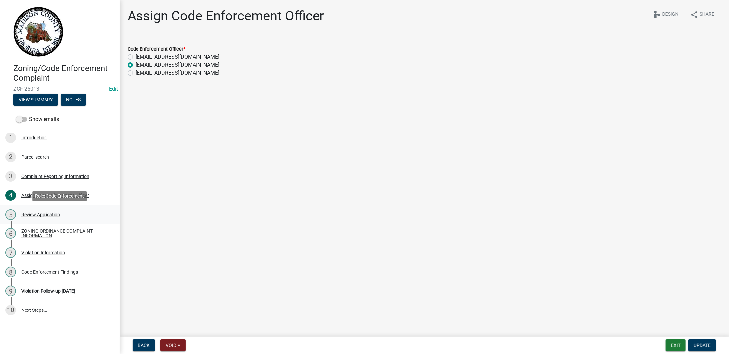
click at [27, 216] on div "Review Application" at bounding box center [40, 214] width 39 height 5
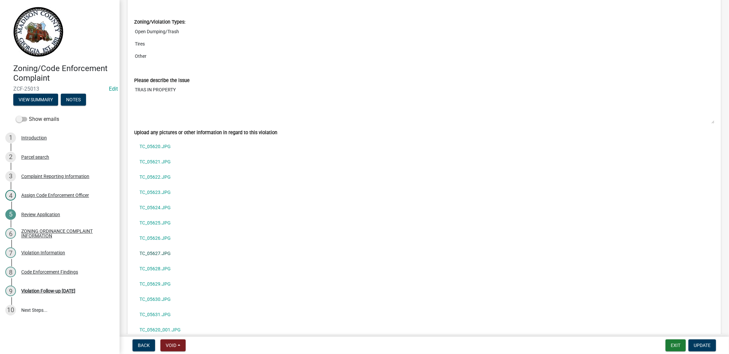
scroll to position [831, 0]
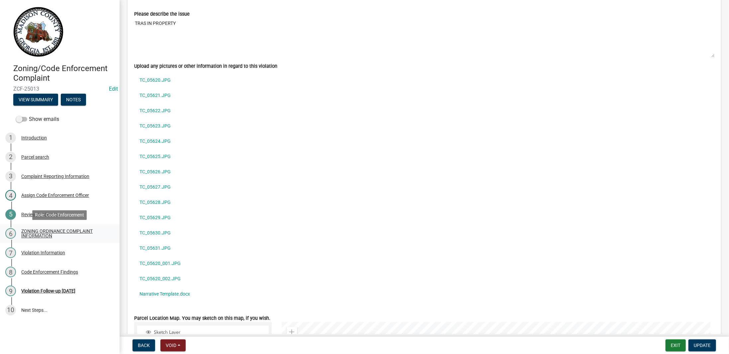
click at [36, 236] on div "ZONING ORDINANCE COMPLAINT INFORMATION" at bounding box center [65, 233] width 88 height 9
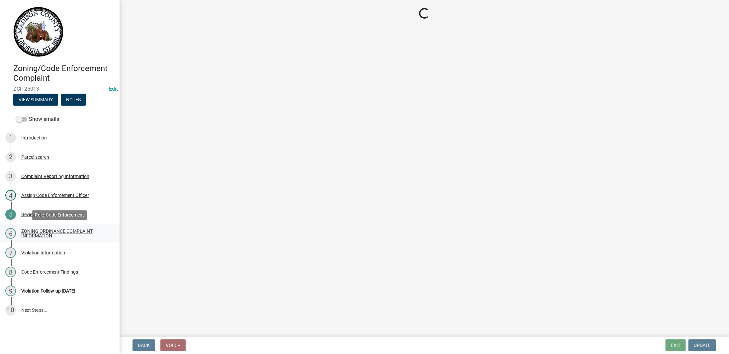
scroll to position [0, 0]
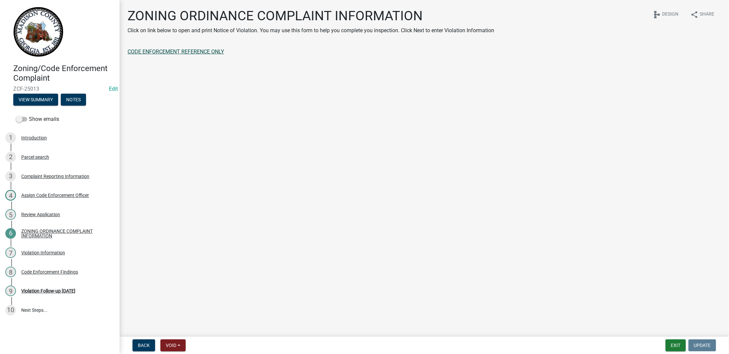
click at [155, 54] on link "CODE ENFORCEMENT REFERENCE ONLY" at bounding box center [176, 52] width 97 height 6
click at [58, 249] on div "7 Violation Information" at bounding box center [57, 252] width 104 height 11
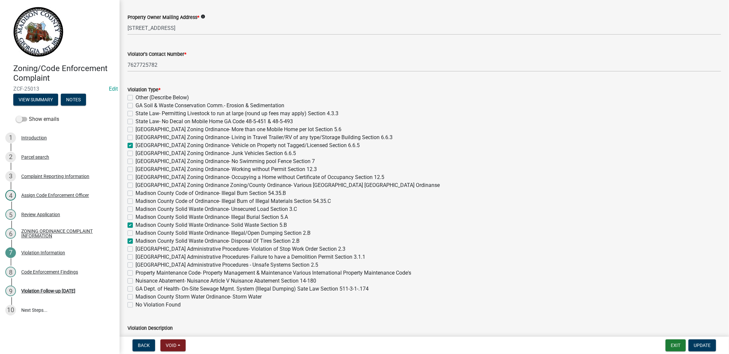
scroll to position [166, 0]
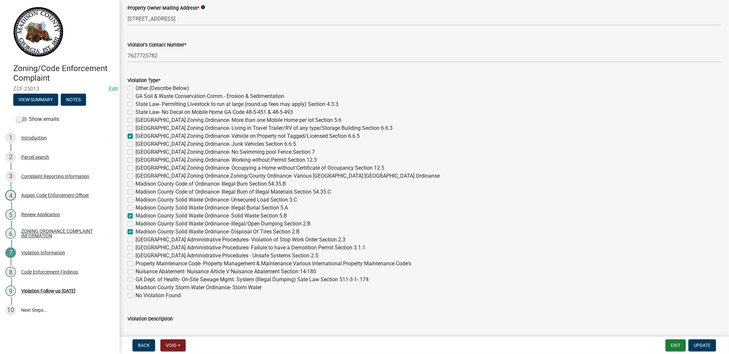
drag, startPoint x: 231, startPoint y: 216, endPoint x: 288, endPoint y: 217, distance: 57.5
click at [288, 217] on div "Madison County Solid Waste Ordinance- Solid Waste Section 5.B" at bounding box center [425, 216] width 594 height 8
click at [173, 219] on label "Madison County Solid Waste Ordinance- Solid Waste Section 5.B" at bounding box center [211, 216] width 151 height 8
click at [140, 216] on input "Madison County Solid Waste Ordinance- Solid Waste Section 5.B" at bounding box center [138, 214] width 4 height 4
checkbox input "false"
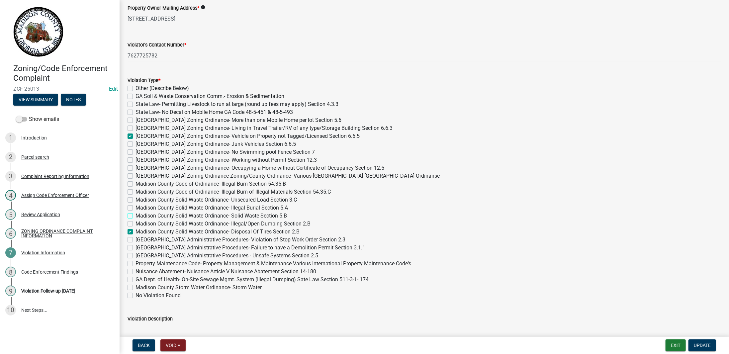
checkbox input "false"
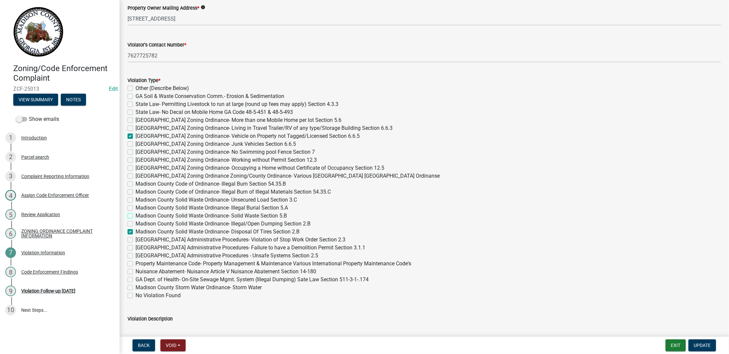
checkbox input "false"
checkbox input "true"
checkbox input "false"
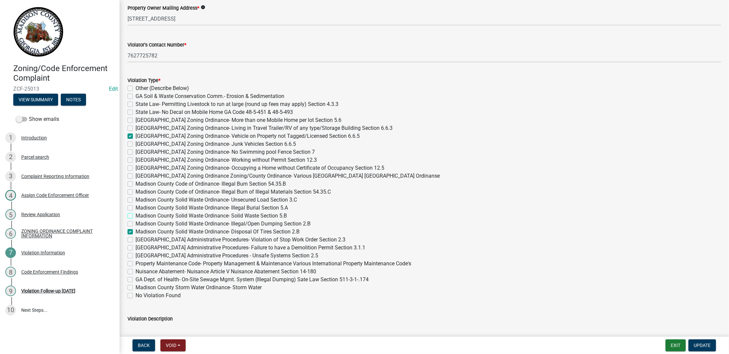
checkbox input "false"
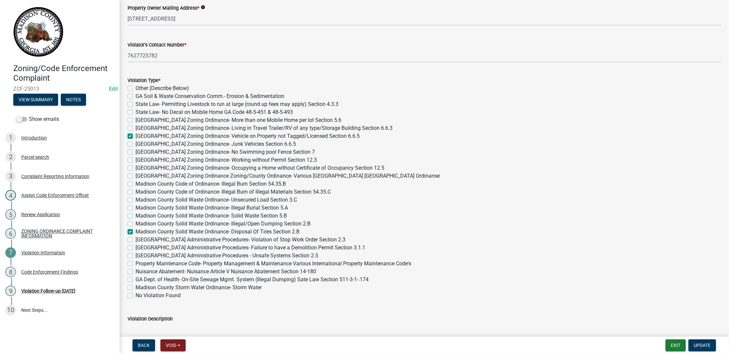
checkbox input "false"
checkbox input "true"
checkbox input "false"
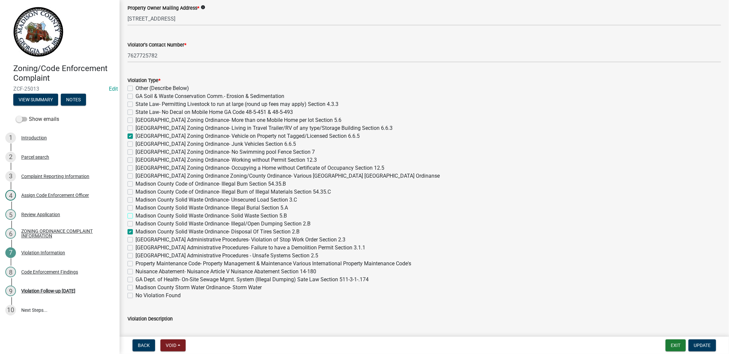
checkbox input "false"
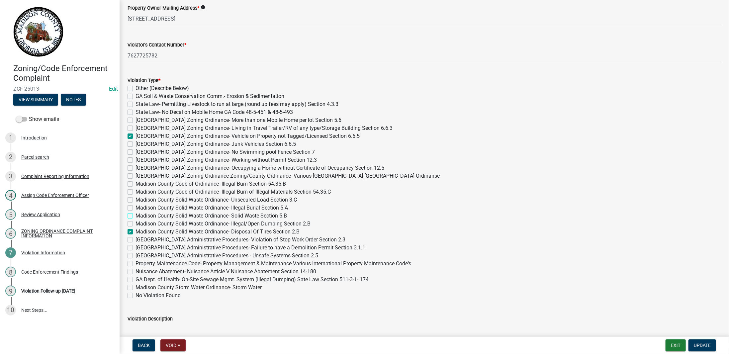
checkbox input "false"
click at [136, 217] on label "Madison County Solid Waste Ordinance- Solid Waste Section 5.B" at bounding box center [211, 216] width 151 height 8
click at [136, 216] on input "Madison County Solid Waste Ordinance- Solid Waste Section 5.B" at bounding box center [138, 214] width 4 height 4
checkbox input "true"
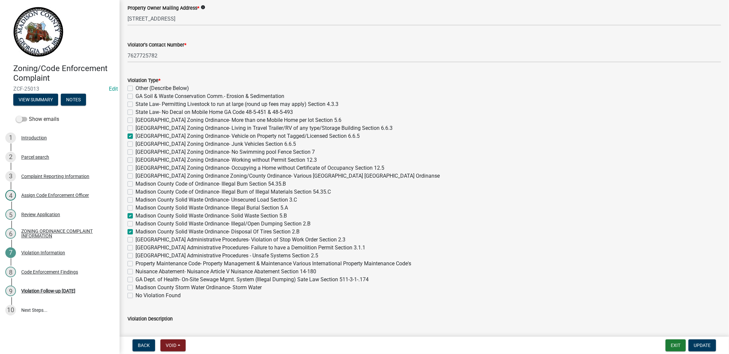
checkbox input "false"
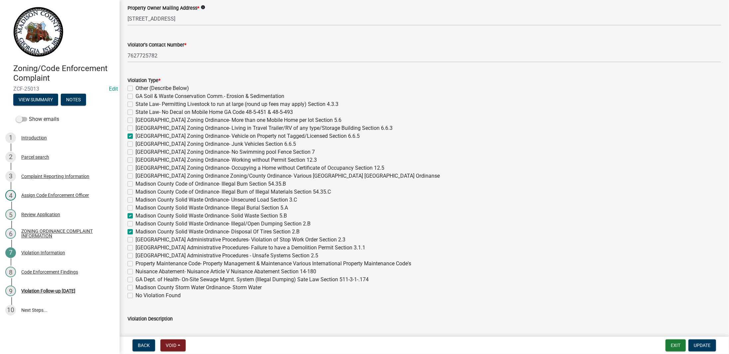
checkbox input "false"
checkbox input "true"
checkbox input "false"
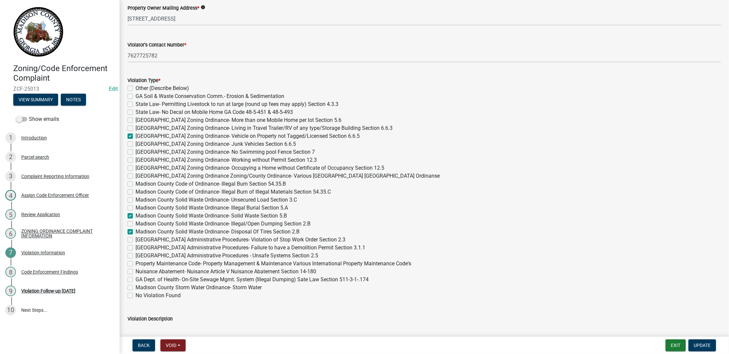
checkbox input "false"
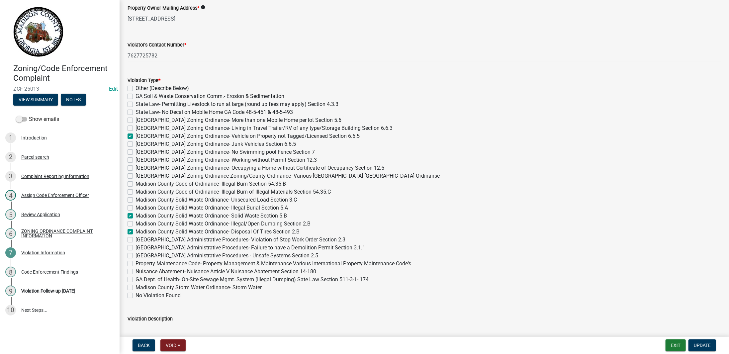
checkbox input "false"
checkbox input "true"
checkbox input "false"
checkbox input "true"
checkbox input "false"
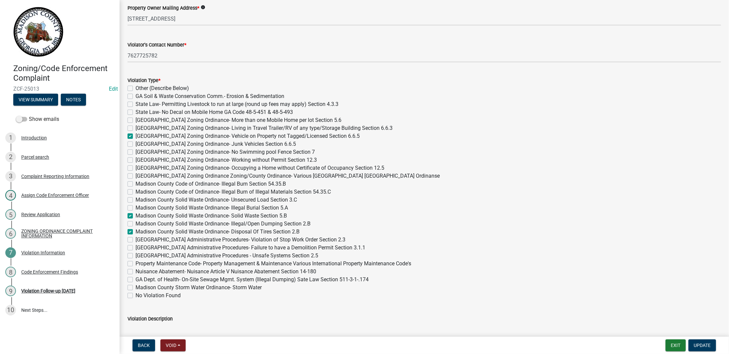
checkbox input "false"
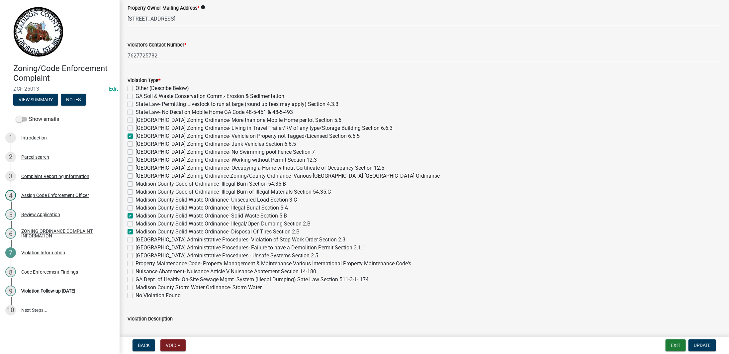
checkbox input "false"
click at [56, 270] on div "Code Enforcement Findings" at bounding box center [49, 272] width 57 height 5
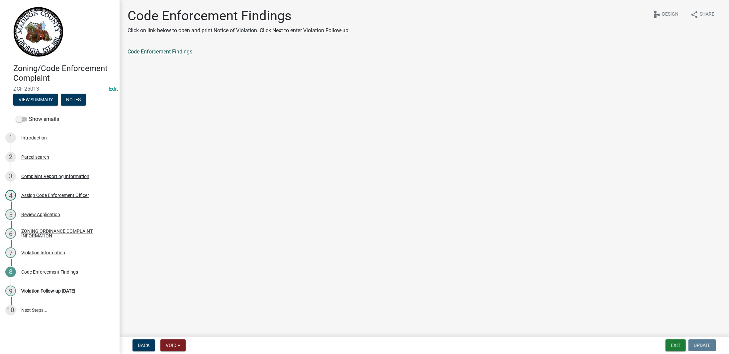
click at [162, 52] on link "Code Enforcement Findings" at bounding box center [160, 52] width 65 height 6
click at [86, 294] on div "9 Violation Follow-up 08/20/2025" at bounding box center [57, 291] width 104 height 11
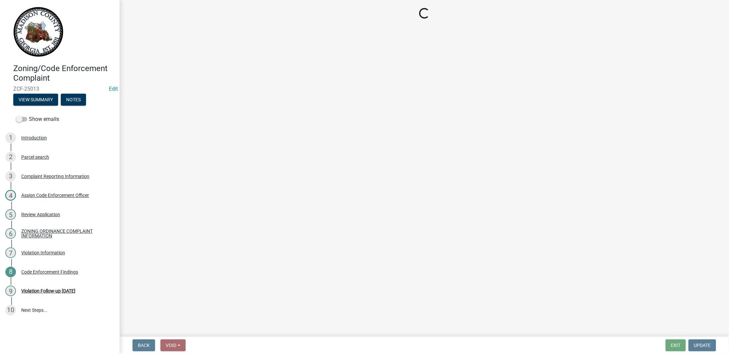
select select "15cef3d5-b24b-419c-9705-13d37cd592c2"
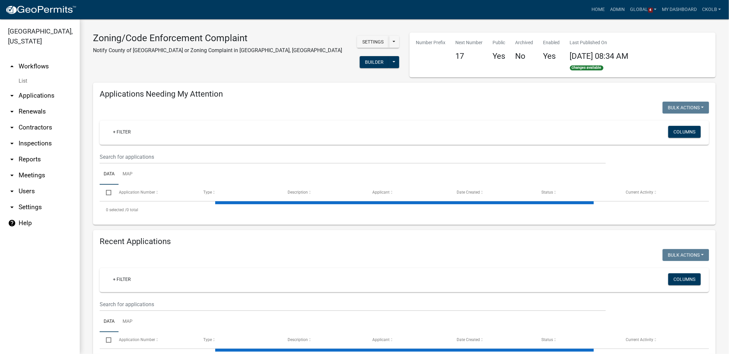
select select "3: 100"
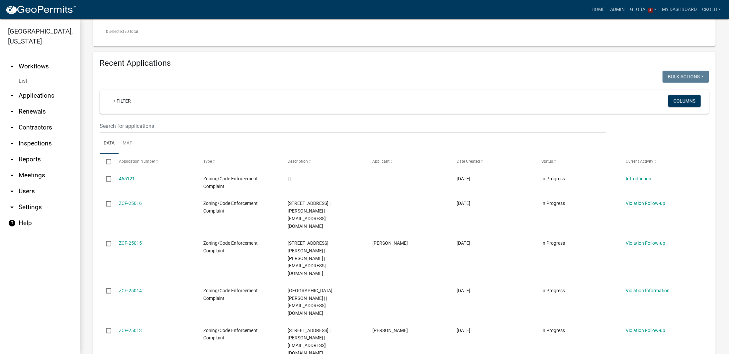
scroll to position [233, 0]
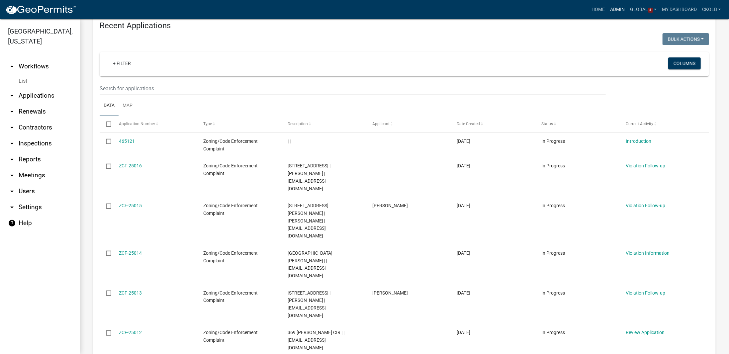
click at [614, 8] on link "Admin" at bounding box center [618, 9] width 20 height 13
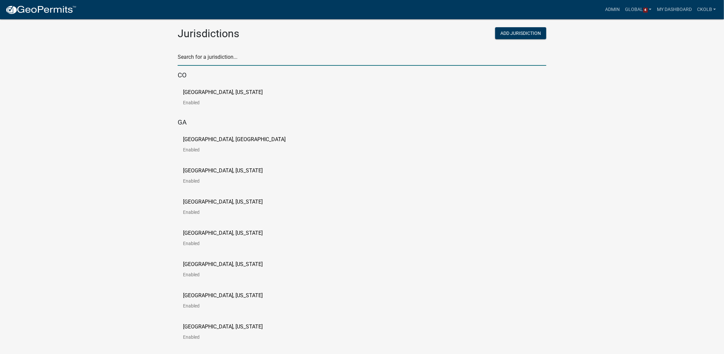
click at [247, 55] on input "text" at bounding box center [362, 59] width 369 height 14
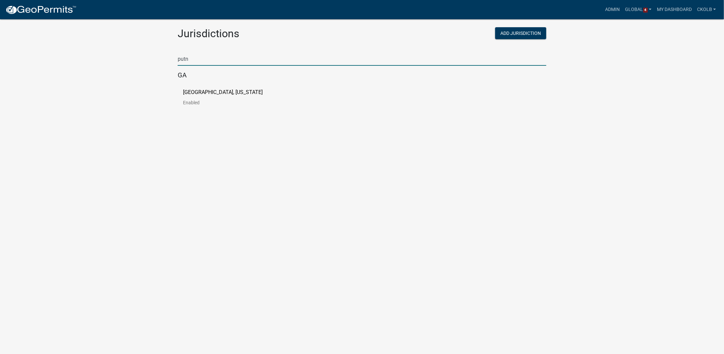
type input "putn"
click at [196, 91] on p "Putnam County, Georgia" at bounding box center [223, 92] width 80 height 5
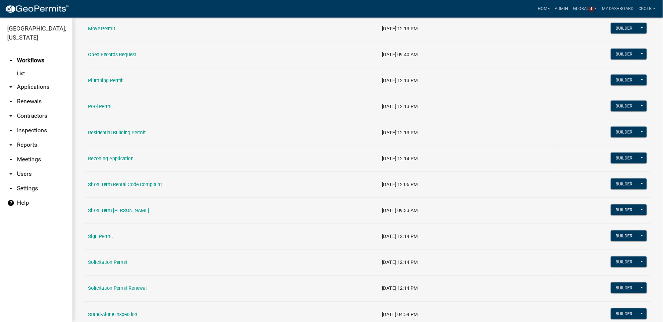
scroll to position [698, 0]
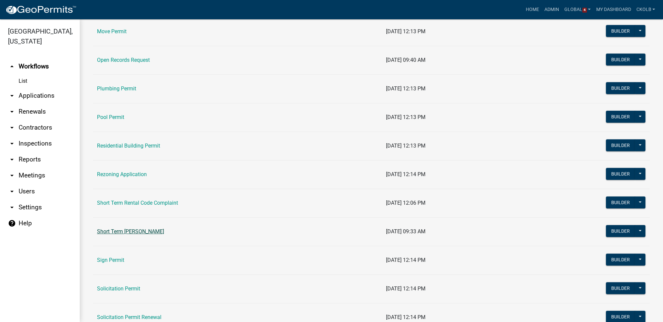
click at [160, 230] on link "Short Term Rental Registration" at bounding box center [130, 231] width 67 height 6
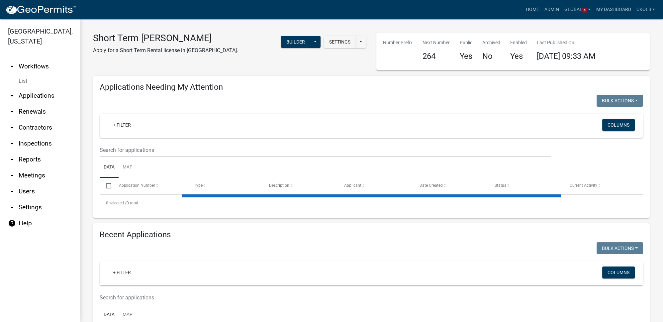
select select "3: 100"
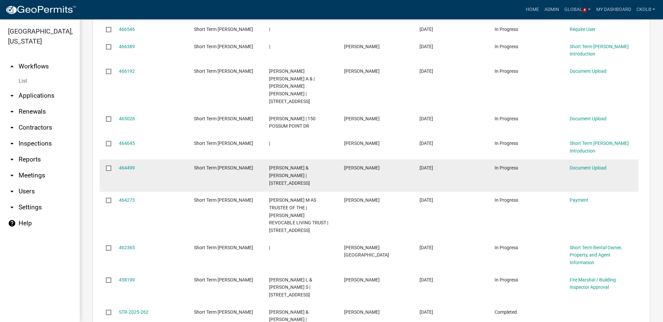
scroll to position [362, 0]
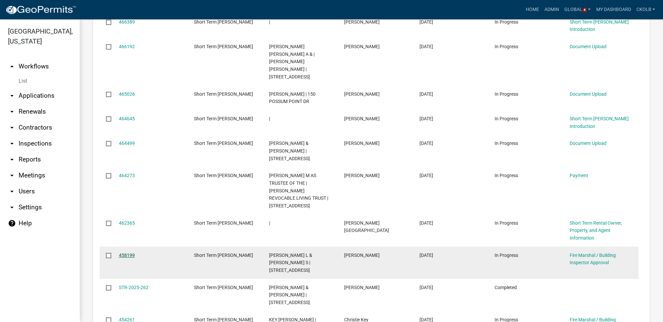
click at [124, 252] on link "458199" at bounding box center [127, 254] width 16 height 5
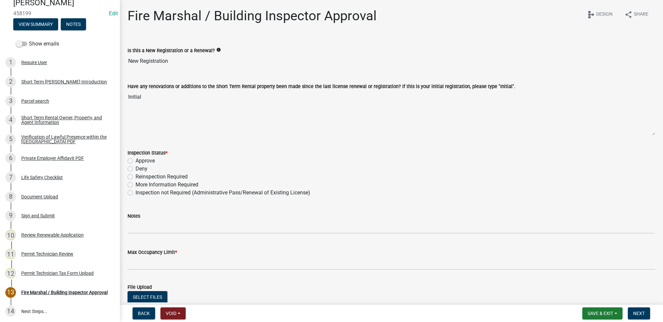
scroll to position [73, 0]
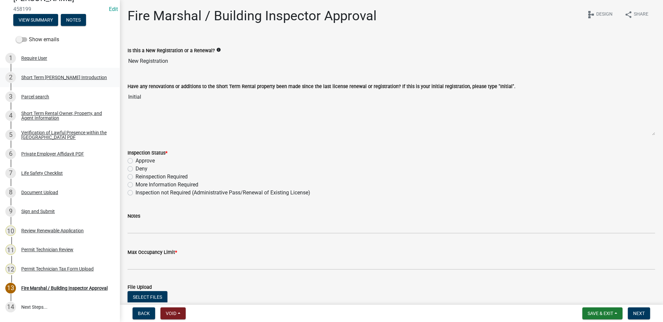
click at [42, 76] on div "Short Term Rental Registration Introduction" at bounding box center [64, 77] width 86 height 5
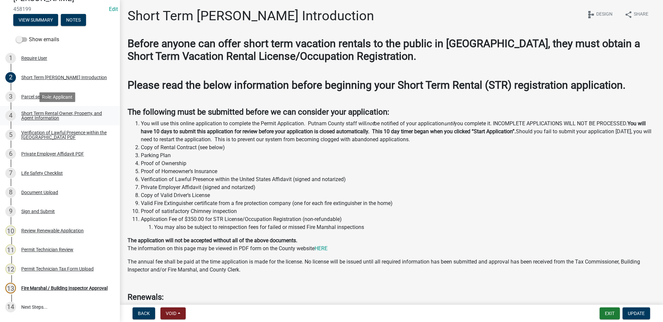
click at [58, 115] on div "Short Term Rental Owner, Property, and Agent Information" at bounding box center [65, 115] width 88 height 9
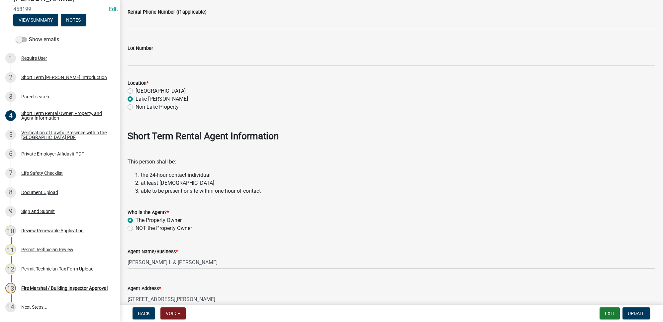
scroll to position [694, 0]
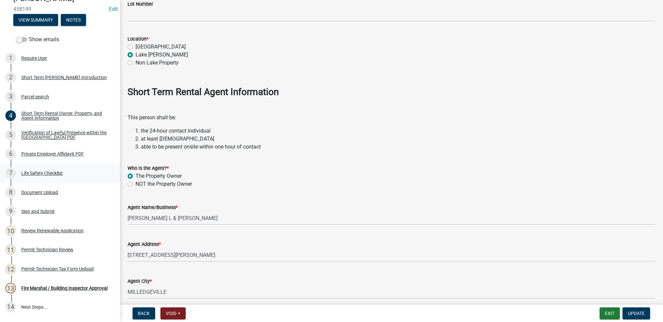
click at [53, 174] on div "Life Safety Checklist" at bounding box center [42, 173] width 42 height 5
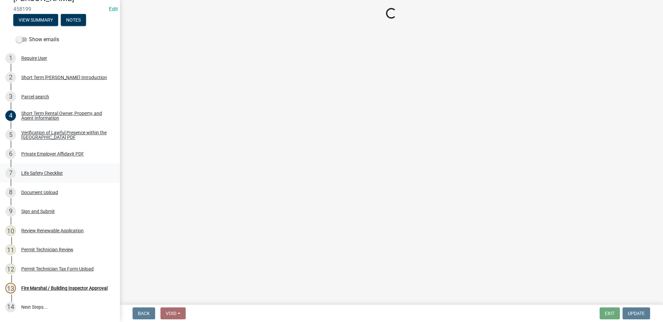
scroll to position [0, 0]
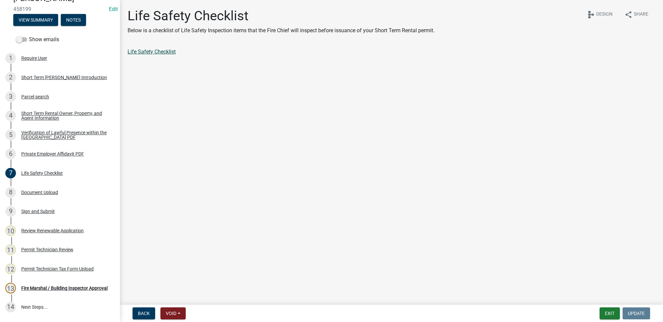
click at [156, 53] on link "Life Safety Checklist" at bounding box center [152, 52] width 48 height 6
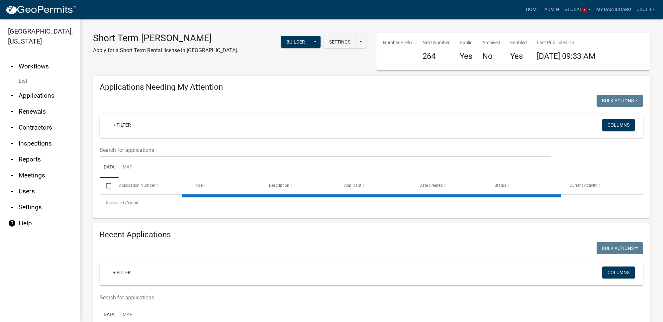
select select "3: 100"
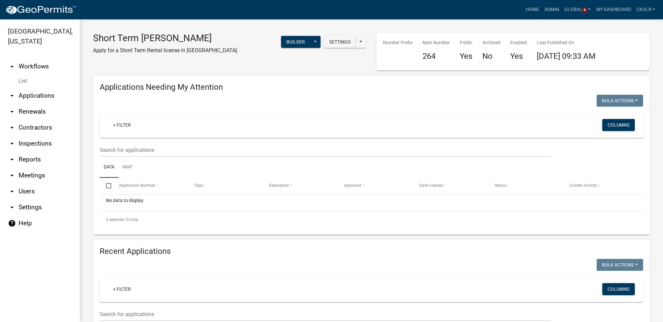
click at [25, 191] on link "arrow_drop_down Users" at bounding box center [40, 191] width 80 height 16
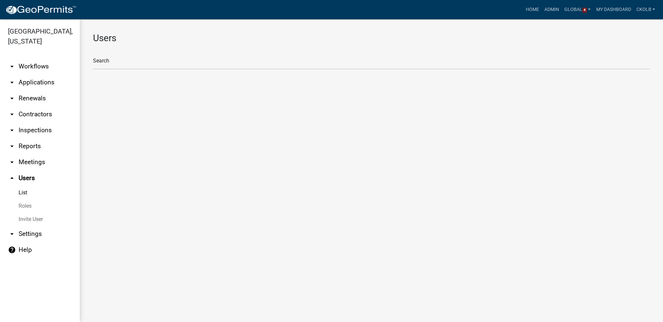
click at [31, 208] on link "Roles" at bounding box center [40, 205] width 80 height 13
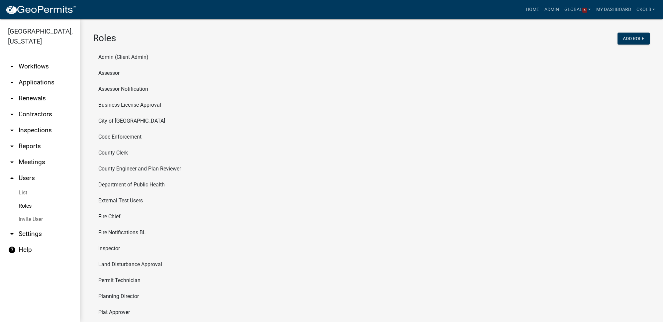
click at [99, 73] on li "Assessor" at bounding box center [371, 73] width 557 height 16
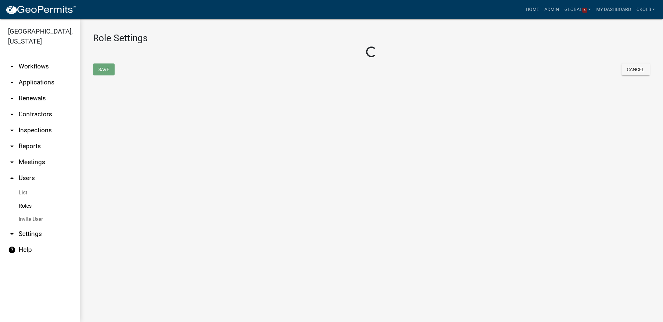
select select "7: light-green"
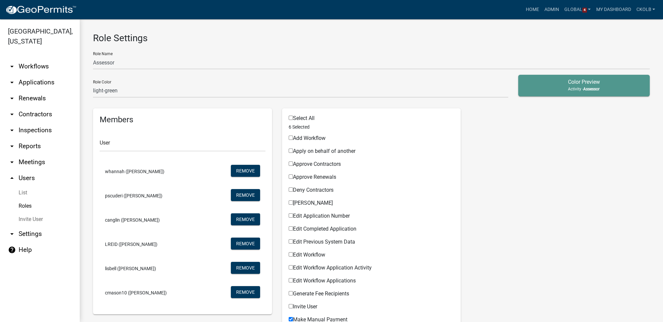
click at [27, 206] on link "Roles" at bounding box center [40, 205] width 80 height 13
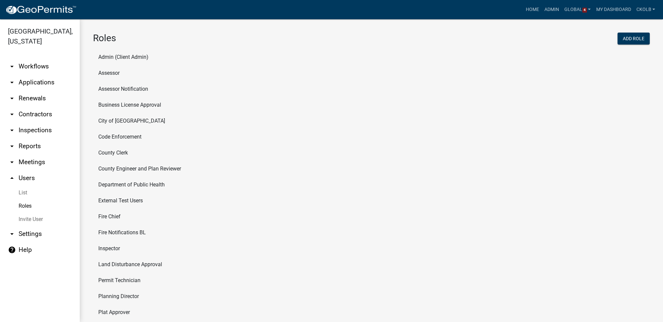
scroll to position [60, 0]
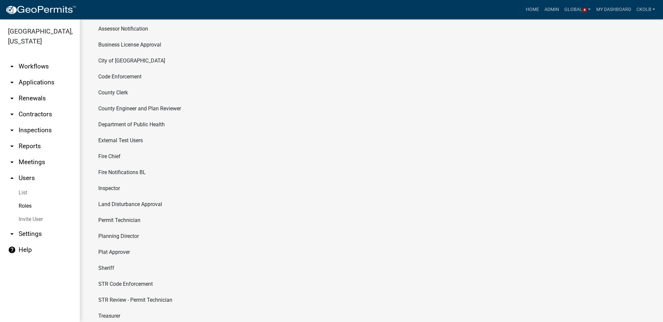
click at [106, 156] on li "Fire Chief" at bounding box center [371, 156] width 557 height 16
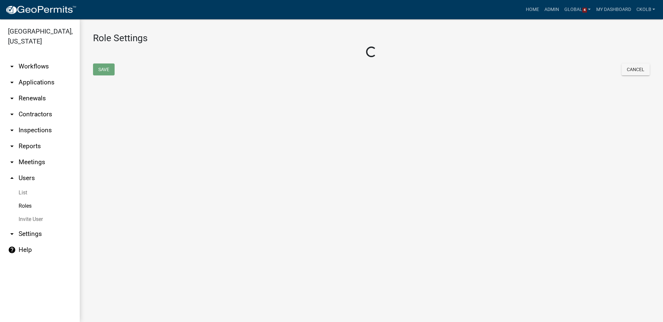
select select "3: orange"
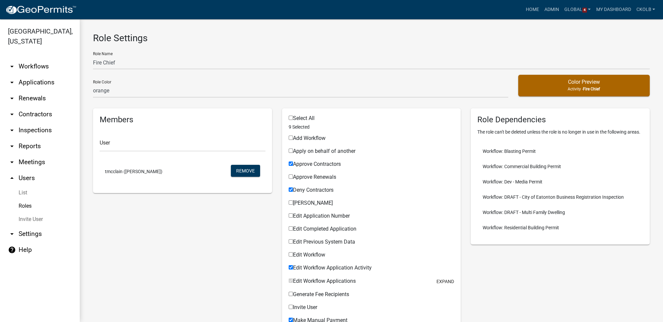
click at [26, 66] on link "arrow_drop_down Workflows" at bounding box center [40, 66] width 80 height 16
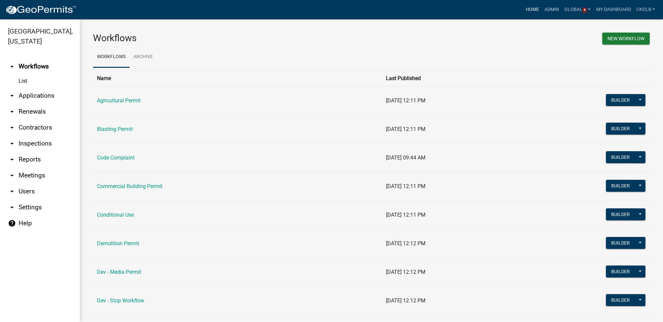
click at [533, 10] on link "Home" at bounding box center [532, 9] width 19 height 13
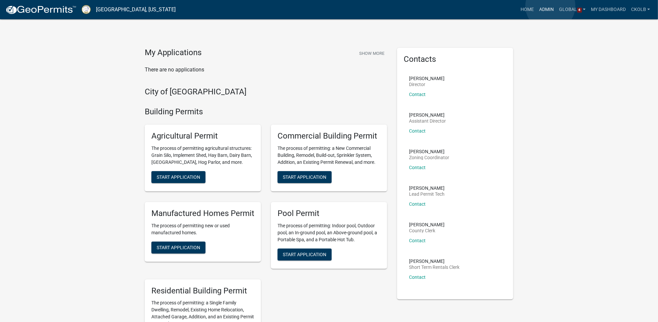
click at [551, 6] on link "Admin" at bounding box center [547, 9] width 20 height 13
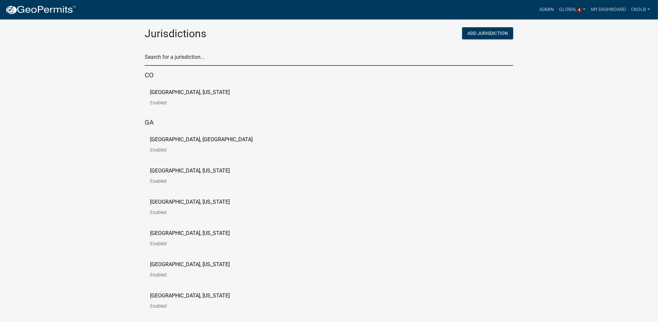
click at [227, 60] on input "text" at bounding box center [329, 59] width 369 height 14
type input "r"
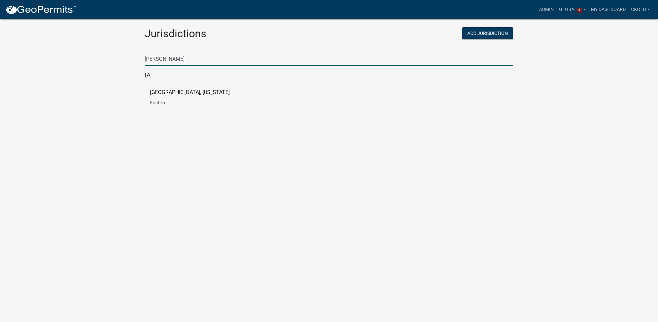
type input "frankl"
click at [166, 95] on p "Franklin County, Iowa" at bounding box center [190, 92] width 80 height 5
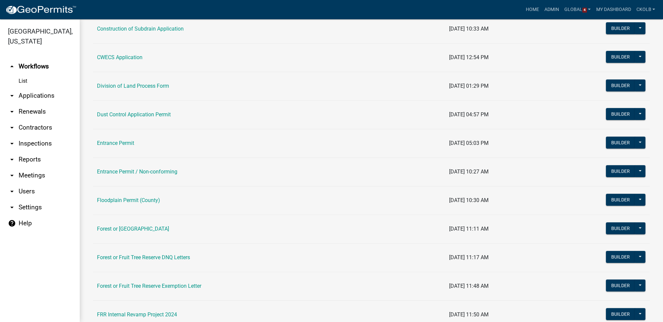
scroll to position [235, 0]
